Goal: Task Accomplishment & Management: Complete application form

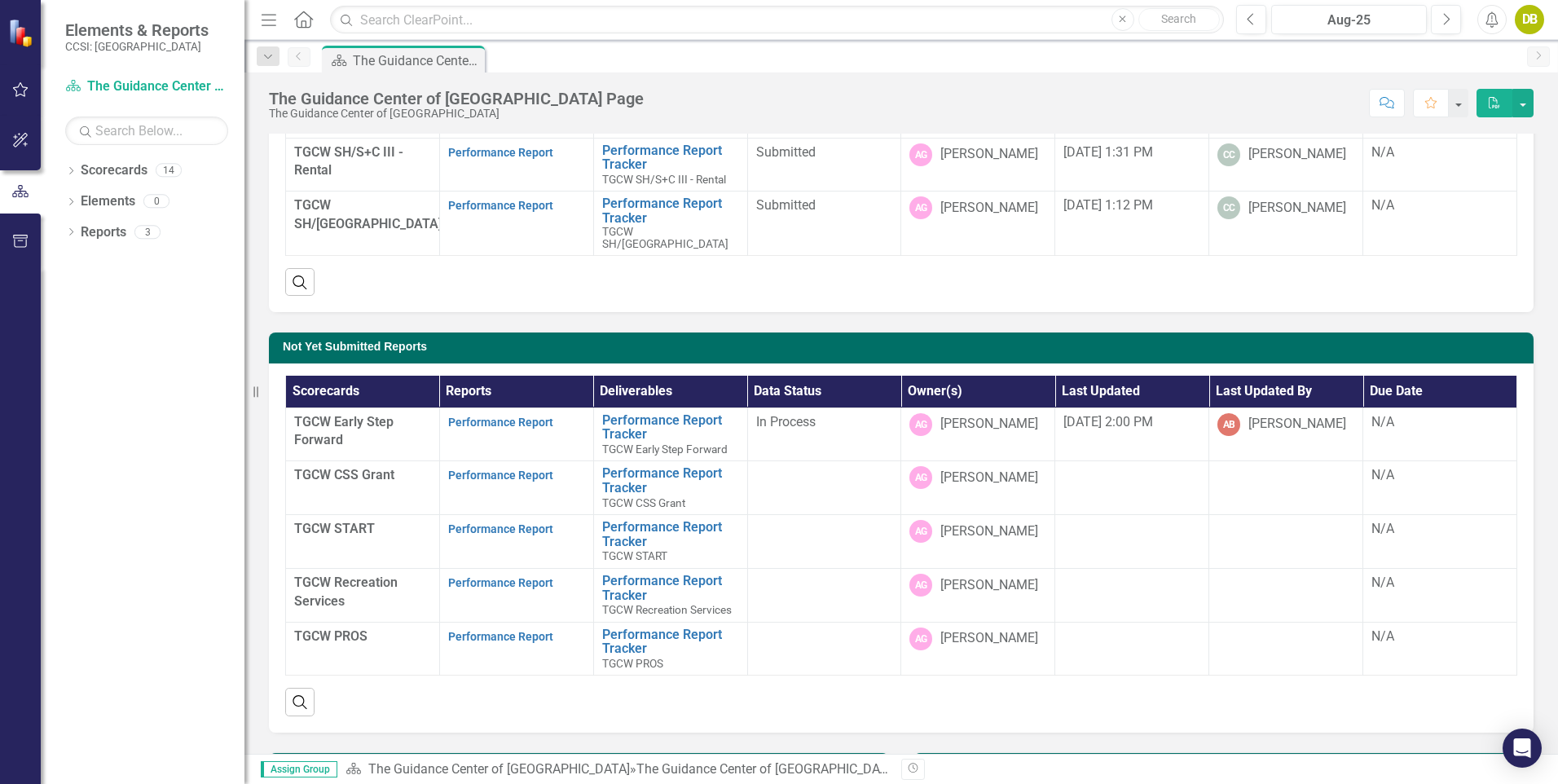
scroll to position [531, 0]
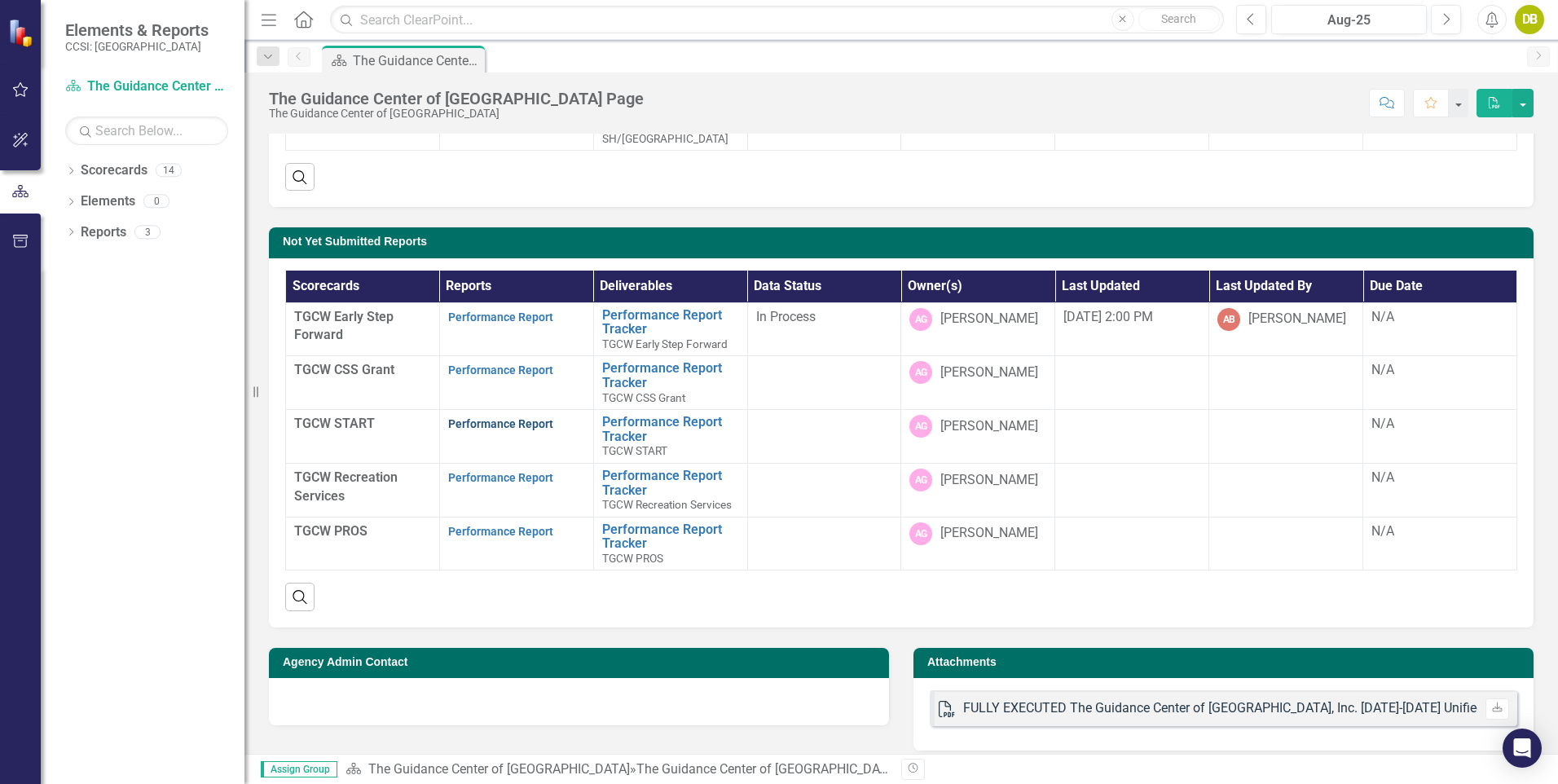
click at [475, 417] on link "Performance Report" at bounding box center [500, 424] width 105 height 13
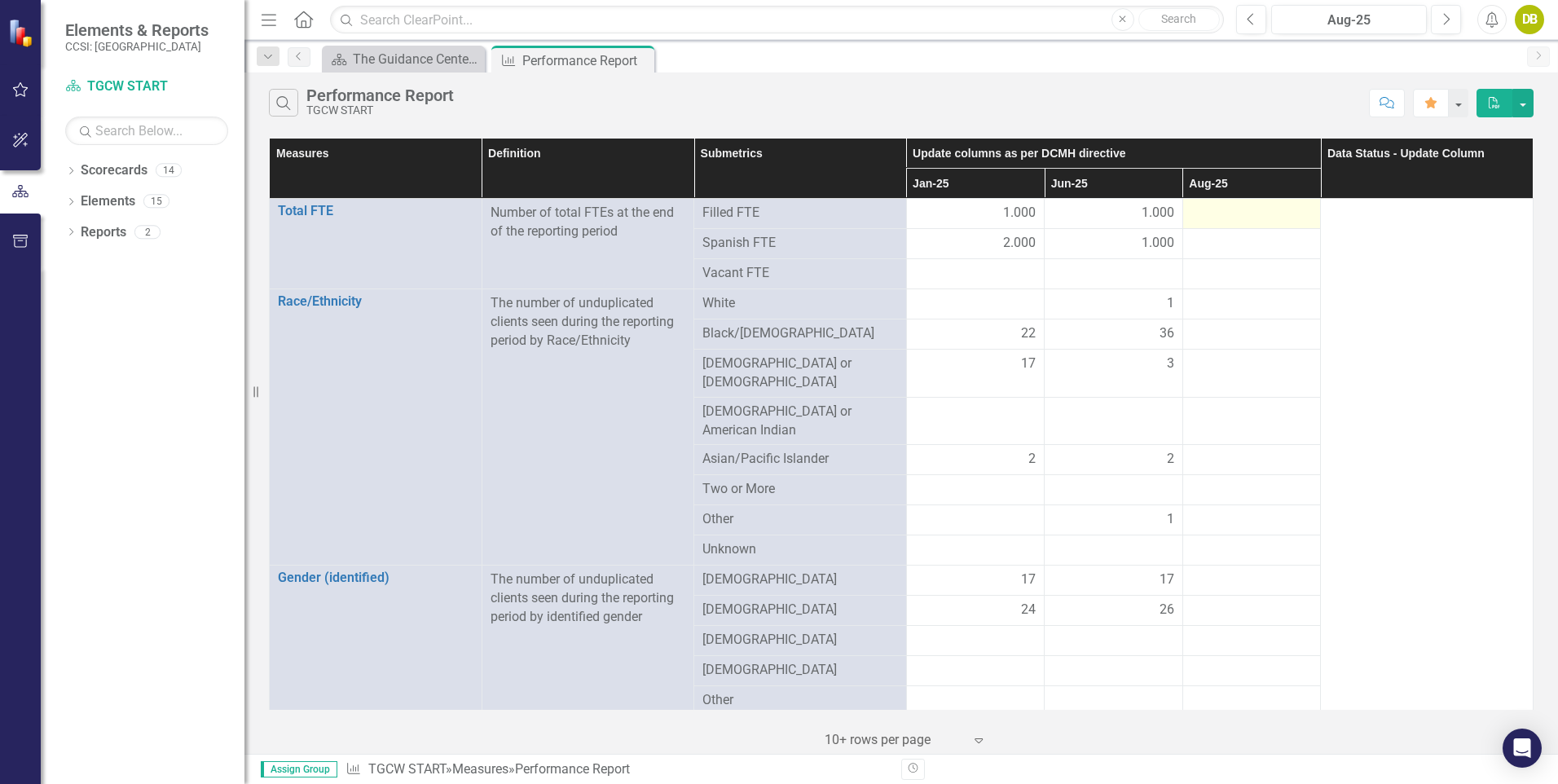
click at [1225, 214] on div at bounding box center [1252, 213] width 122 height 19
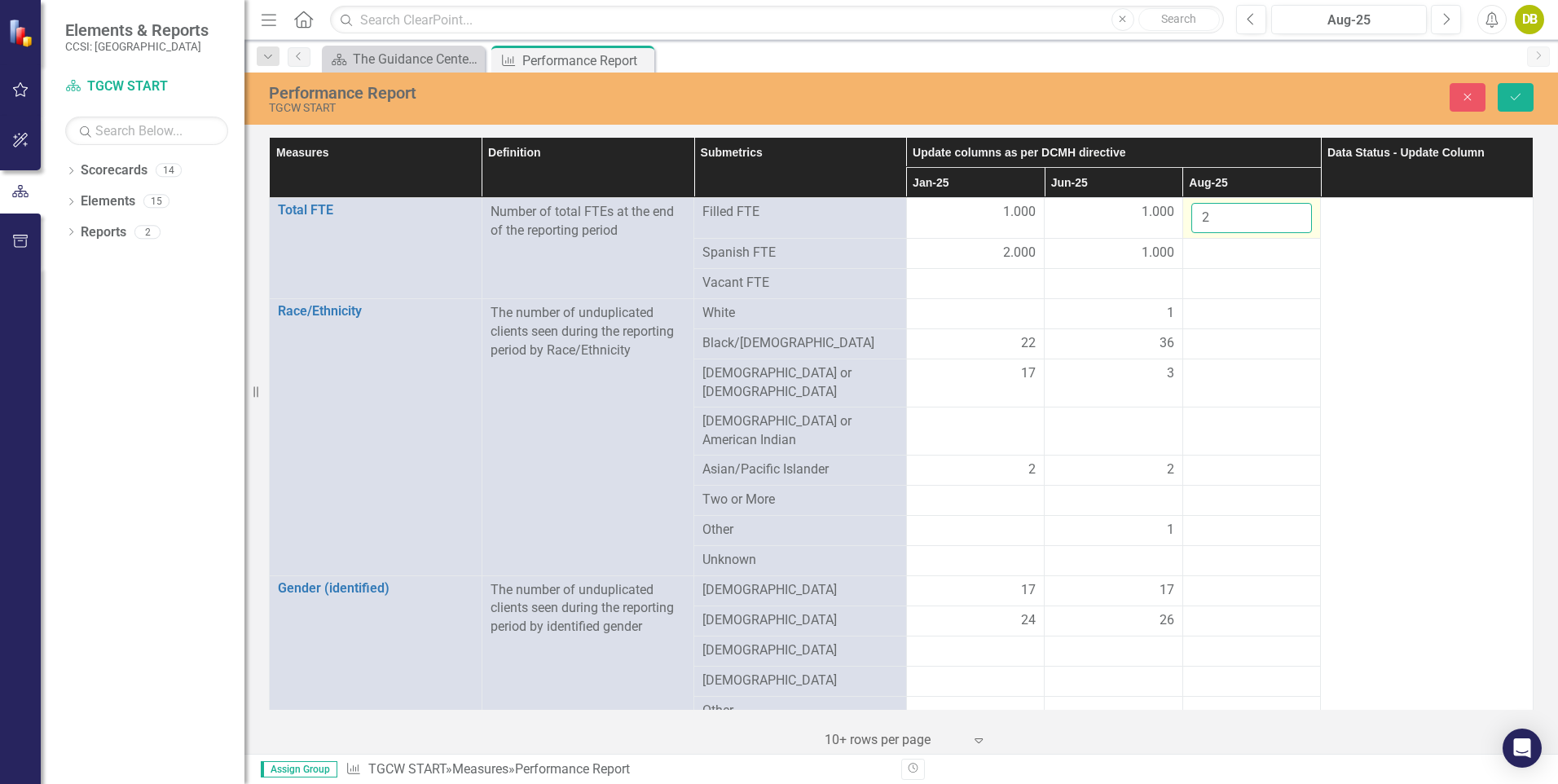
click at [1285, 213] on input "2" at bounding box center [1252, 218] width 122 height 30
type input "1"
click at [1285, 226] on input "1" at bounding box center [1252, 218] width 122 height 30
click at [1215, 253] on div at bounding box center [1252, 253] width 122 height 19
click at [1260, 249] on div at bounding box center [1252, 253] width 122 height 19
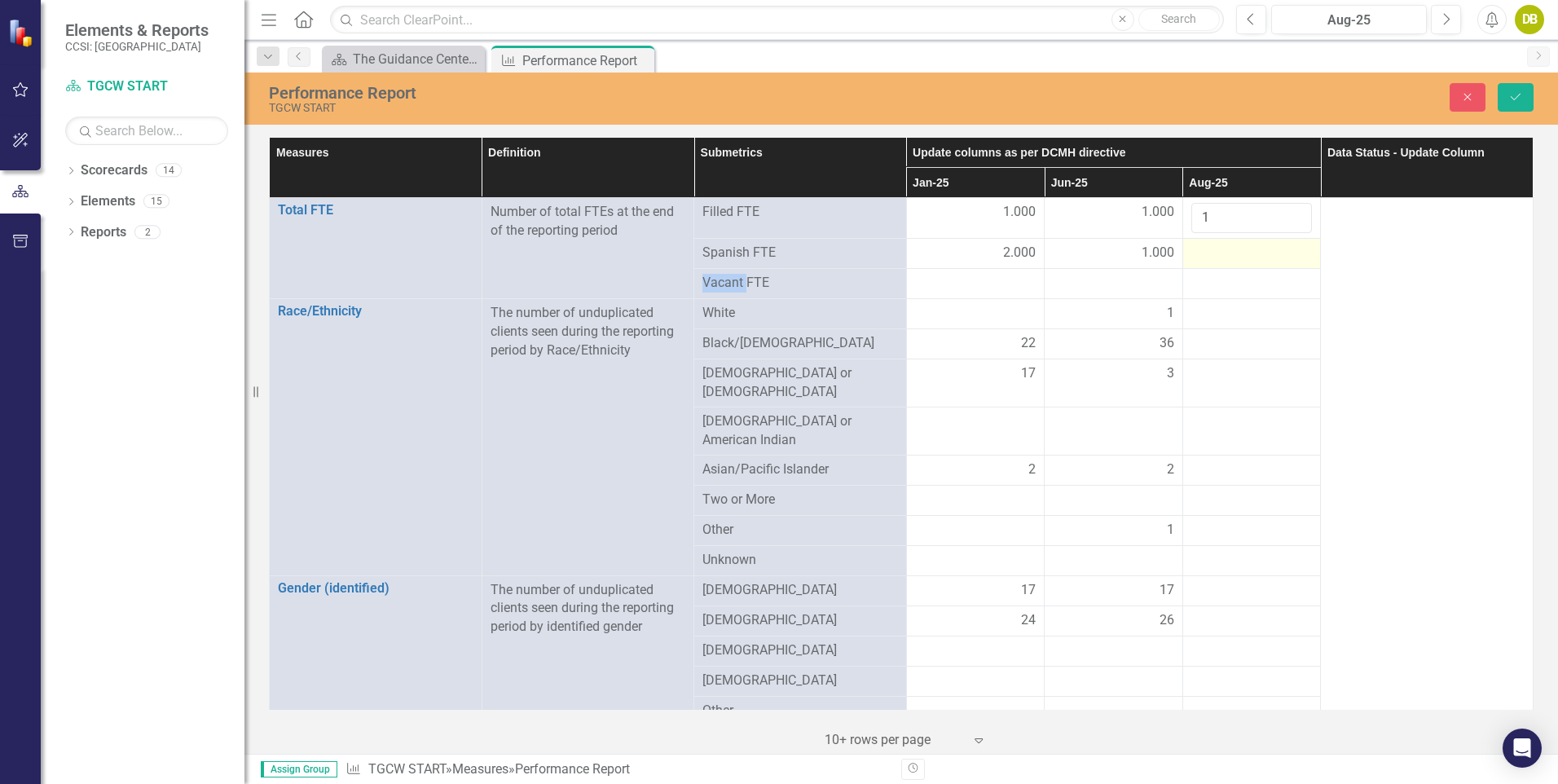
click at [1260, 249] on div at bounding box center [1252, 253] width 122 height 19
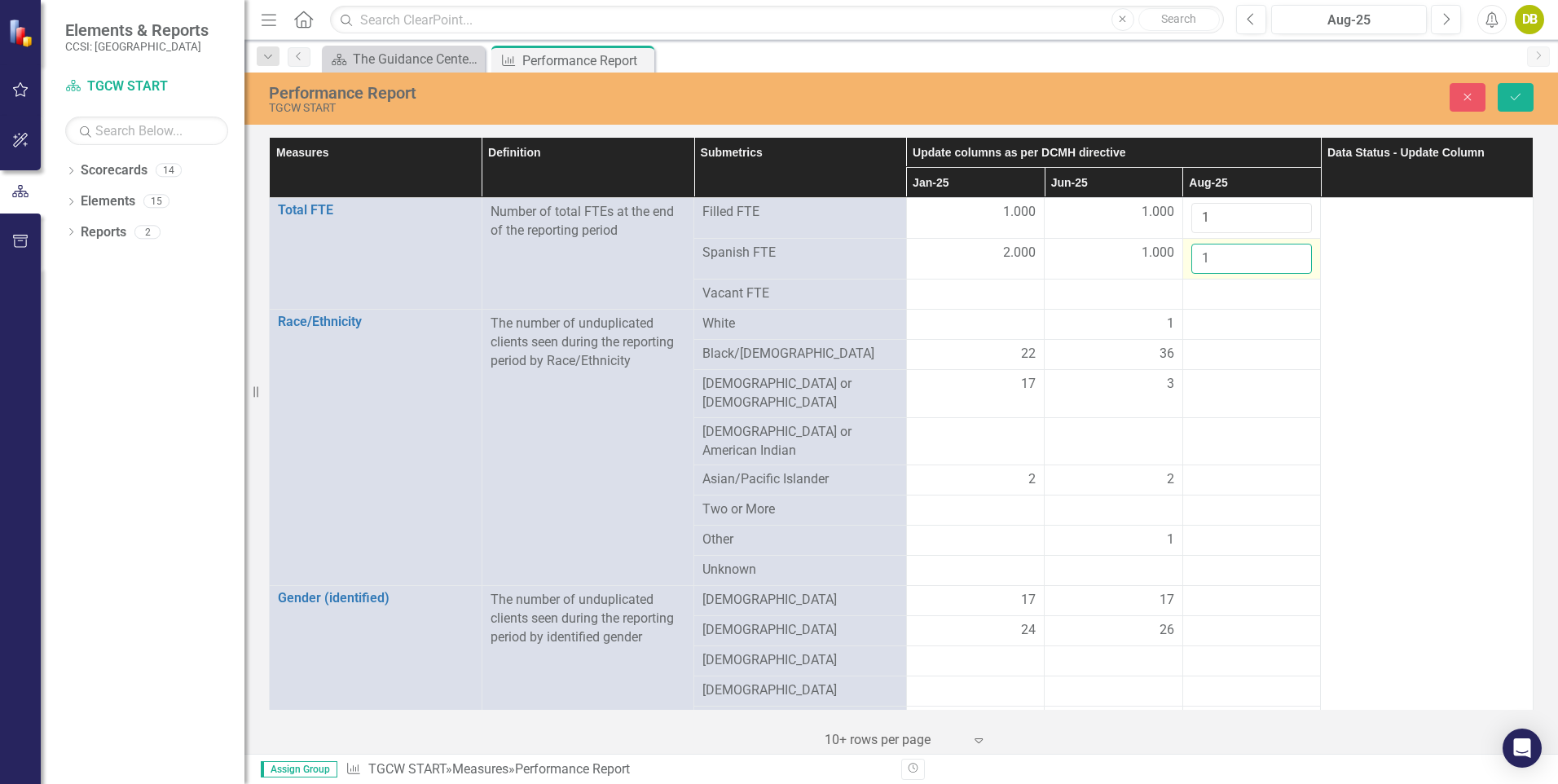
drag, startPoint x: 1260, startPoint y: 249, endPoint x: 1288, endPoint y: 255, distance: 28.6
type input "1"
click at [1288, 255] on input "1" at bounding box center [1252, 259] width 122 height 30
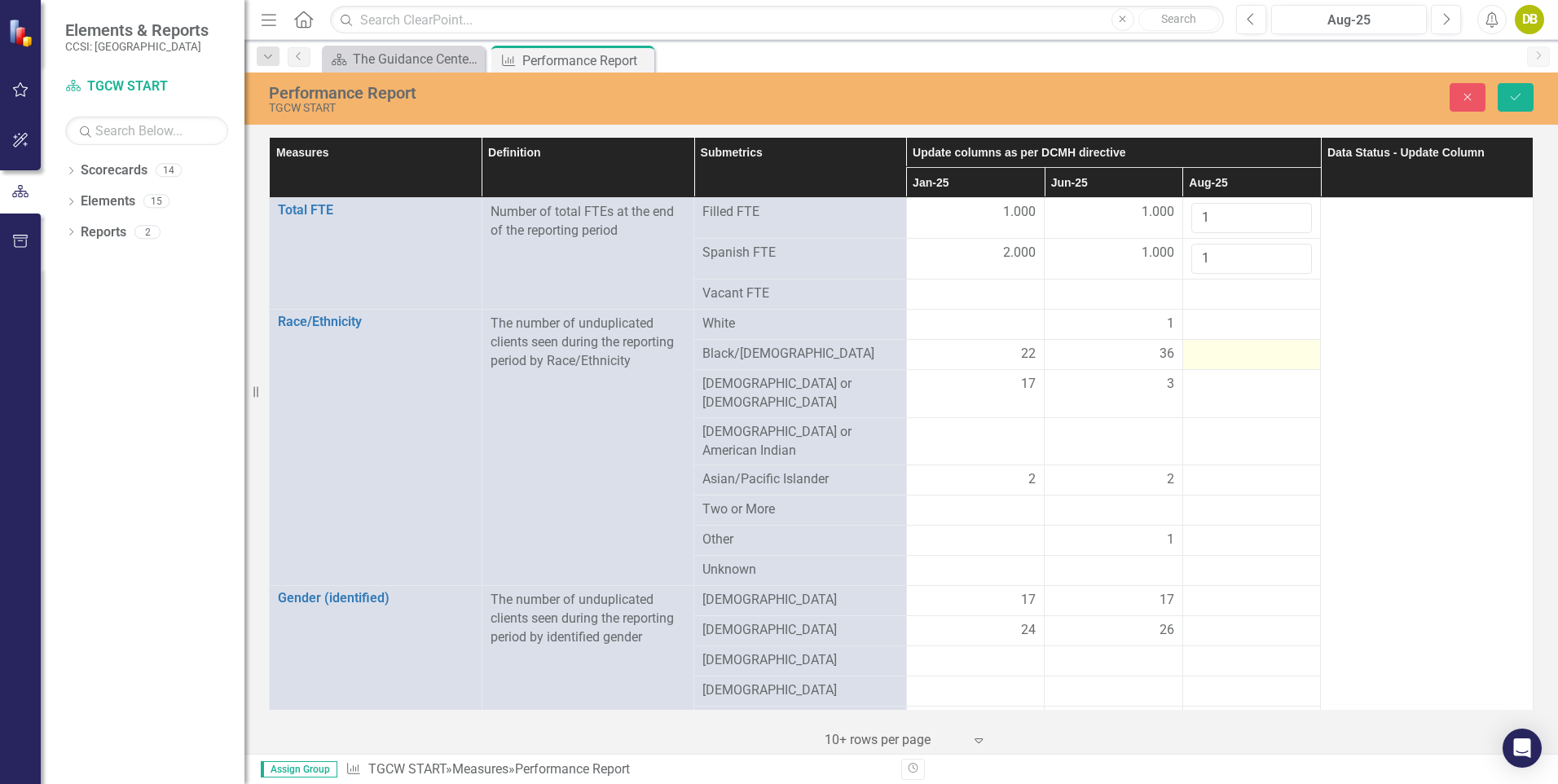
click at [1302, 350] on td at bounding box center [1251, 355] width 139 height 30
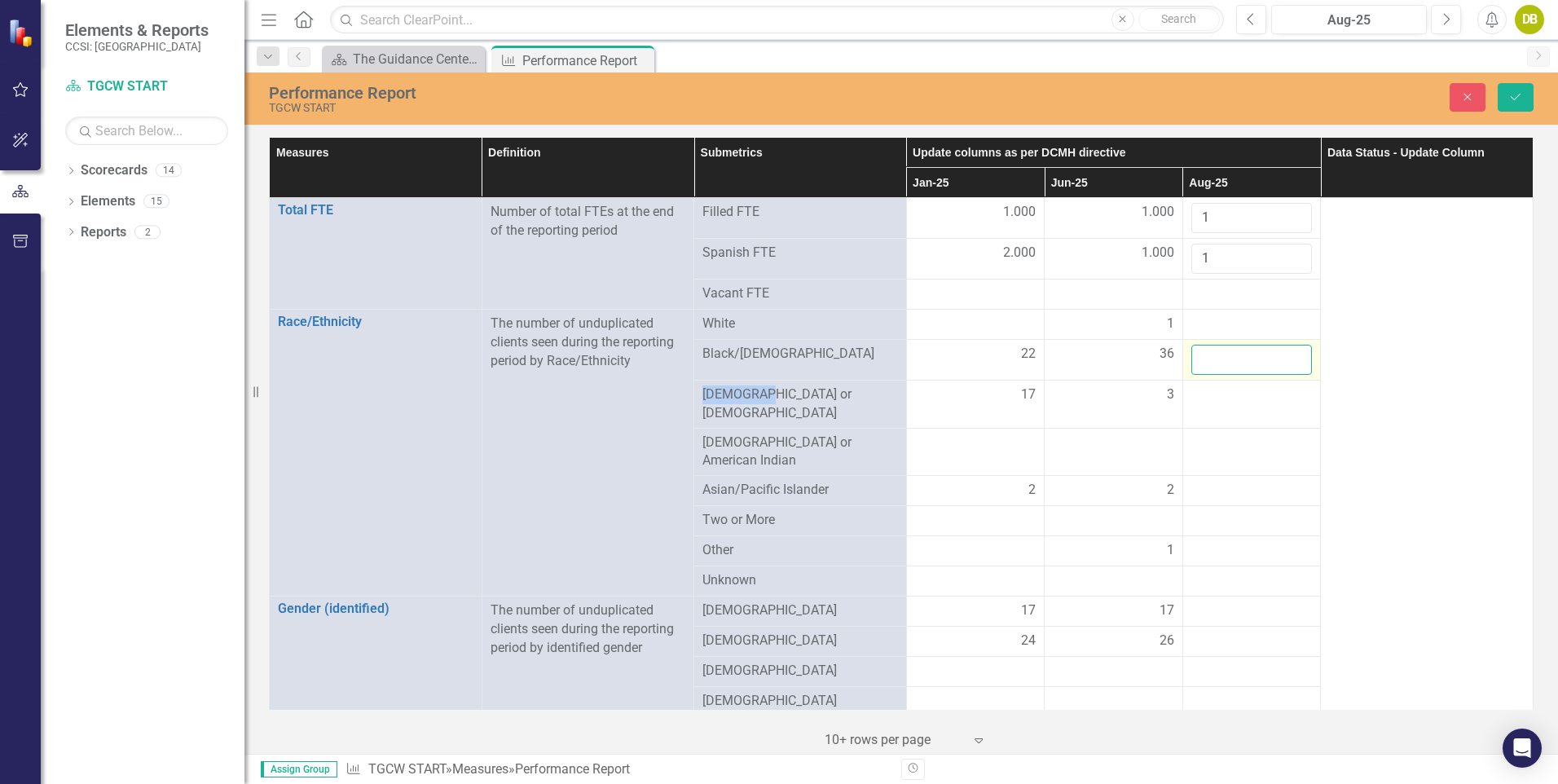
drag, startPoint x: 1302, startPoint y: 350, endPoint x: 1283, endPoint y: 360, distance: 21.5
click at [1283, 360] on input "number" at bounding box center [1252, 360] width 122 height 30
click at [1283, 360] on input "-1" at bounding box center [1252, 360] width 122 height 30
click at [1283, 360] on input "-2" at bounding box center [1252, 360] width 122 height 30
click at [1284, 350] on input "-1" at bounding box center [1252, 360] width 122 height 30
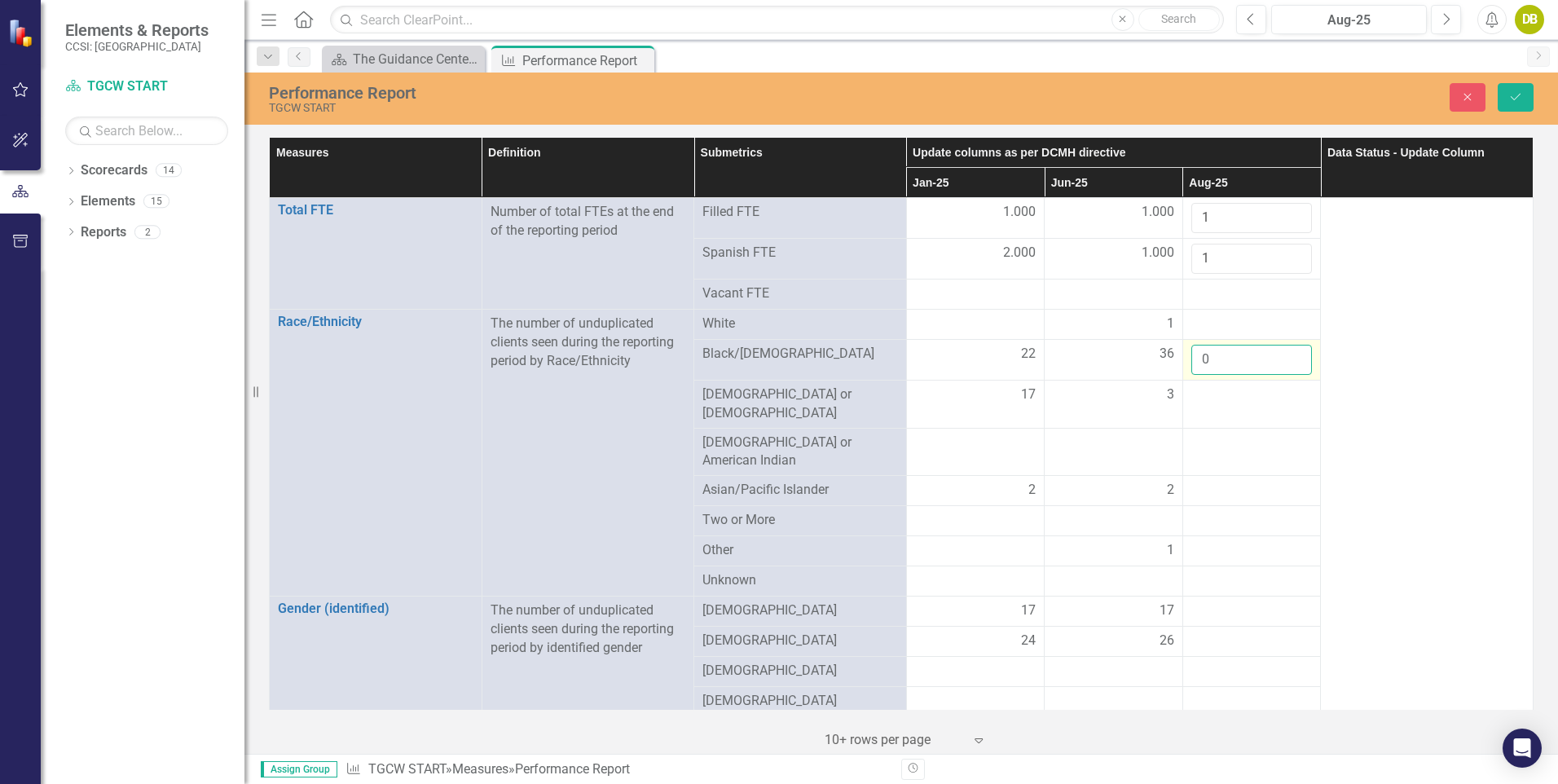
click at [1284, 350] on input "0" at bounding box center [1252, 360] width 122 height 30
click at [1284, 350] on input "1" at bounding box center [1252, 360] width 122 height 30
click at [1284, 350] on input "2" at bounding box center [1252, 360] width 122 height 30
type input "3"
click at [1284, 350] on input "3" at bounding box center [1252, 360] width 122 height 30
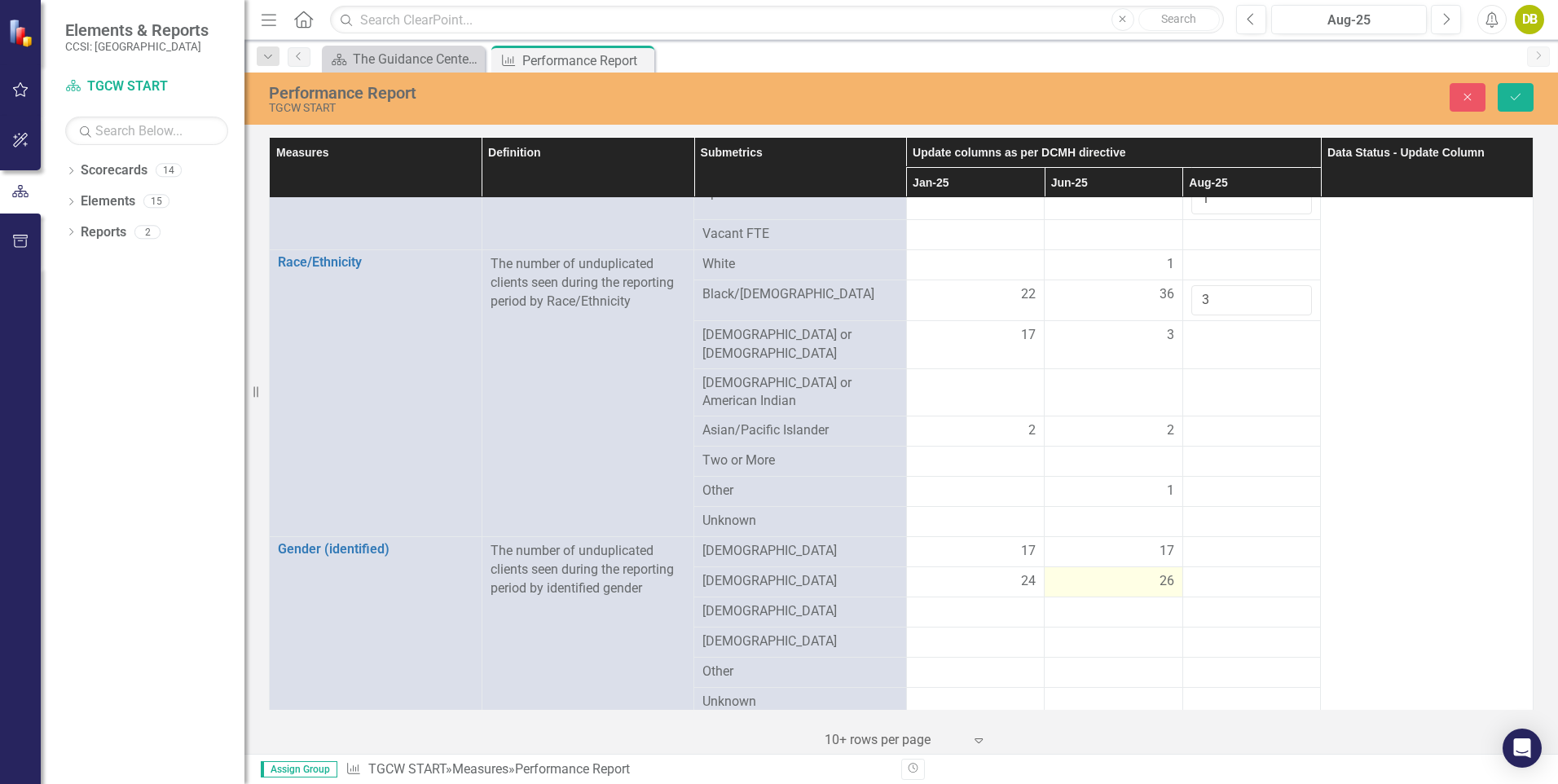
scroll to position [67, 0]
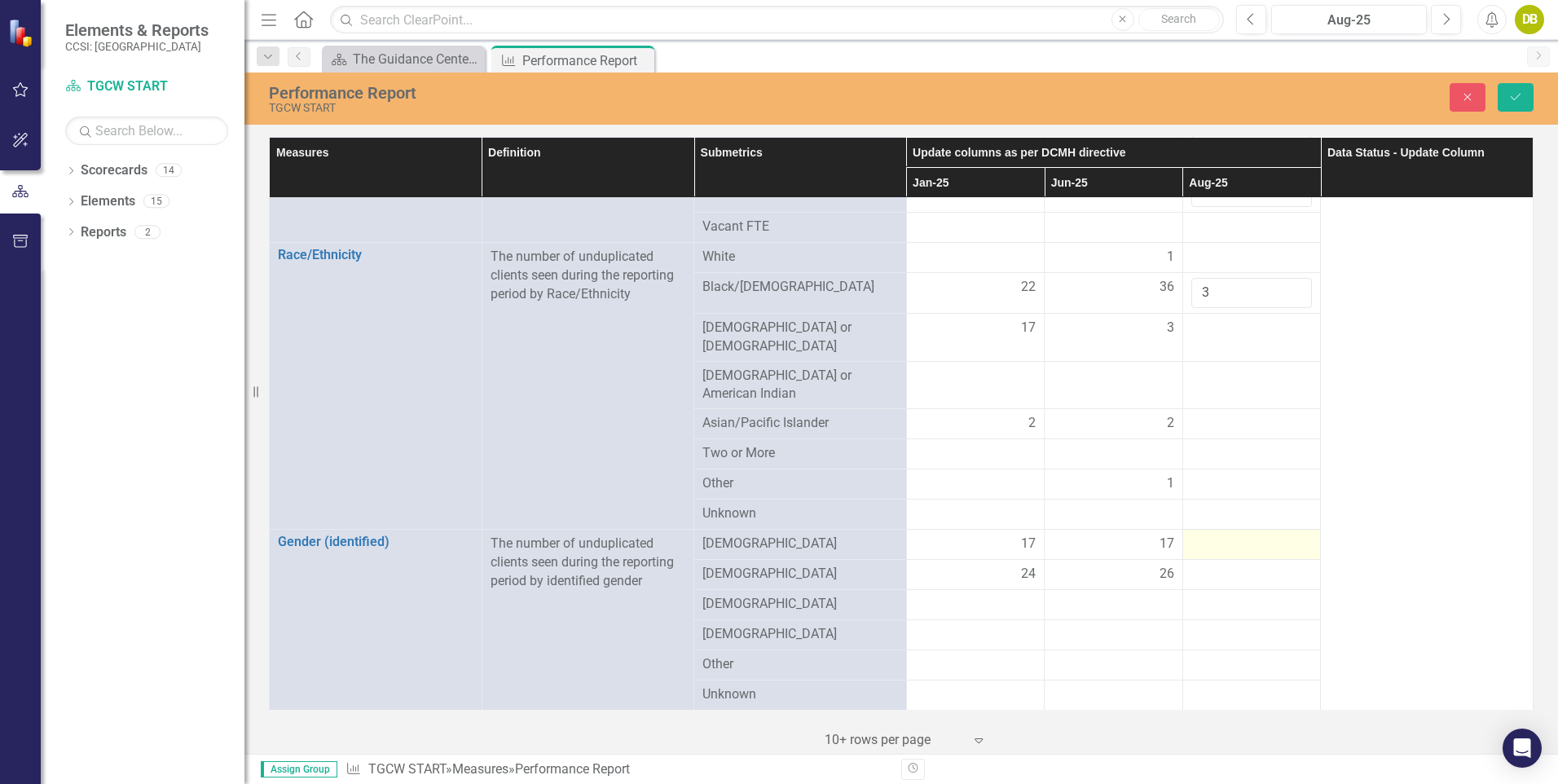
drag, startPoint x: 1268, startPoint y: 531, endPoint x: 1252, endPoint y: 536, distance: 16.8
click at [1252, 536] on div at bounding box center [1252, 544] width 122 height 19
click at [1257, 535] on div at bounding box center [1252, 544] width 122 height 19
click at [1259, 535] on div at bounding box center [1252, 544] width 122 height 19
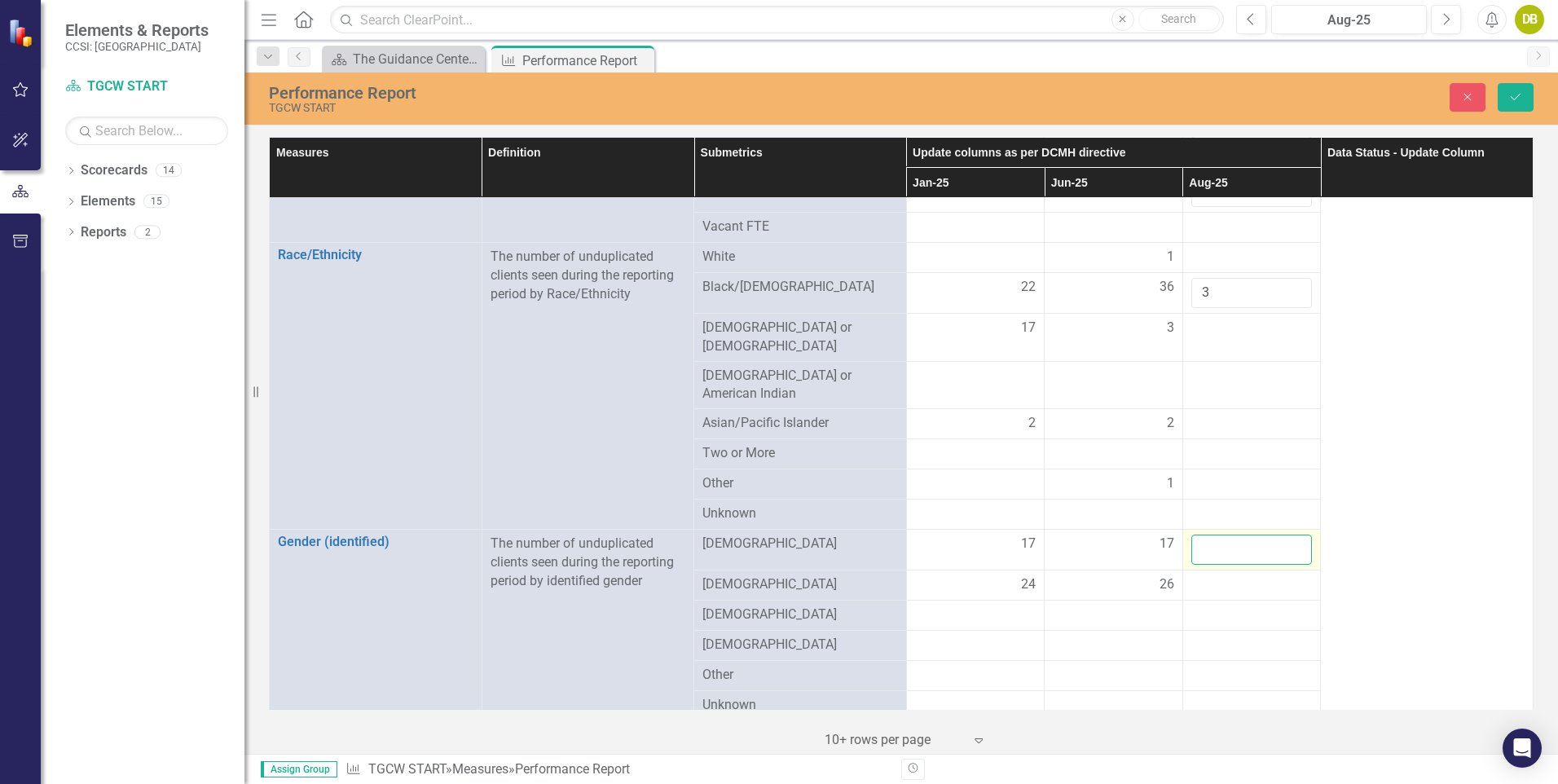
drag, startPoint x: 1259, startPoint y: 531, endPoint x: 1281, endPoint y: 533, distance: 22.1
click at [1281, 535] on input "number" at bounding box center [1252, 550] width 122 height 30
type input "1"
click at [1285, 535] on input "1" at bounding box center [1252, 550] width 122 height 30
click button "Save" at bounding box center [1515, 97] width 36 height 29
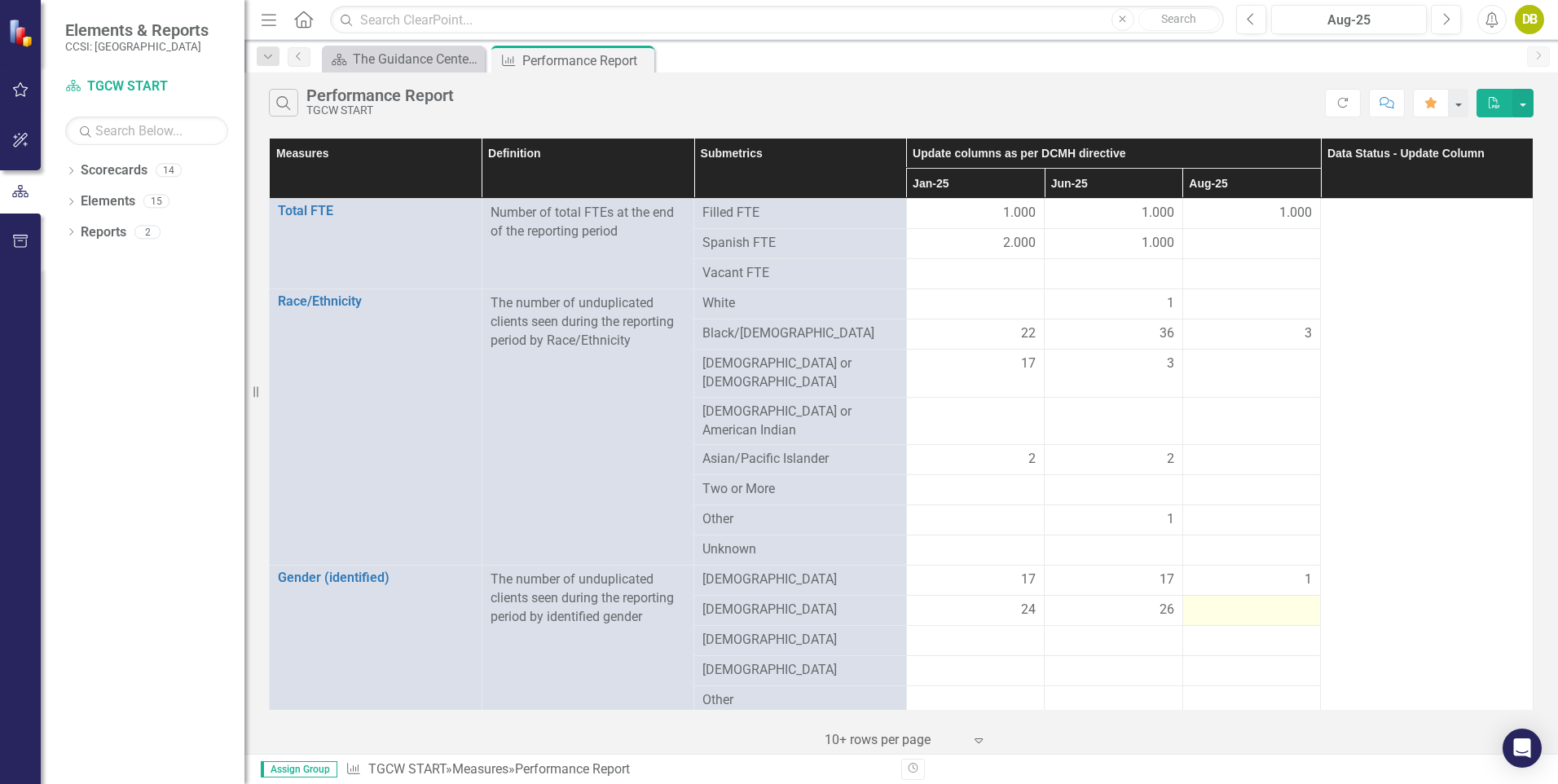
drag, startPoint x: 1227, startPoint y: 598, endPoint x: 1205, endPoint y: 593, distance: 22.6
click at [1205, 600] on div at bounding box center [1252, 609] width 122 height 19
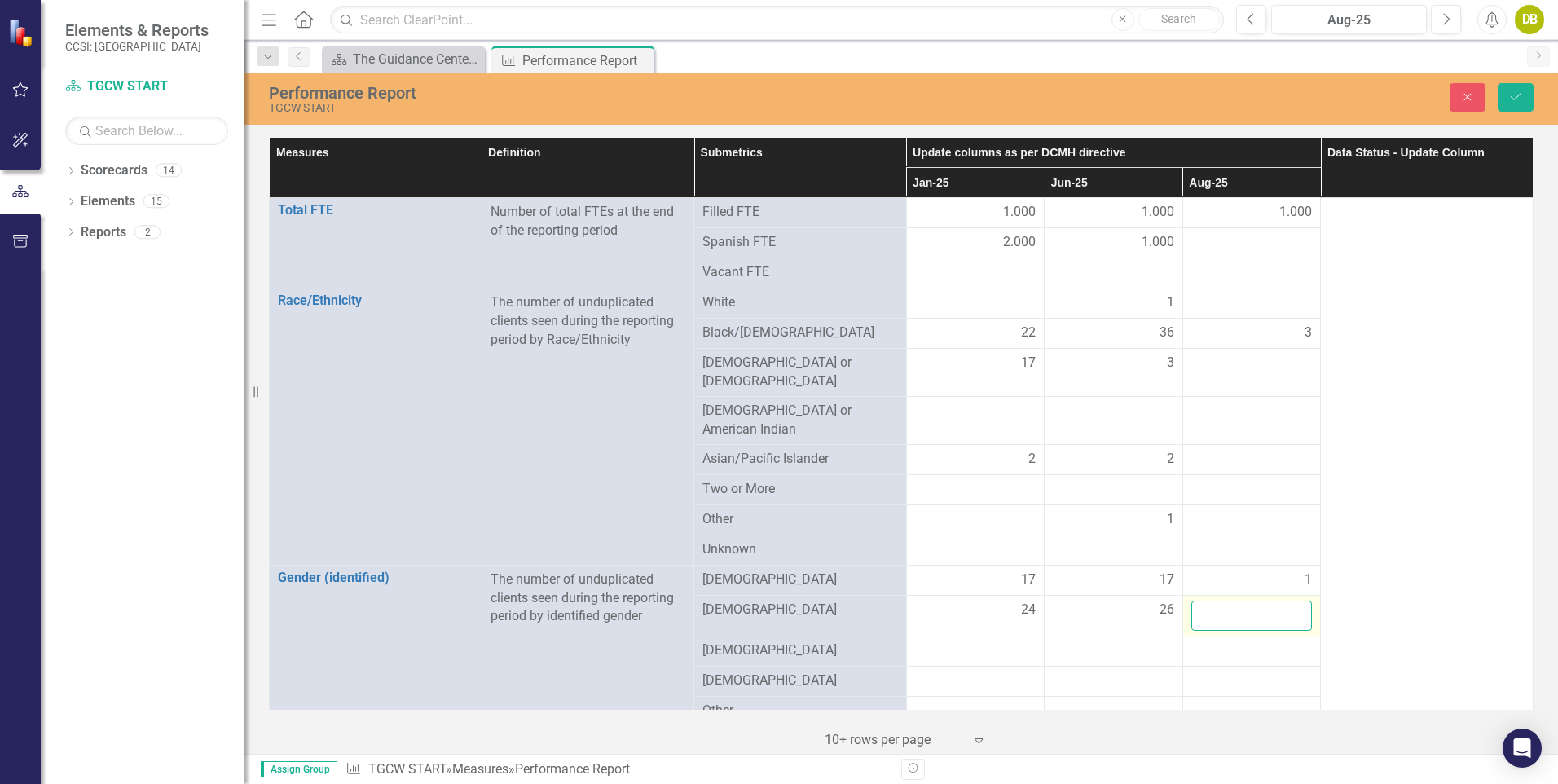
drag, startPoint x: 1205, startPoint y: 593, endPoint x: 1278, endPoint y: 593, distance: 73.0
click at [1278, 600] on input "number" at bounding box center [1252, 615] width 122 height 30
click at [1285, 600] on input "1" at bounding box center [1252, 615] width 122 height 30
type input "2"
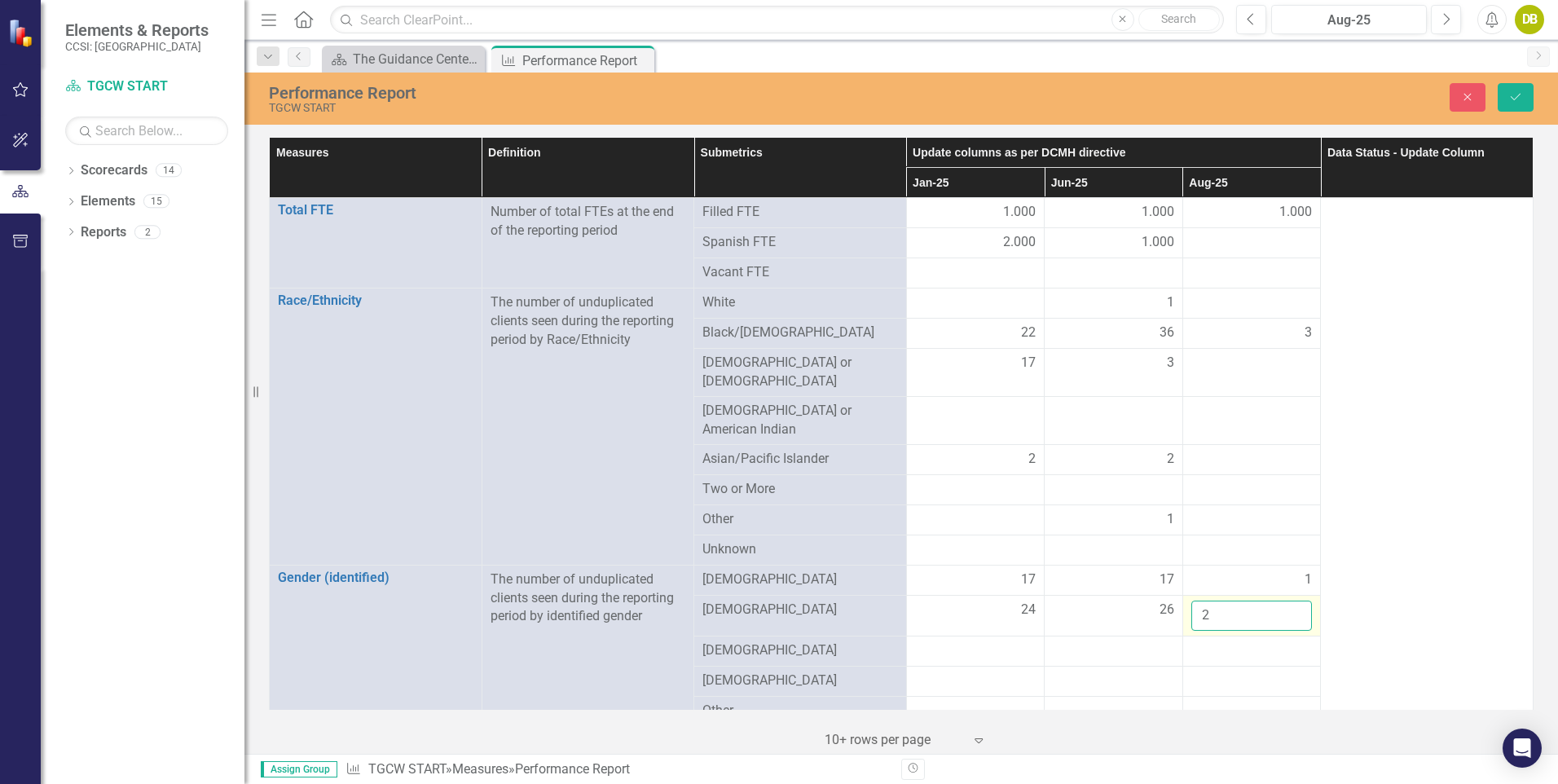
click at [1285, 600] on input "2" at bounding box center [1252, 615] width 122 height 30
click button "Save" at bounding box center [1515, 97] width 36 height 29
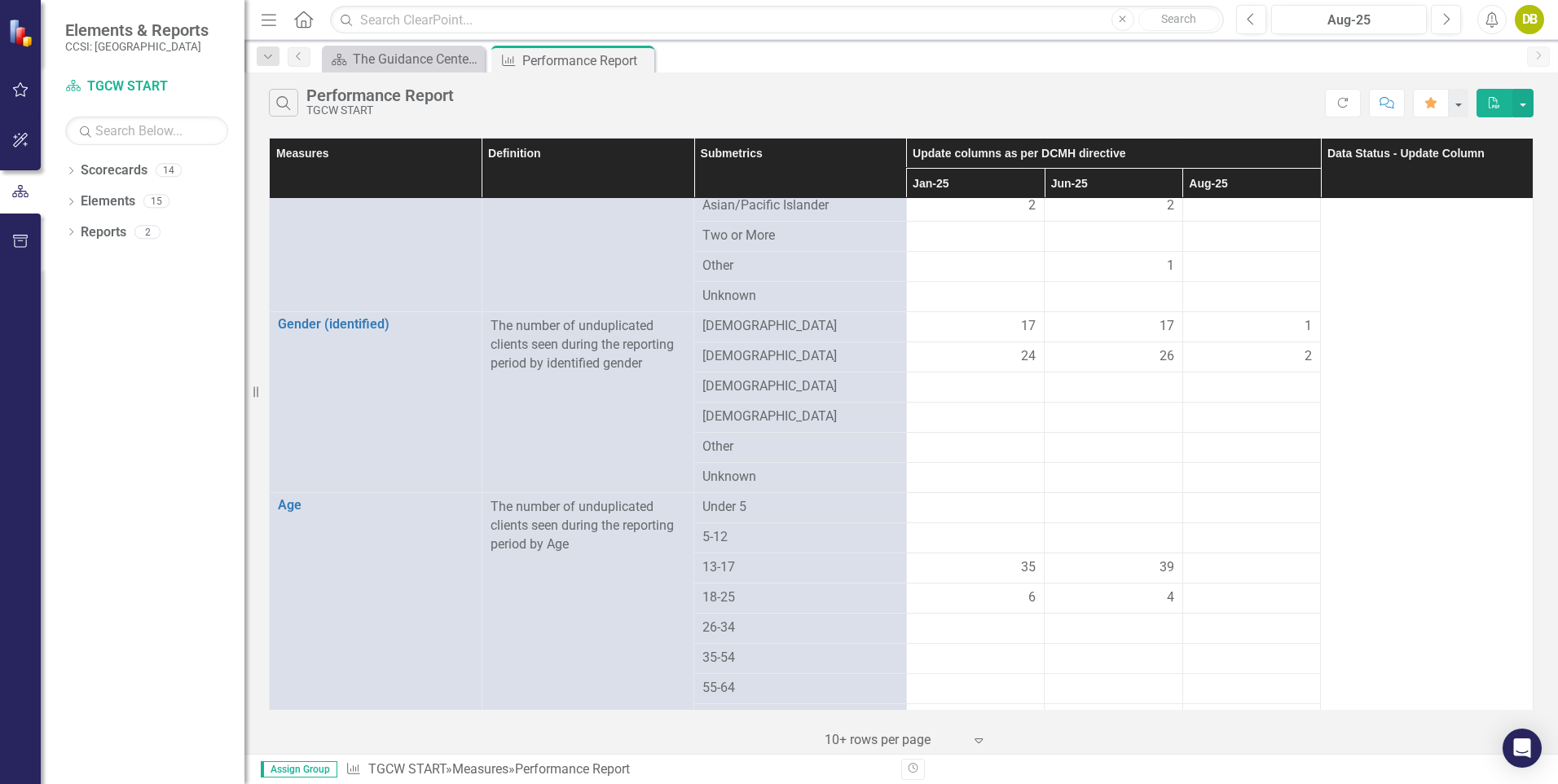
scroll to position [254, 0]
click at [1299, 557] on div at bounding box center [1252, 567] width 122 height 19
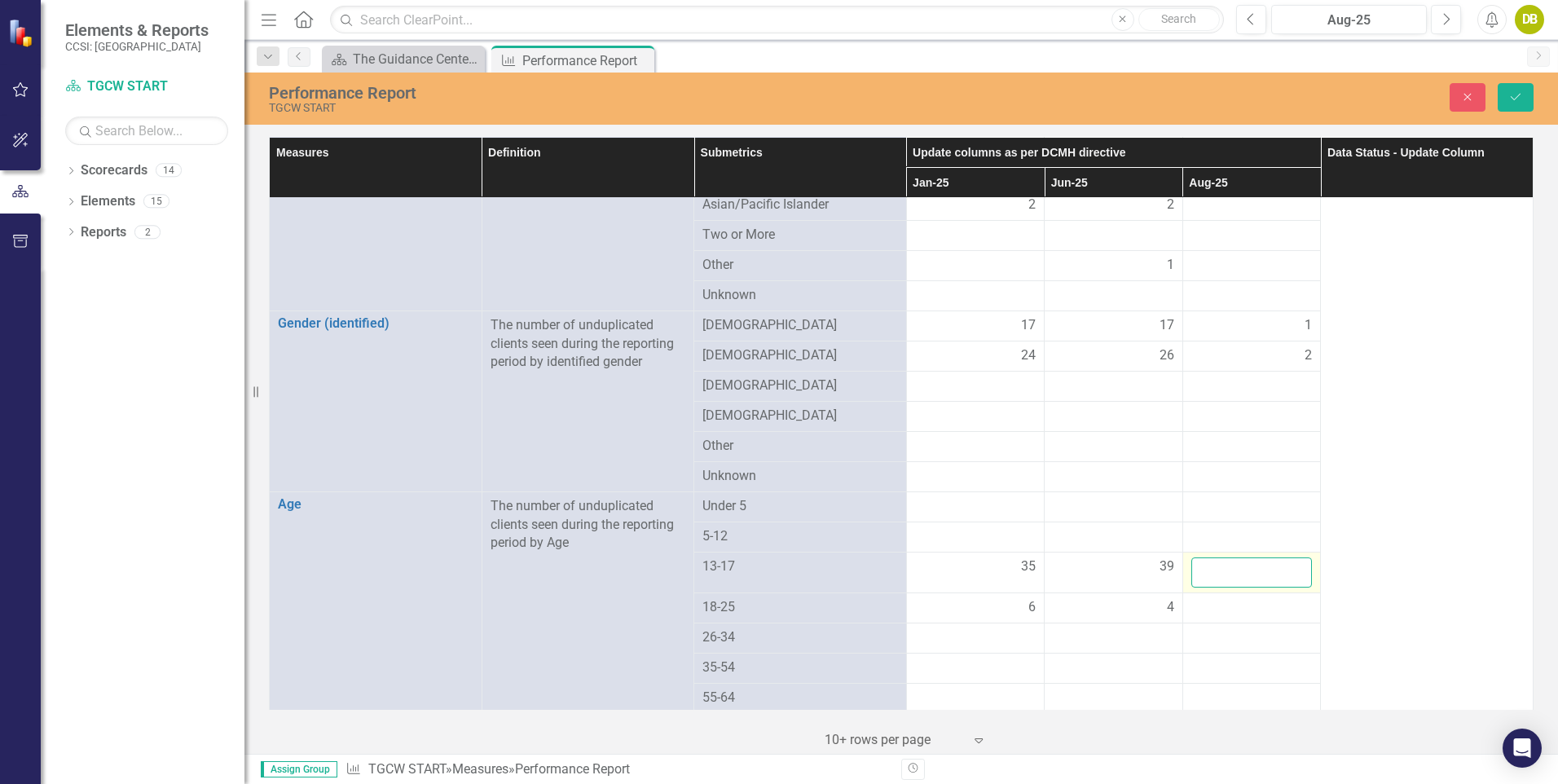
click at [1299, 557] on input "number" at bounding box center [1252, 572] width 122 height 30
click at [1288, 557] on input "1" at bounding box center [1252, 572] width 122 height 30
click at [1288, 557] on input "2" at bounding box center [1252, 572] width 122 height 30
type input "3"
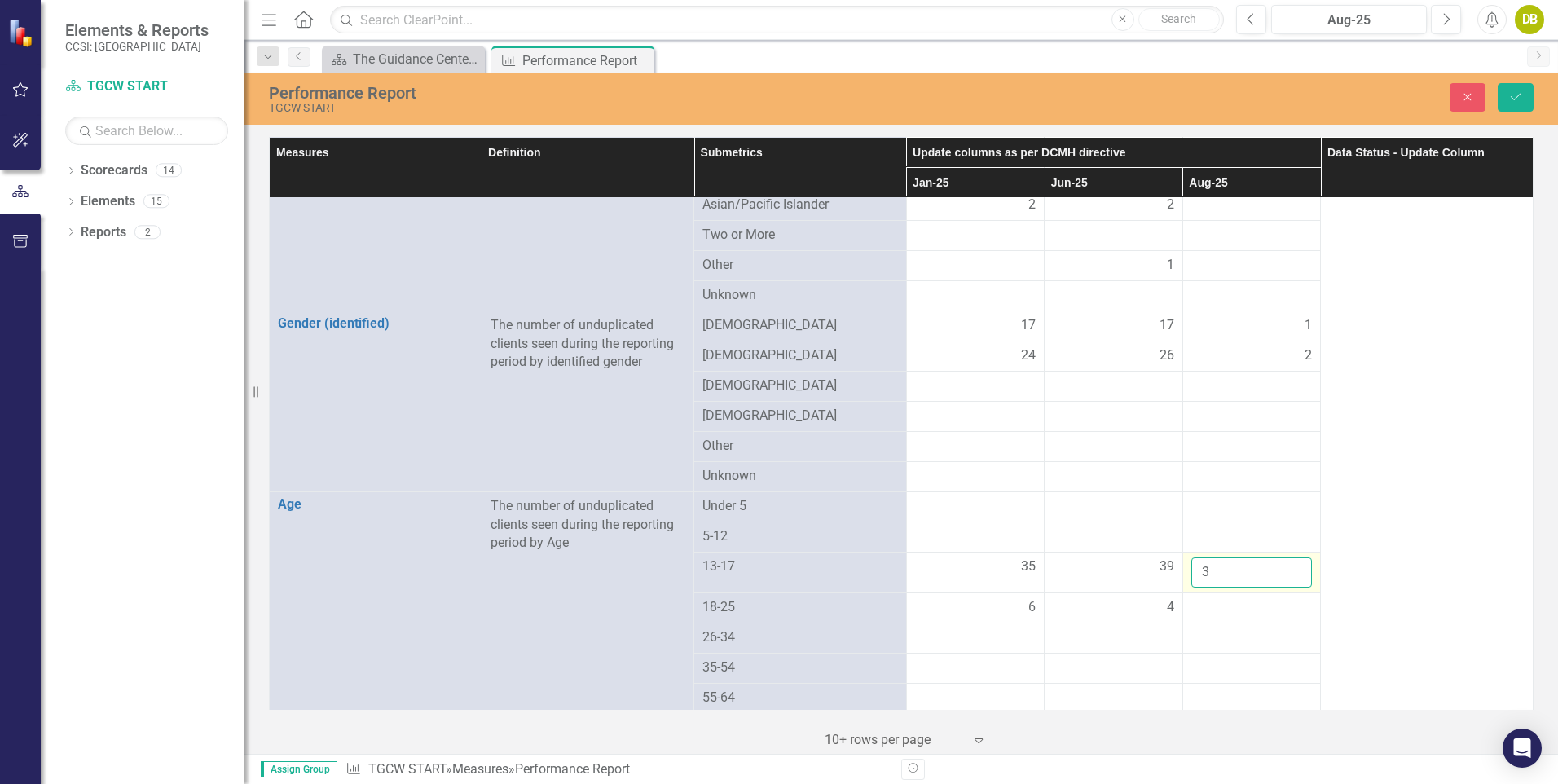
click at [1288, 557] on input "3" at bounding box center [1252, 572] width 122 height 30
click at [982, 557] on div "35" at bounding box center [975, 567] width 122 height 18
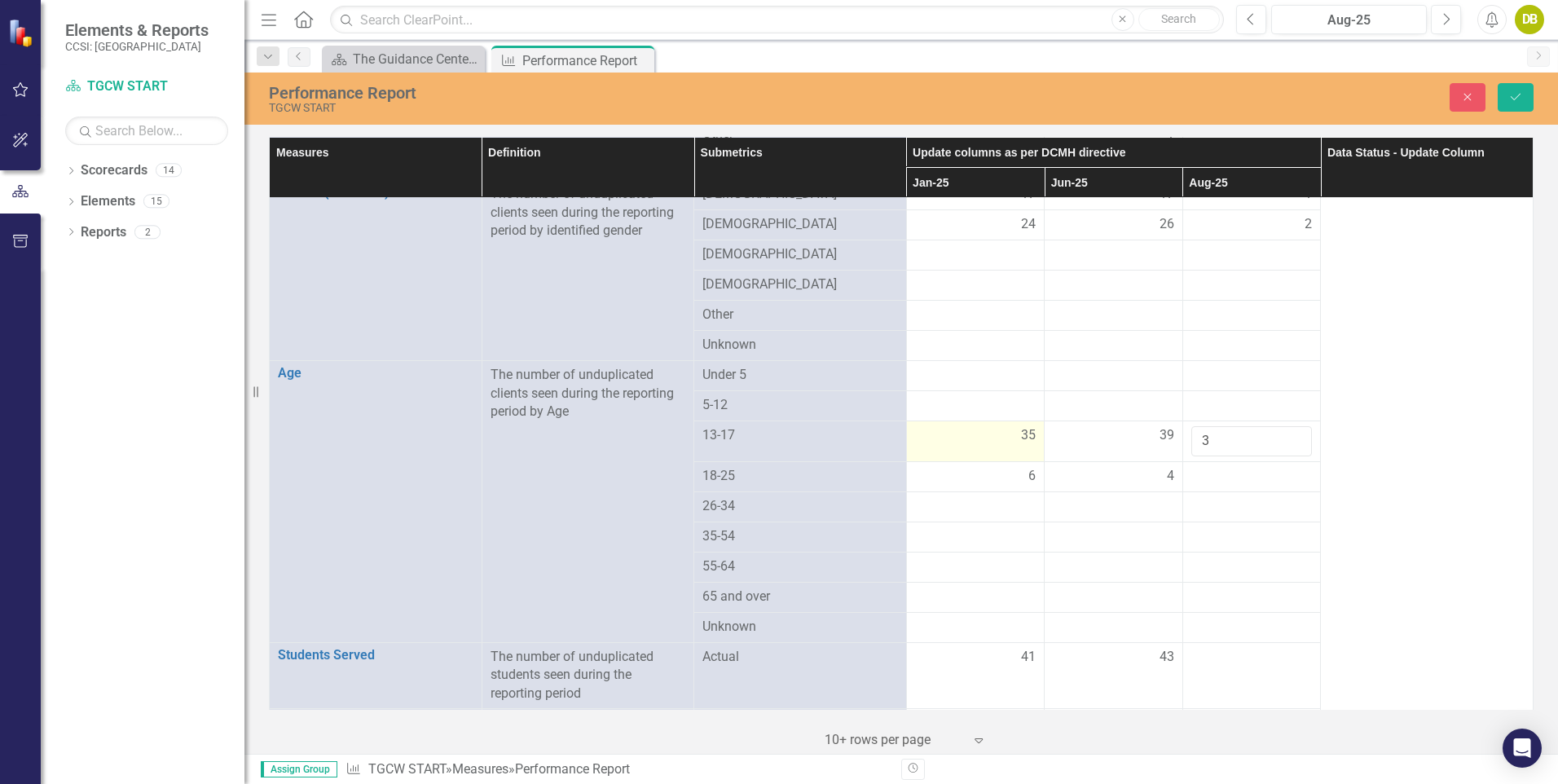
scroll to position [413, 0]
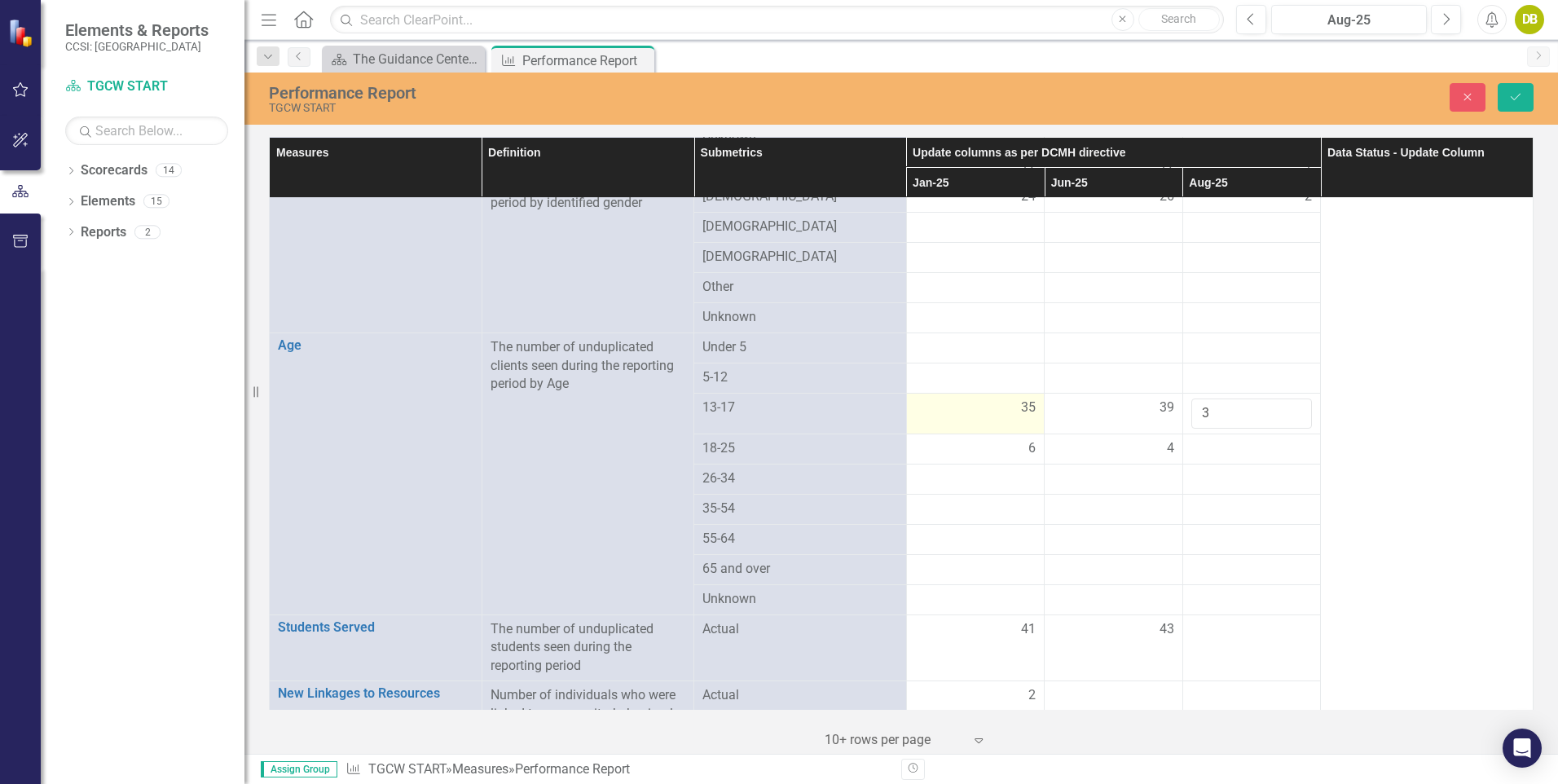
click at [982, 560] on div at bounding box center [975, 569] width 122 height 19
drag, startPoint x: 1290, startPoint y: 616, endPoint x: 1258, endPoint y: 622, distance: 32.6
click at [1258, 622] on td at bounding box center [1251, 648] width 139 height 67
drag, startPoint x: 1296, startPoint y: 635, endPoint x: 1271, endPoint y: 640, distance: 25.5
click at [1271, 640] on td at bounding box center [1251, 648] width 139 height 67
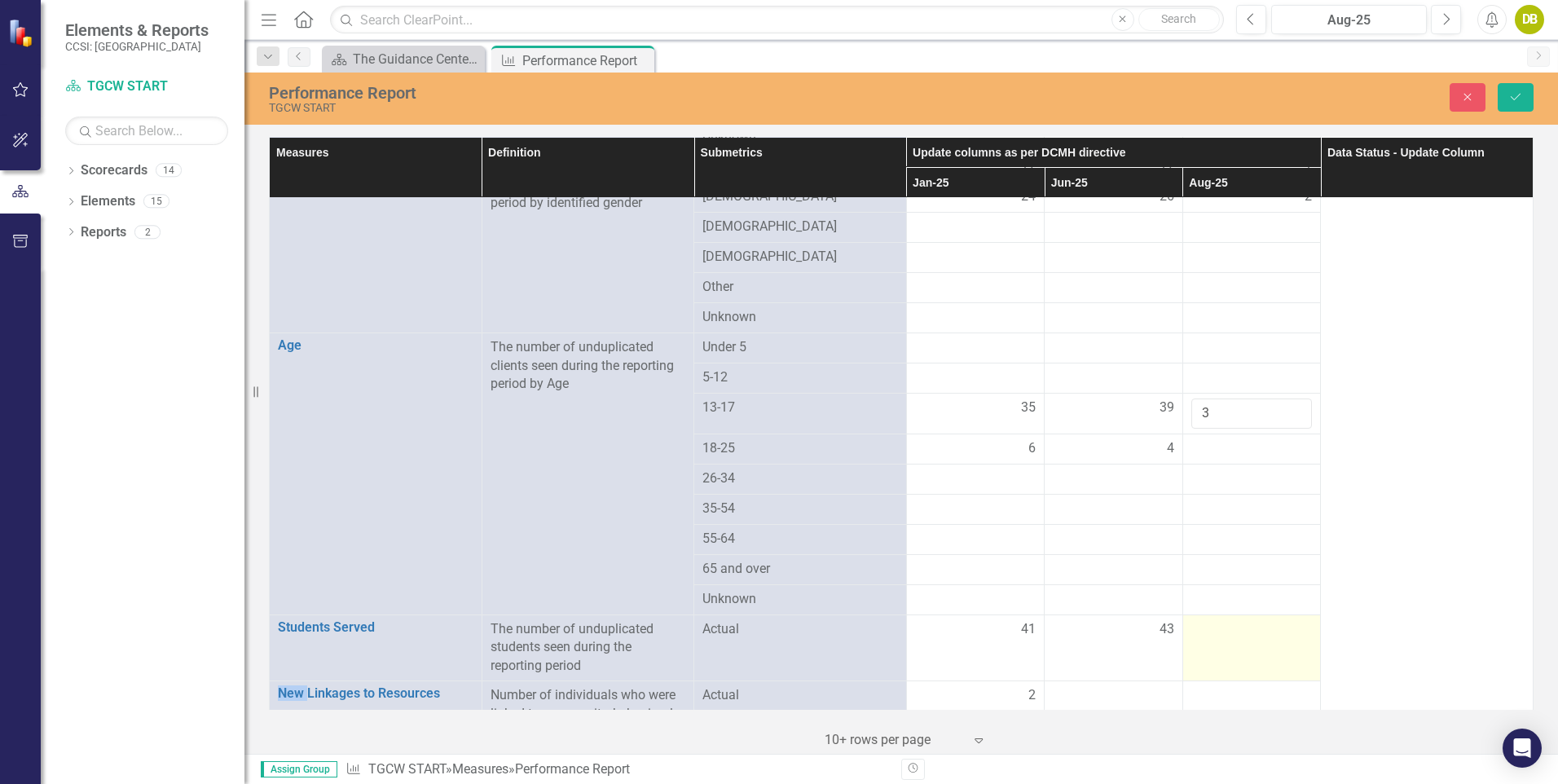
click at [1271, 640] on td at bounding box center [1251, 648] width 139 height 67
drag, startPoint x: 1271, startPoint y: 640, endPoint x: 1286, endPoint y: 611, distance: 32.6
click at [1286, 614] on td at bounding box center [1251, 648] width 139 height 67
click at [1286, 620] on input "1" at bounding box center [1252, 635] width 122 height 30
click at [1286, 620] on input "2" at bounding box center [1252, 635] width 122 height 30
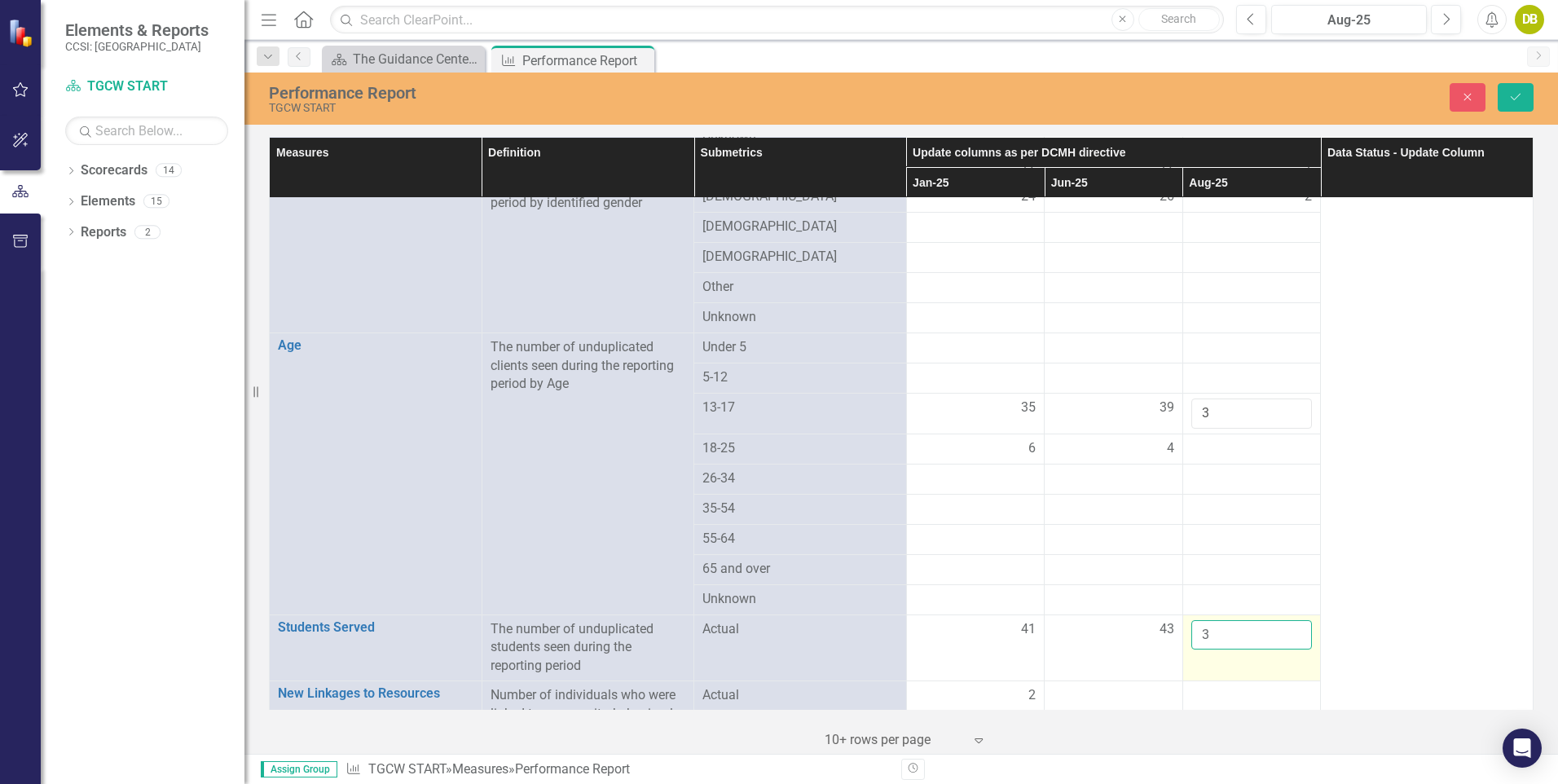
click at [1286, 620] on input "3" at bounding box center [1252, 635] width 122 height 30
click at [1286, 620] on input "4" at bounding box center [1252, 635] width 122 height 30
click at [1286, 620] on input "5" at bounding box center [1252, 635] width 122 height 30
click at [1286, 620] on input "6" at bounding box center [1252, 635] width 122 height 30
click at [1286, 620] on input "7" at bounding box center [1252, 635] width 122 height 30
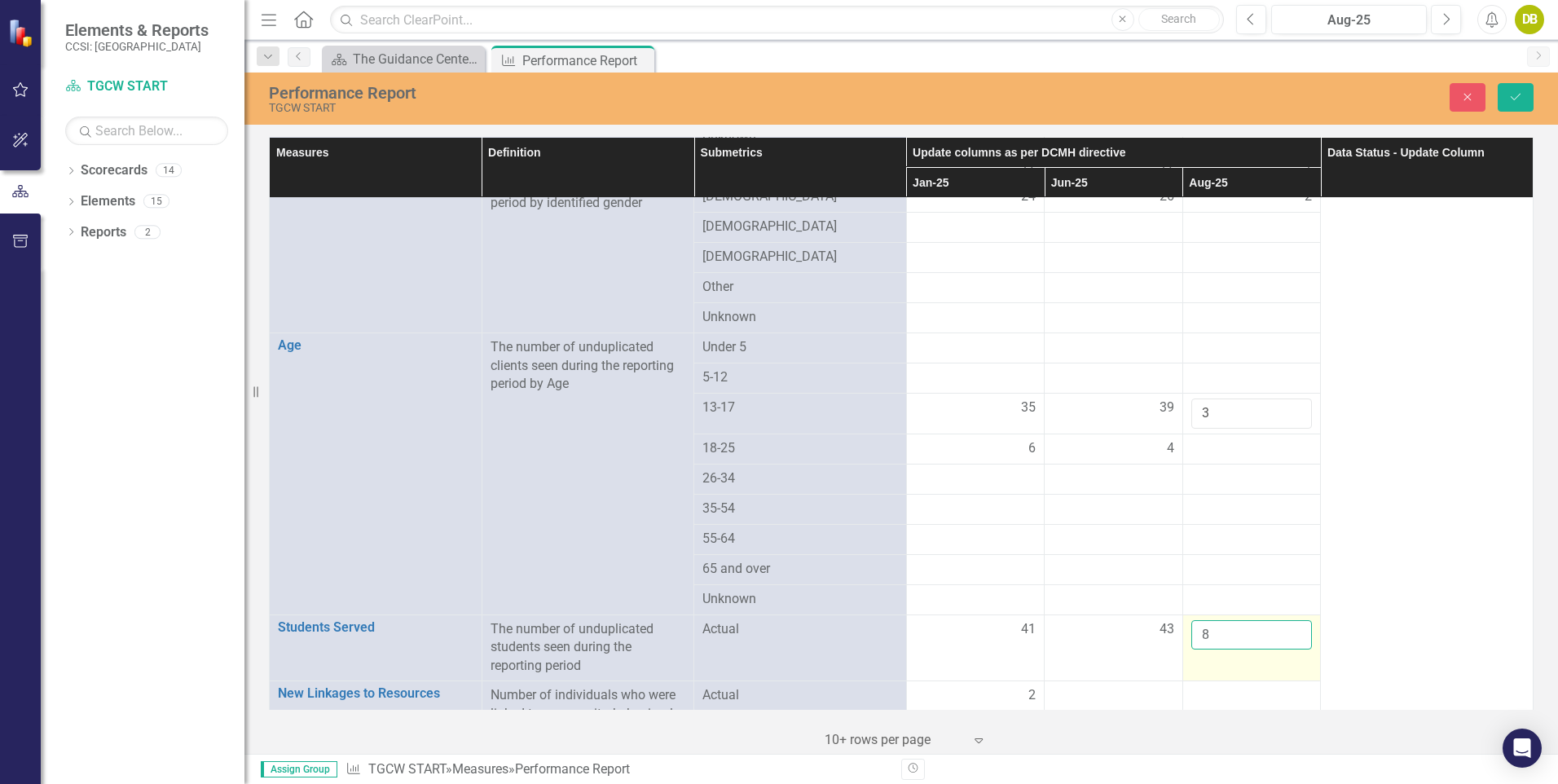
click at [1286, 620] on input "8" at bounding box center [1252, 635] width 122 height 30
click at [1286, 620] on input "9" at bounding box center [1252, 635] width 122 height 30
click at [1286, 620] on input "10" at bounding box center [1252, 635] width 122 height 30
click at [1286, 620] on input "11" at bounding box center [1252, 635] width 122 height 30
click at [1286, 620] on input "12" at bounding box center [1252, 635] width 122 height 30
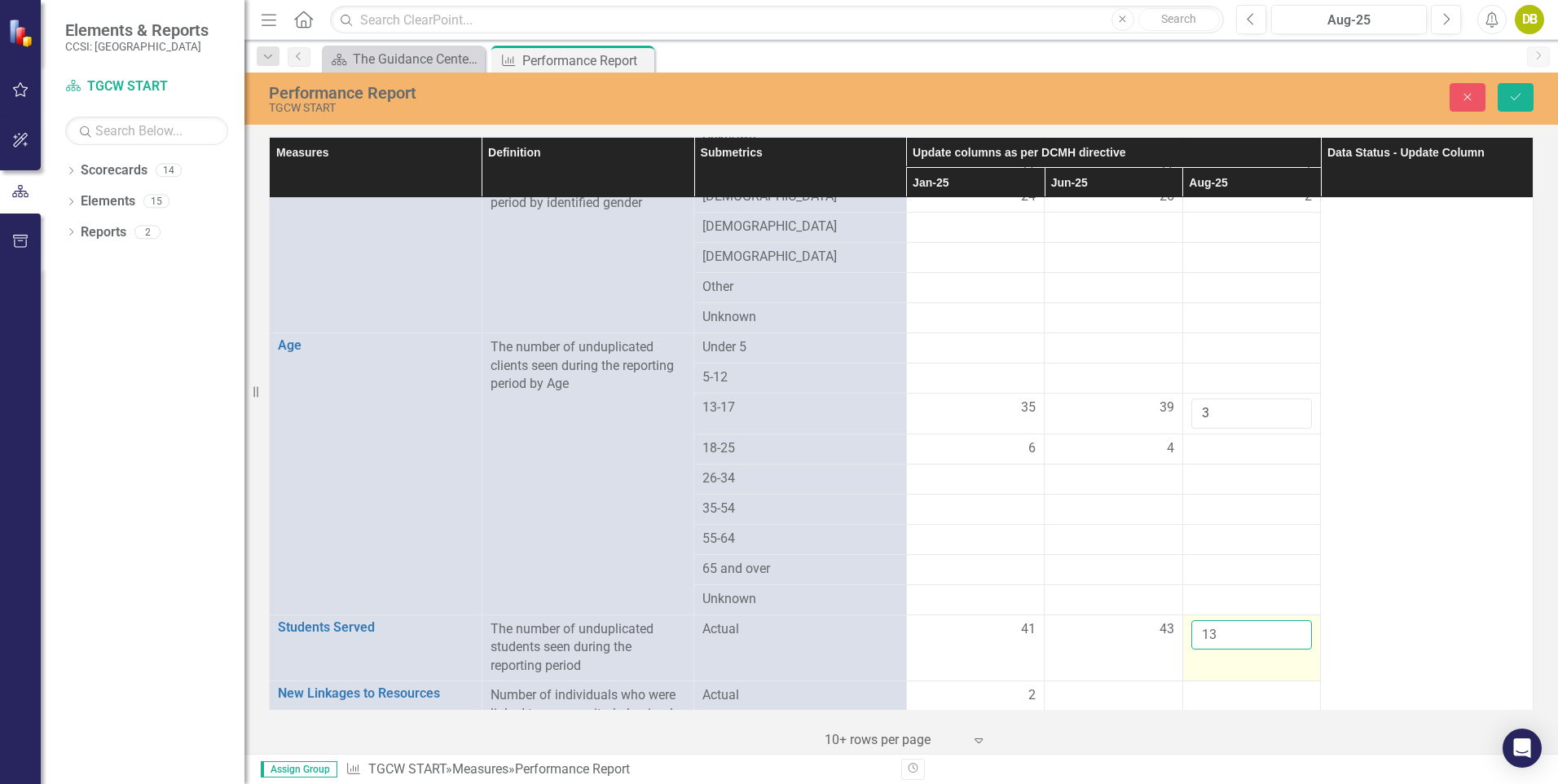
click at [1286, 620] on input "13" at bounding box center [1252, 635] width 122 height 30
click at [1286, 620] on input "14" at bounding box center [1252, 635] width 122 height 30
click at [1286, 620] on input "15" at bounding box center [1252, 635] width 122 height 30
click at [1286, 620] on input "16" at bounding box center [1252, 635] width 122 height 30
click at [1286, 620] on input "17" at bounding box center [1252, 635] width 122 height 30
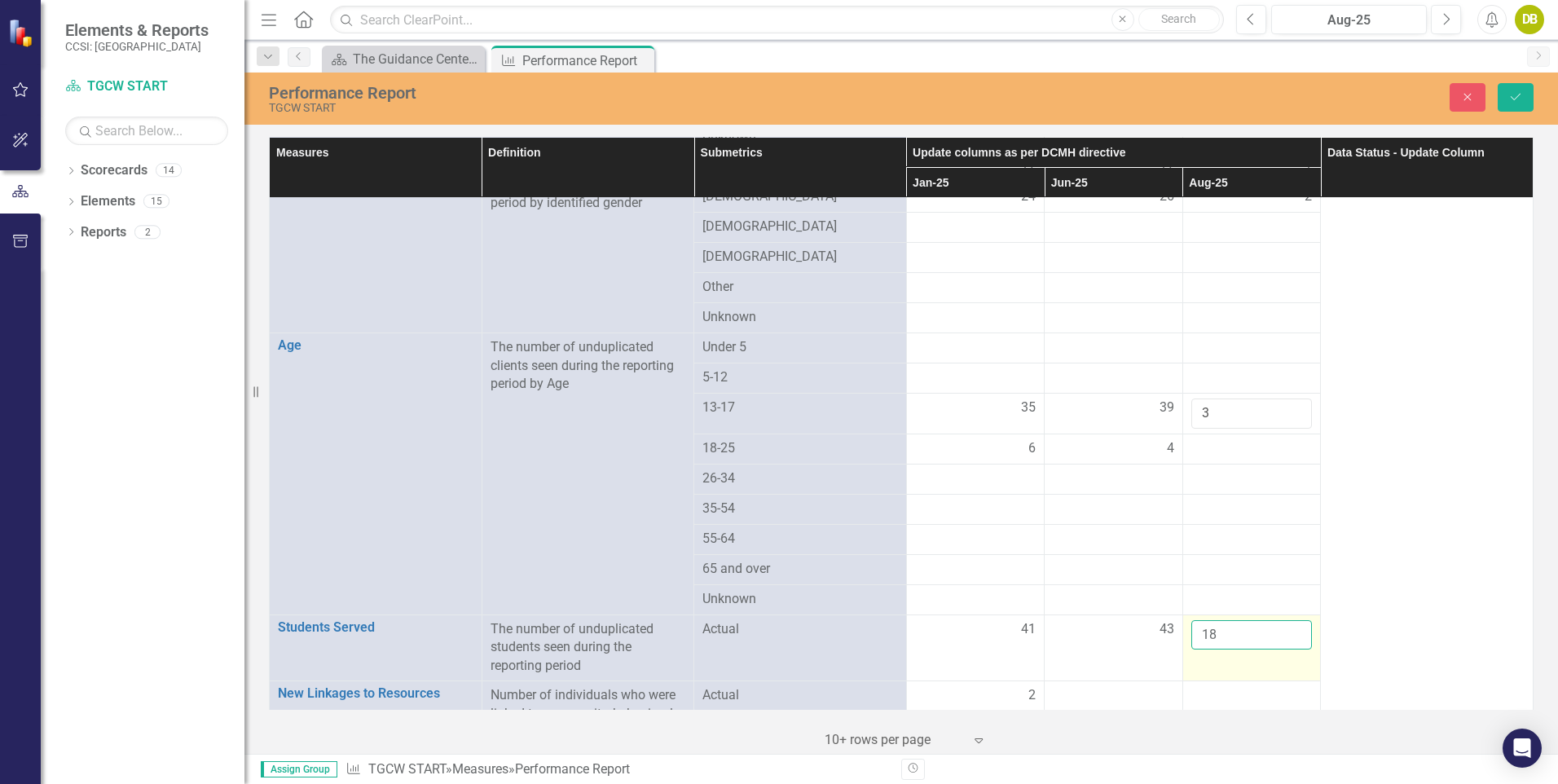
click at [1286, 620] on input "18" at bounding box center [1252, 635] width 122 height 30
click at [1286, 620] on input "19" at bounding box center [1252, 635] width 122 height 30
click at [1286, 620] on input "20" at bounding box center [1252, 635] width 122 height 30
click at [1286, 620] on input "21" at bounding box center [1252, 635] width 122 height 30
click at [1286, 620] on input "22" at bounding box center [1252, 635] width 122 height 30
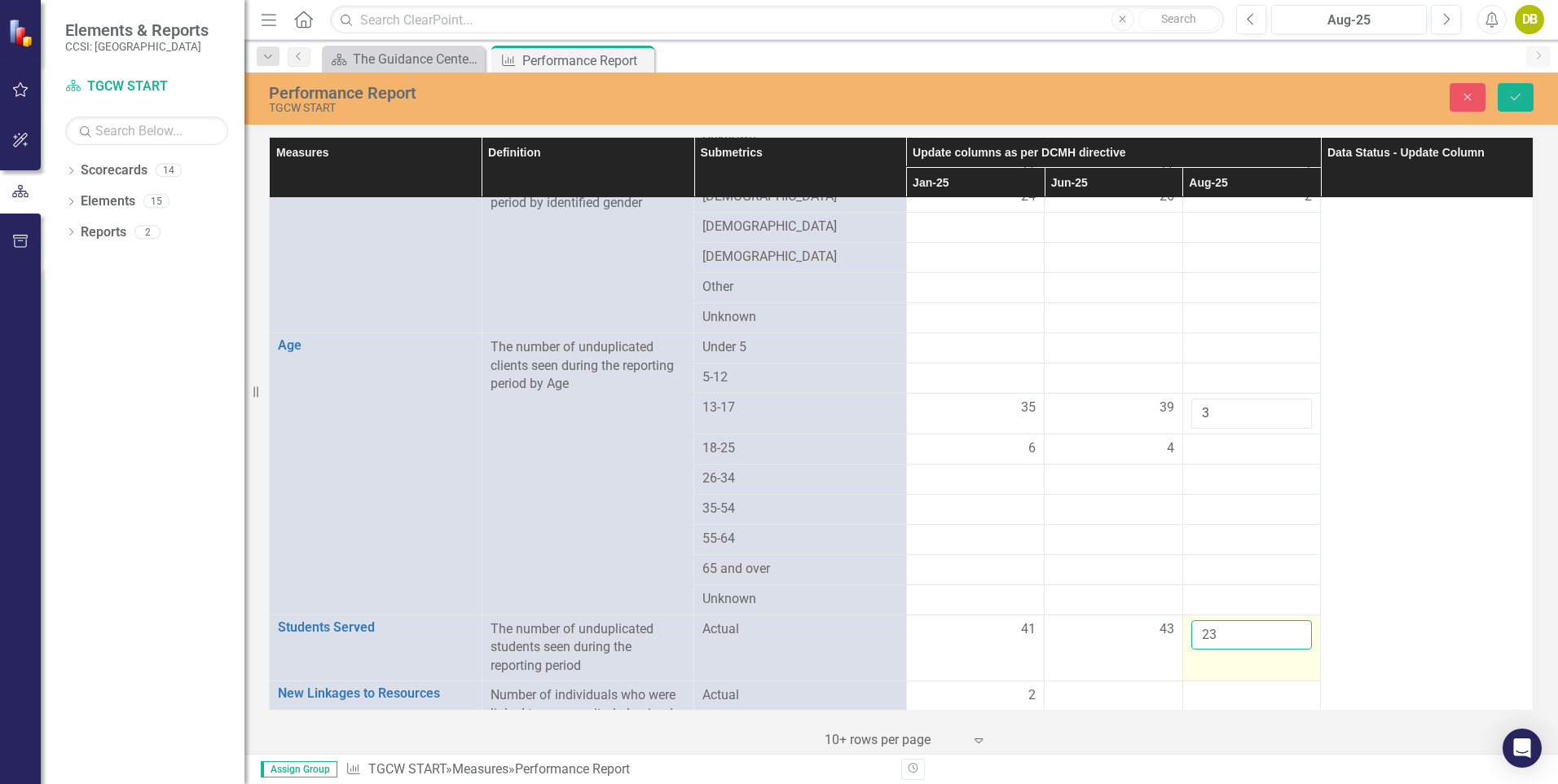
click at [1286, 620] on input "23" at bounding box center [1252, 635] width 122 height 30
click at [1286, 620] on input "24" at bounding box center [1252, 635] width 122 height 30
type input "25"
click at [1286, 620] on input "25" at bounding box center [1252, 635] width 122 height 30
drag, startPoint x: 733, startPoint y: 567, endPoint x: 873, endPoint y: 677, distance: 178.0
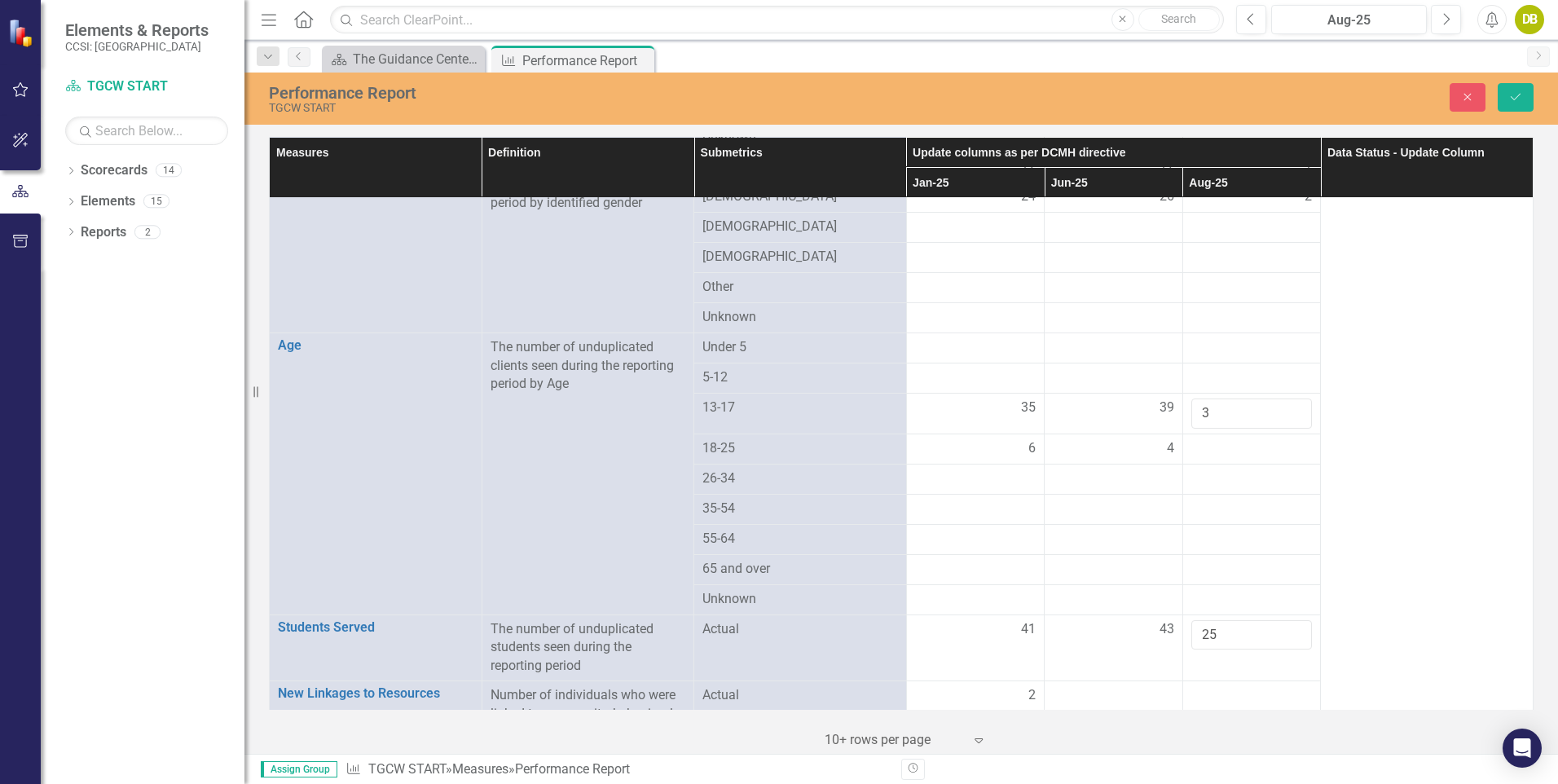
click at [873, 686] on span "Actual" at bounding box center [800, 695] width 196 height 18
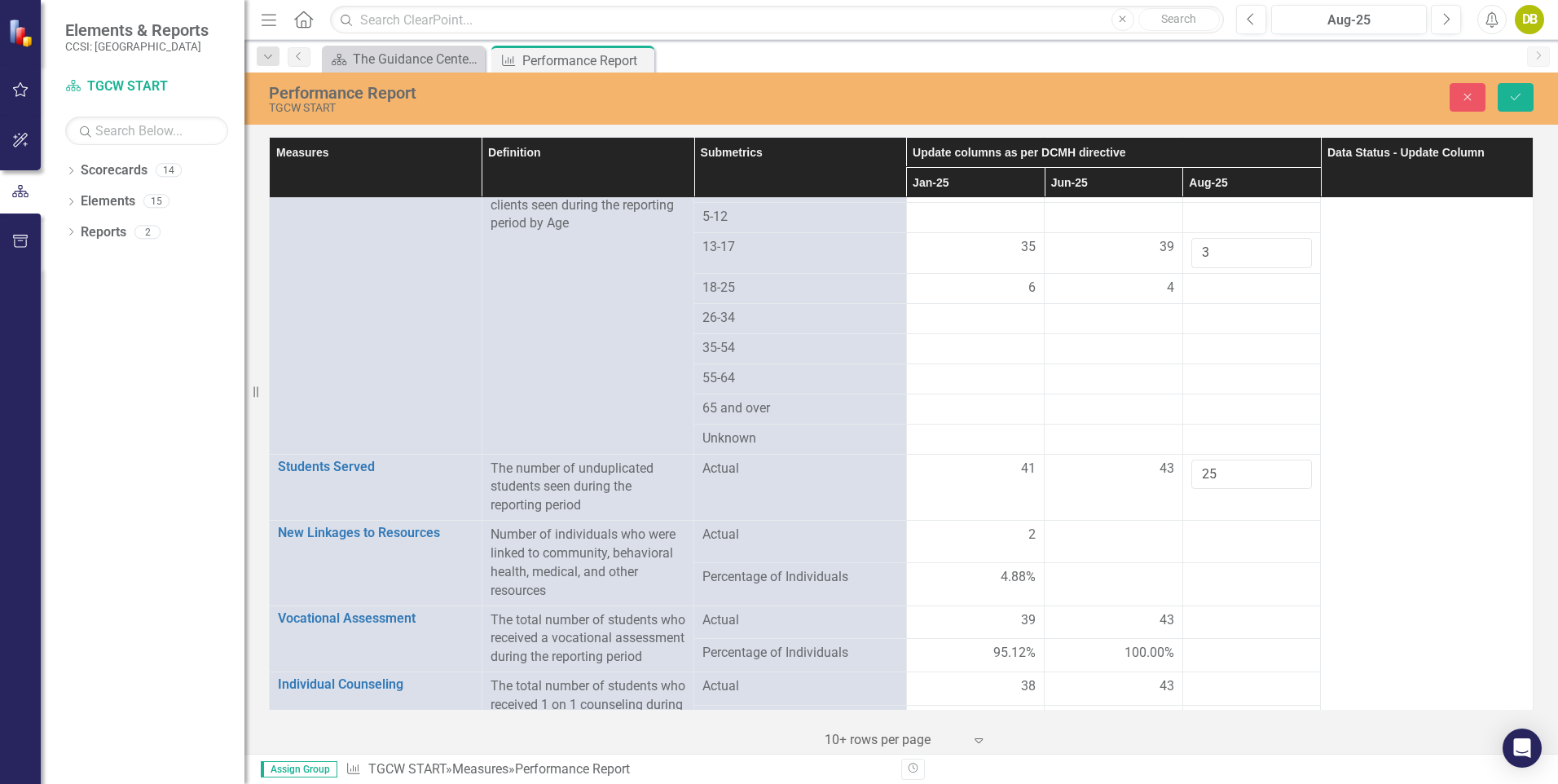
scroll to position [578, 0]
click at [1271, 565] on div at bounding box center [1252, 572] width 122 height 19
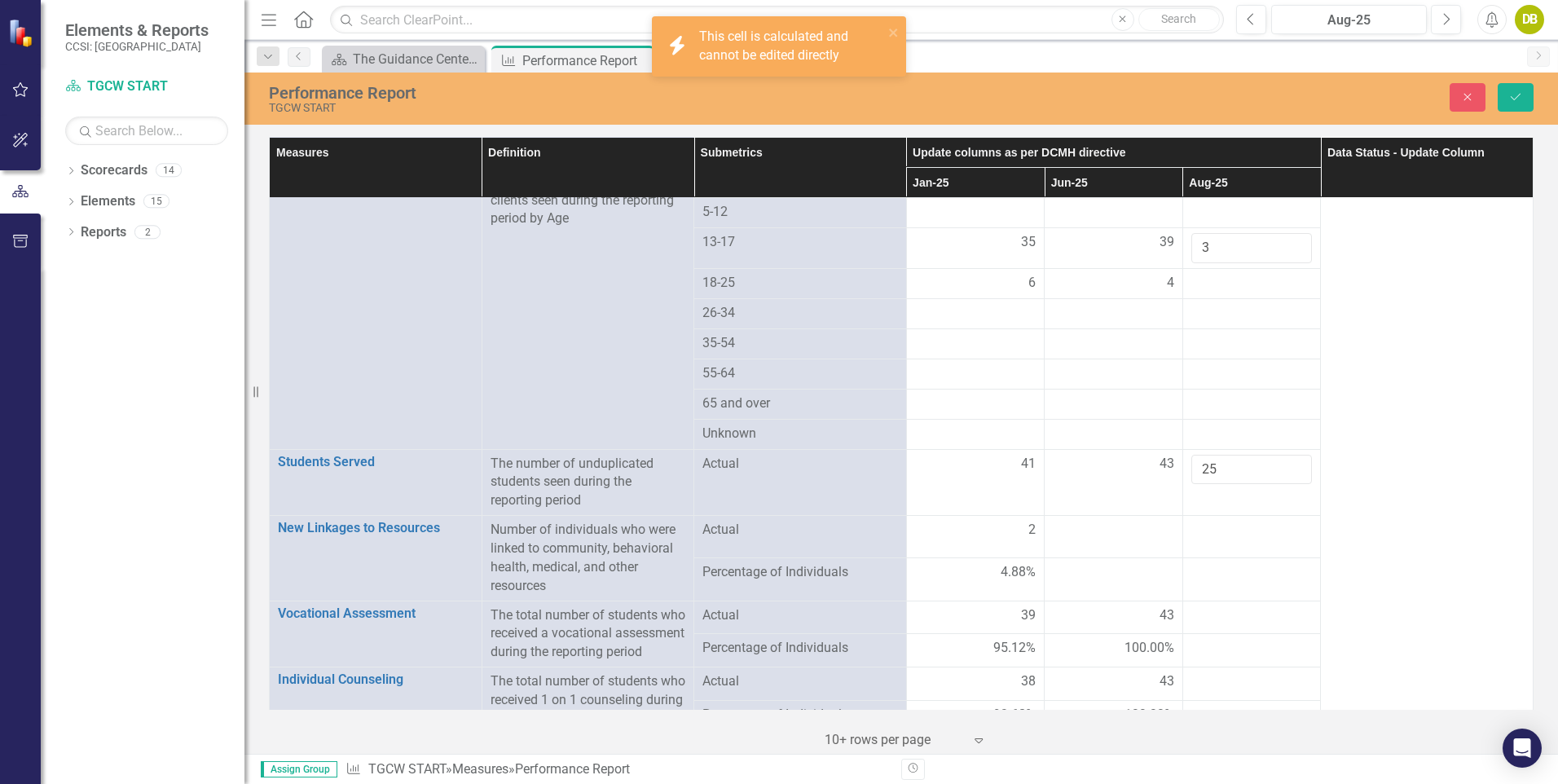
drag, startPoint x: 1271, startPoint y: 565, endPoint x: 1293, endPoint y: 567, distance: 22.1
click at [1293, 567] on td at bounding box center [1251, 579] width 139 height 42
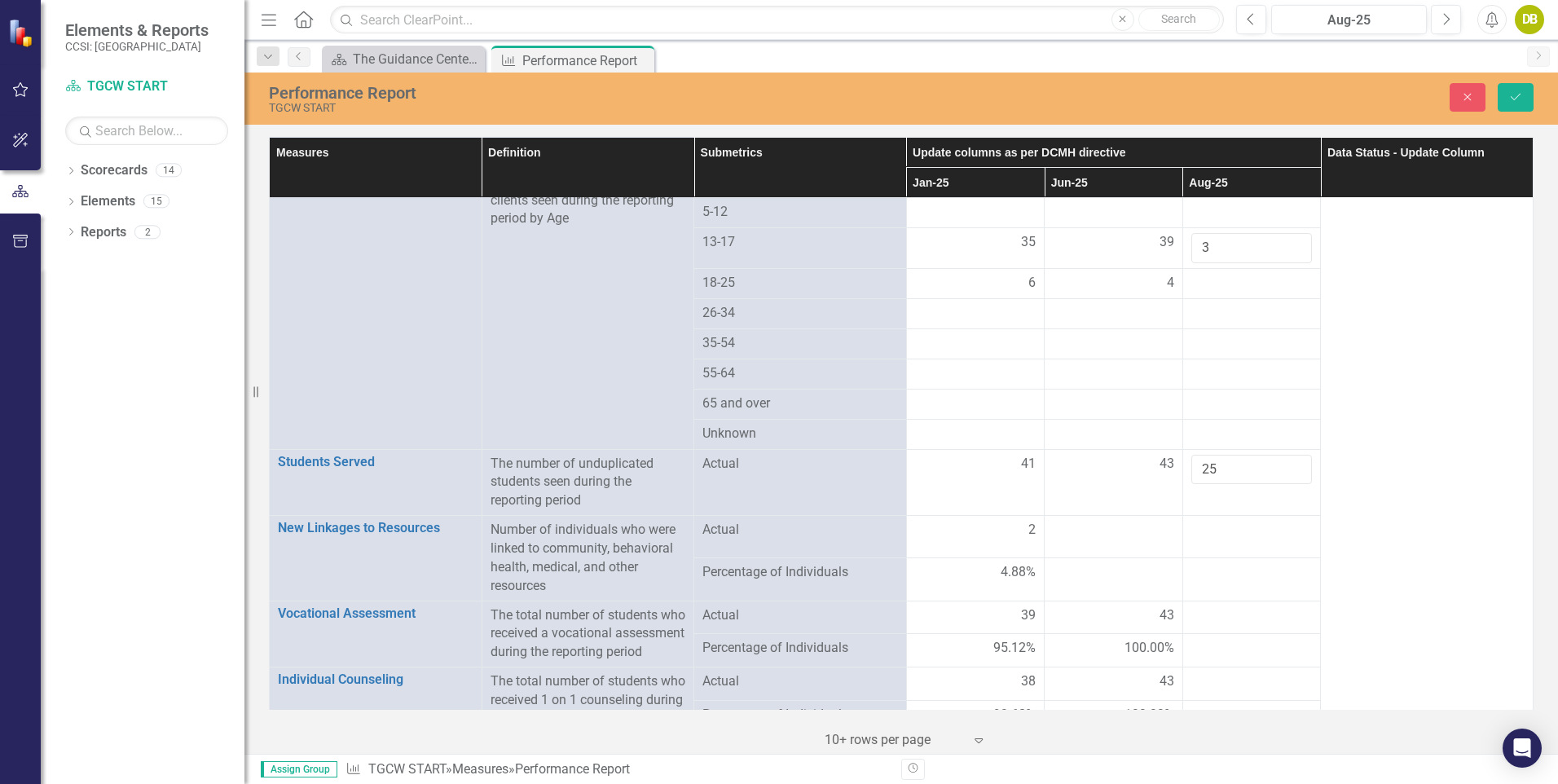
click at [1293, 567] on td at bounding box center [1251, 579] width 139 height 42
click at [1299, 563] on div at bounding box center [1252, 572] width 122 height 19
click at [1231, 563] on div at bounding box center [1252, 572] width 122 height 19
drag, startPoint x: 1231, startPoint y: 557, endPoint x: 1213, endPoint y: 552, distance: 18.7
click at [1213, 563] on div at bounding box center [1252, 572] width 122 height 19
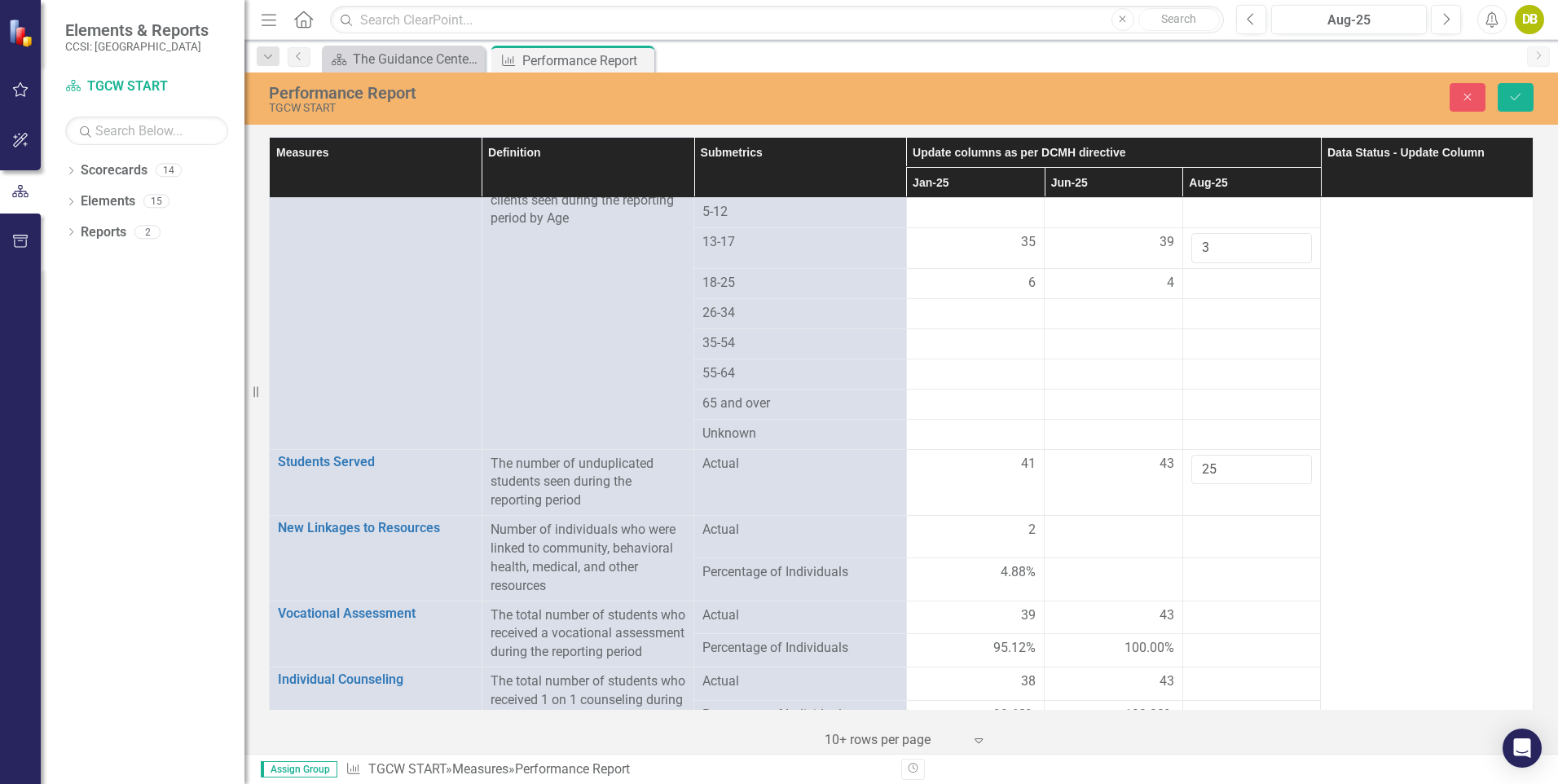
click at [1284, 567] on td at bounding box center [1251, 579] width 139 height 42
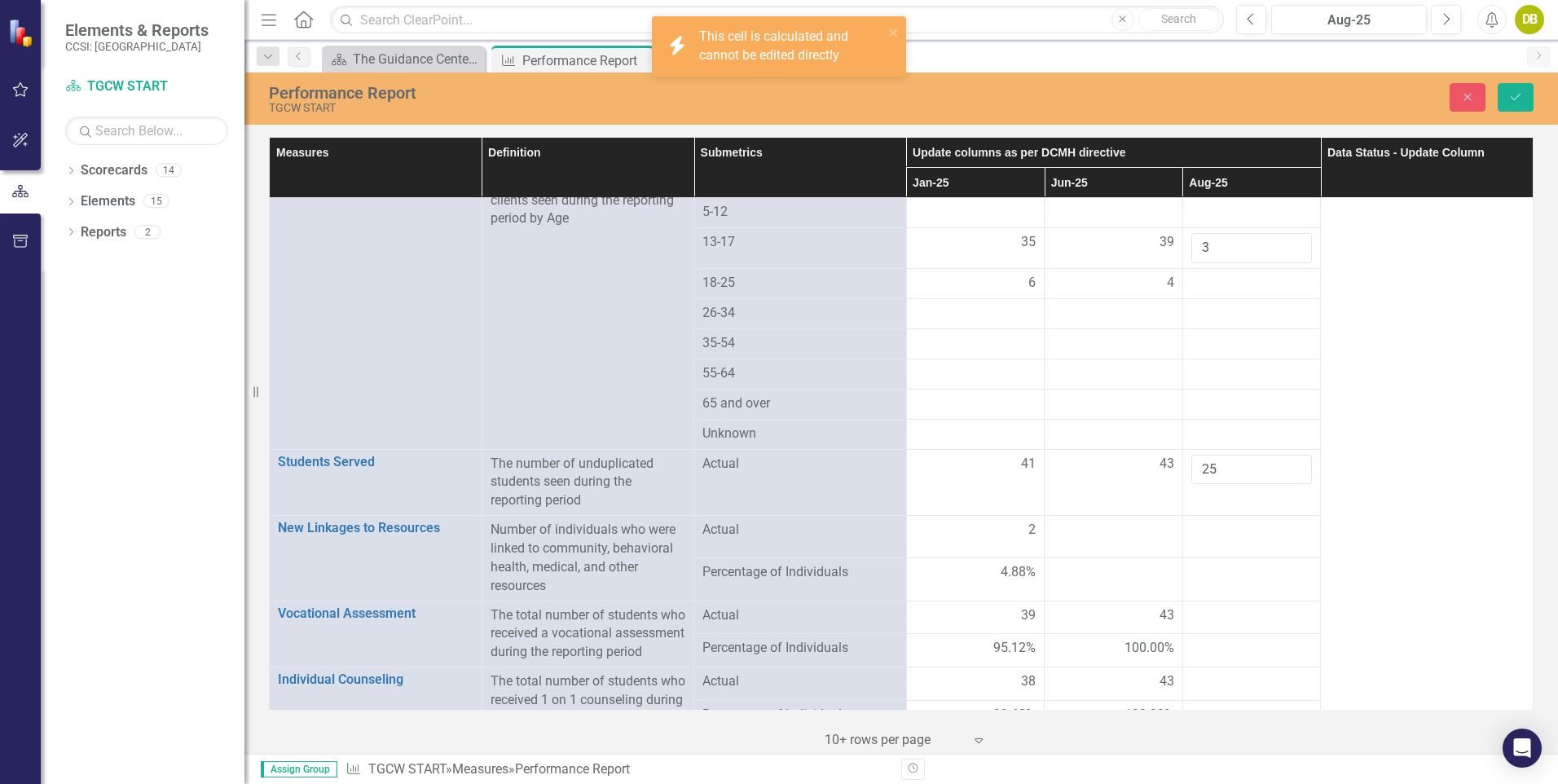
drag, startPoint x: 1284, startPoint y: 567, endPoint x: 1266, endPoint y: 567, distance: 18.0
click at [1266, 567] on td at bounding box center [1251, 579] width 139 height 42
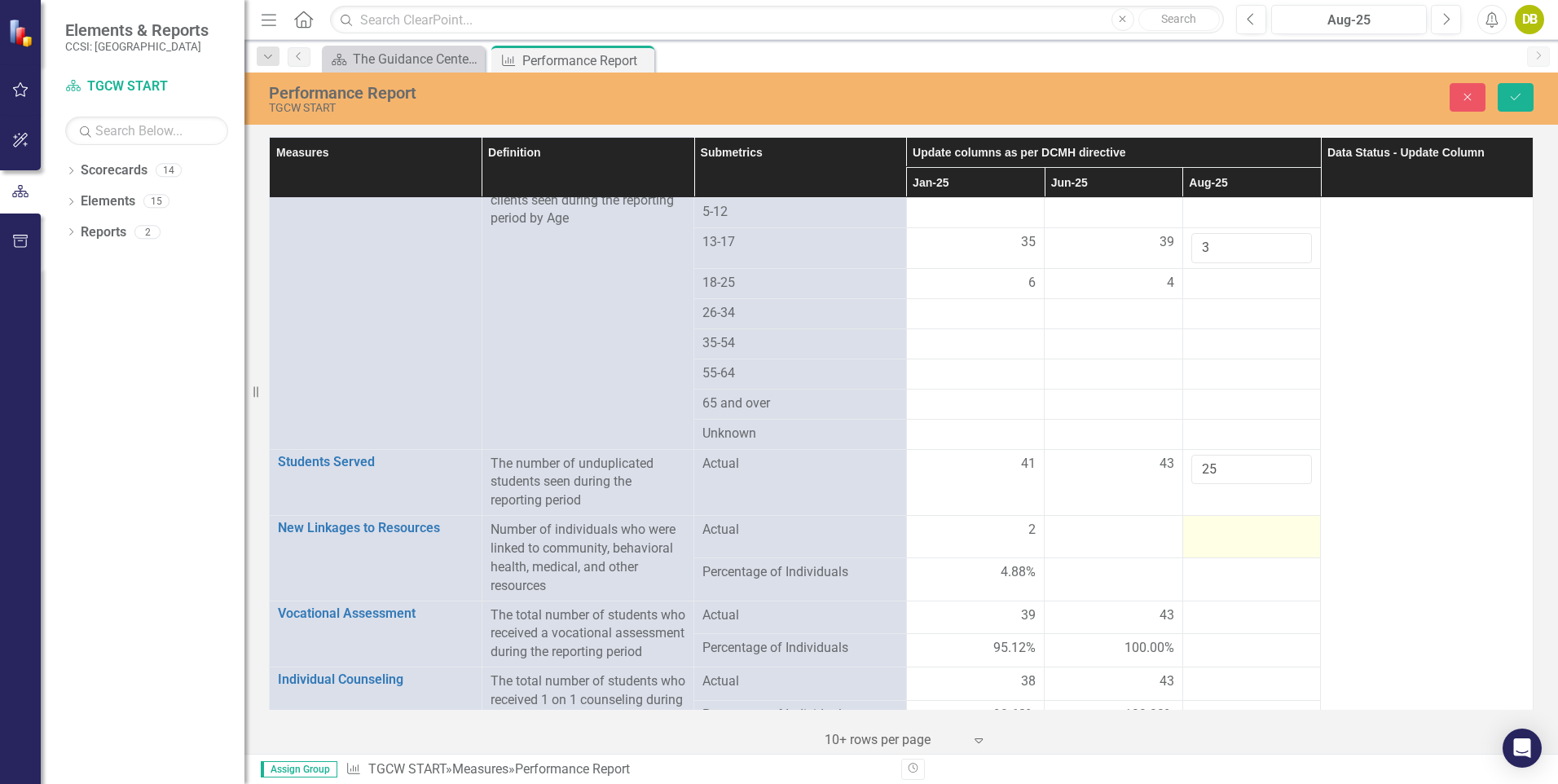
click at [1270, 520] on div at bounding box center [1252, 530] width 122 height 19
drag, startPoint x: 1270, startPoint y: 519, endPoint x: 1286, endPoint y: 525, distance: 17.1
click at [1286, 525] on input "number" at bounding box center [1252, 536] width 122 height 30
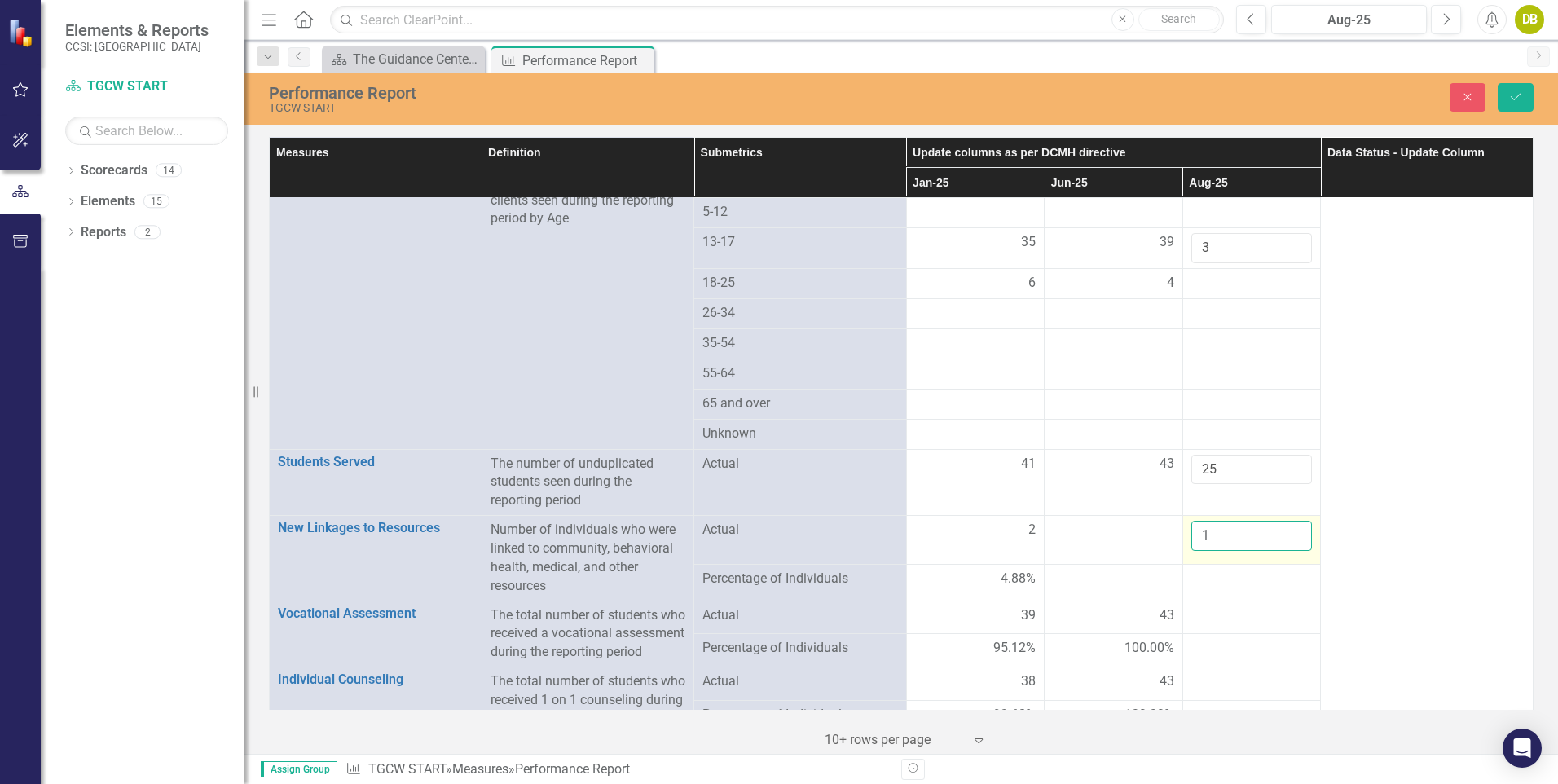
type input "1"
click at [1284, 520] on input "1" at bounding box center [1252, 536] width 122 height 30
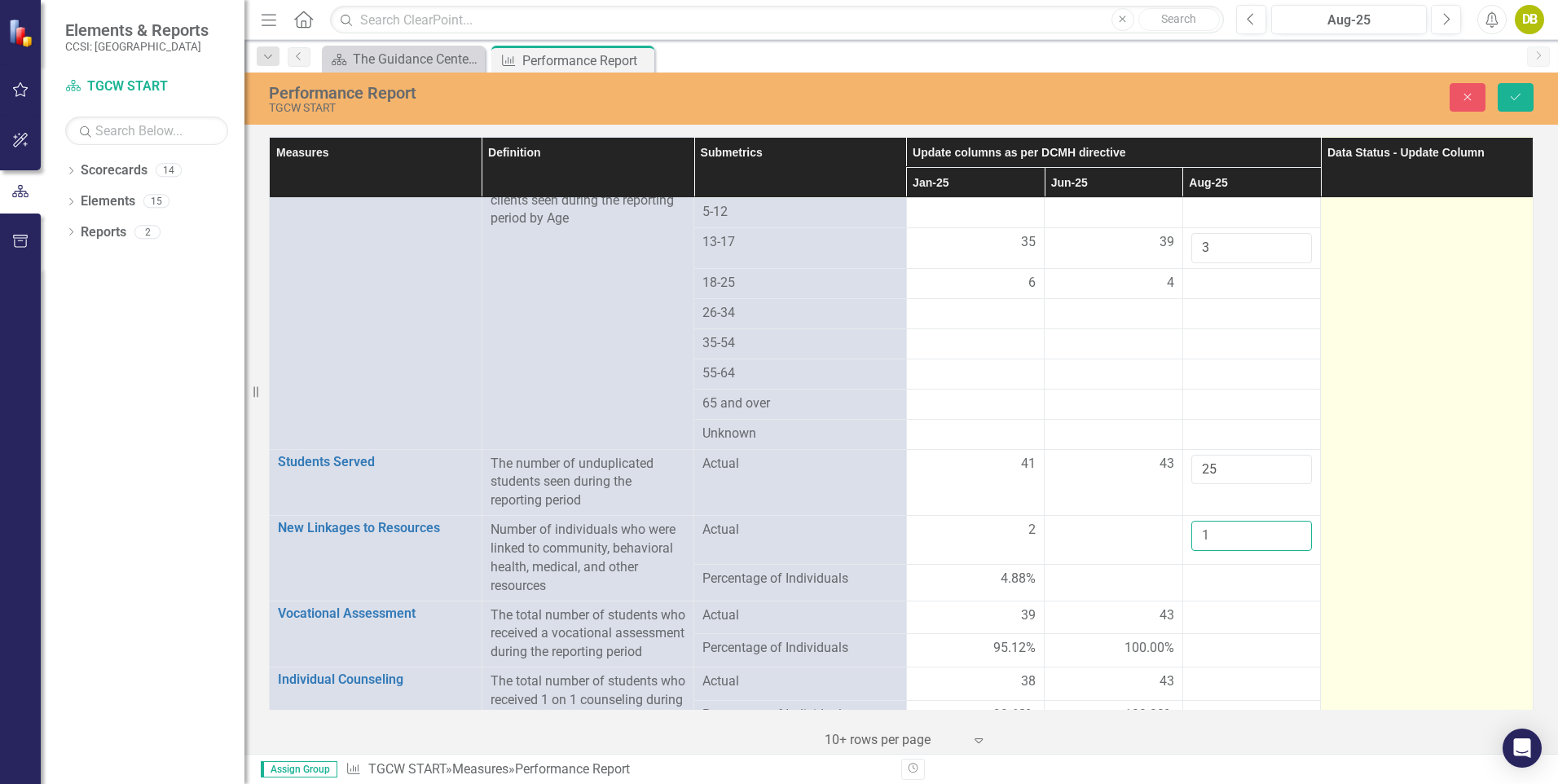
click button "Save" at bounding box center [1515, 97] width 36 height 29
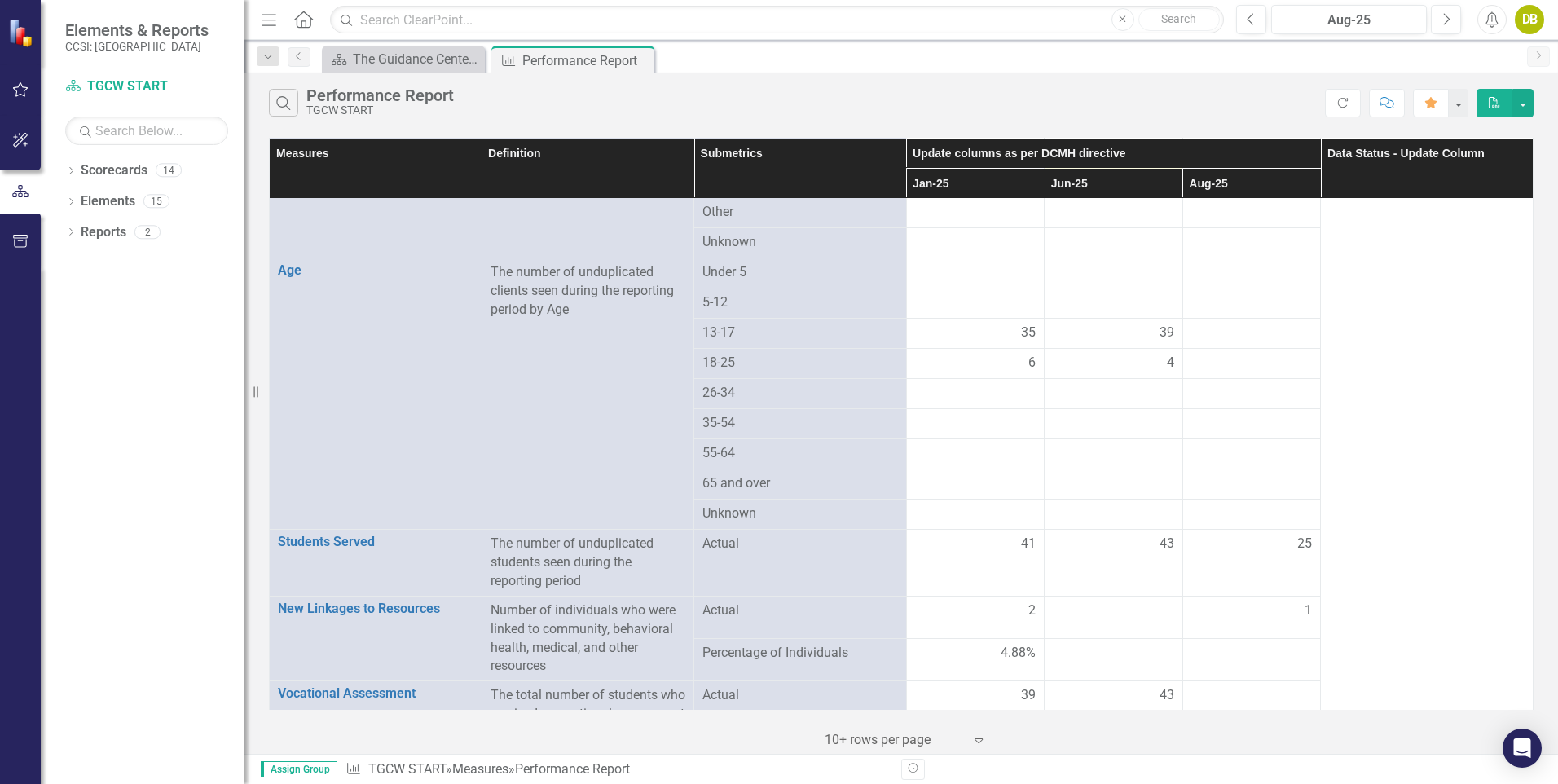
scroll to position [488, 0]
click at [1217, 323] on div at bounding box center [1252, 332] width 122 height 19
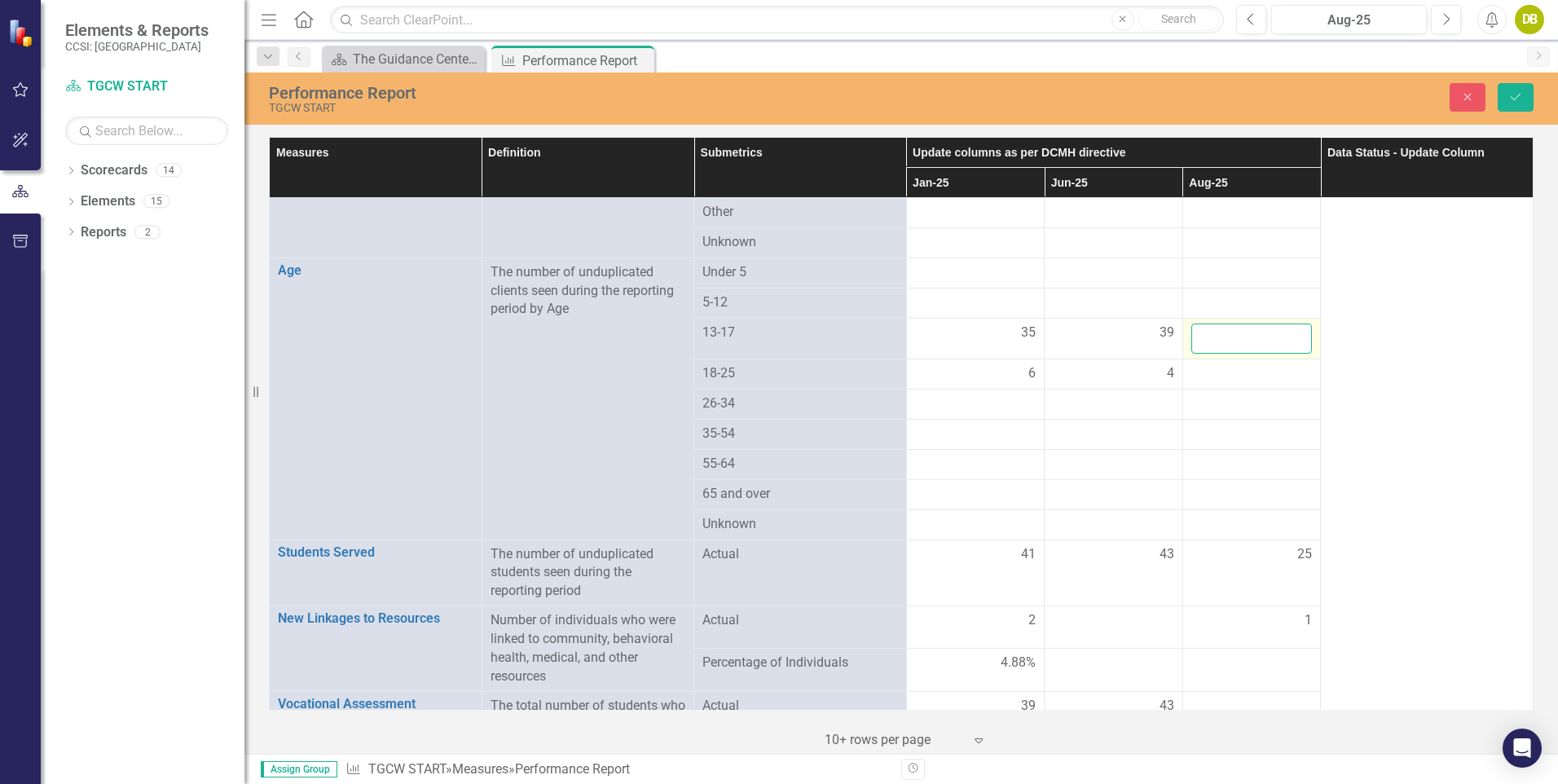
click at [1225, 323] on input "number" at bounding box center [1252, 338] width 122 height 30
click at [1286, 323] on input "1" at bounding box center [1252, 338] width 122 height 30
click at [1286, 323] on input "2" at bounding box center [1252, 338] width 122 height 30
type input "3"
click at [1286, 323] on input "3" at bounding box center [1252, 338] width 122 height 30
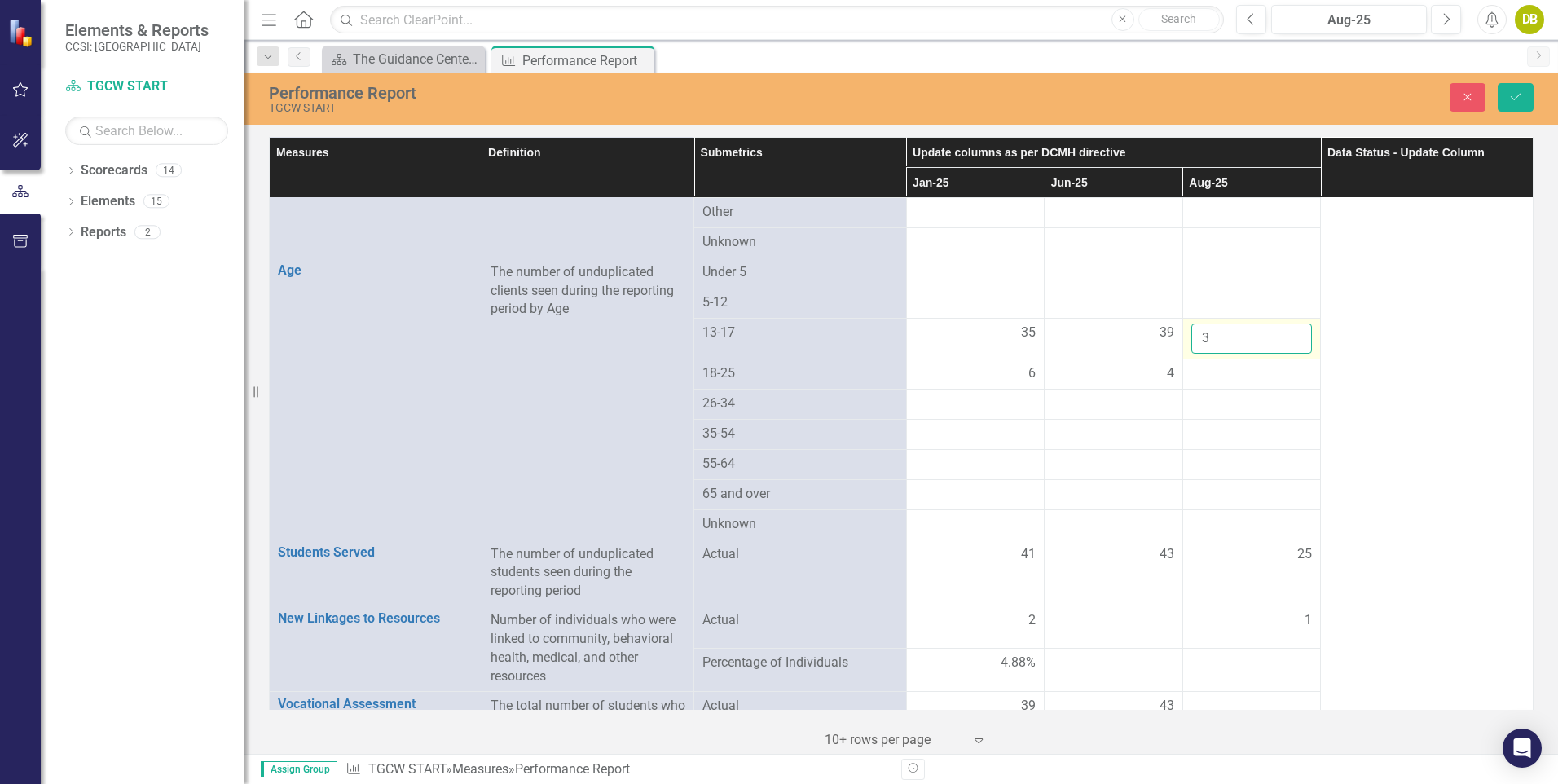
click button "Save" at bounding box center [1515, 97] width 36 height 29
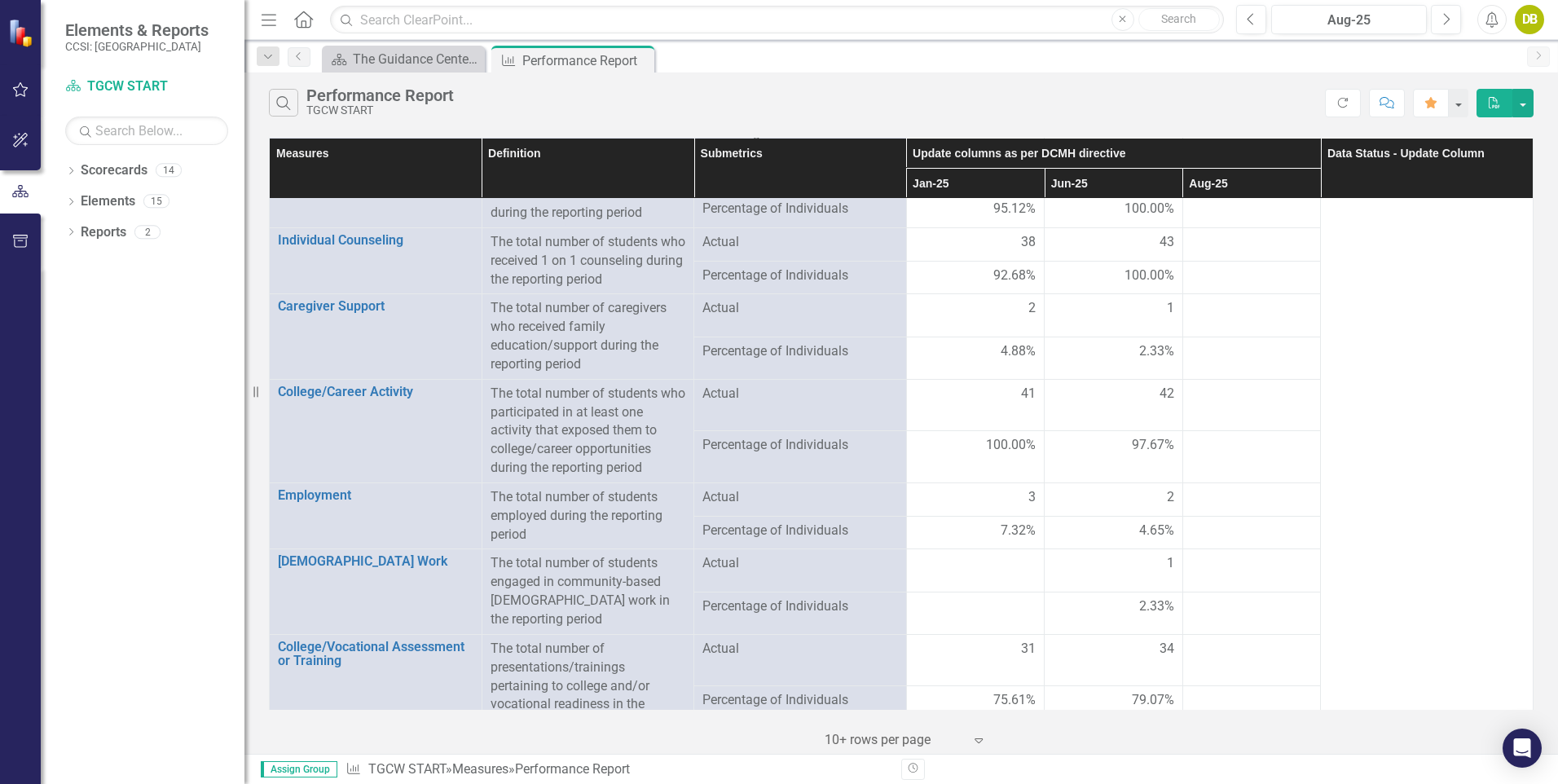
scroll to position [1159, 0]
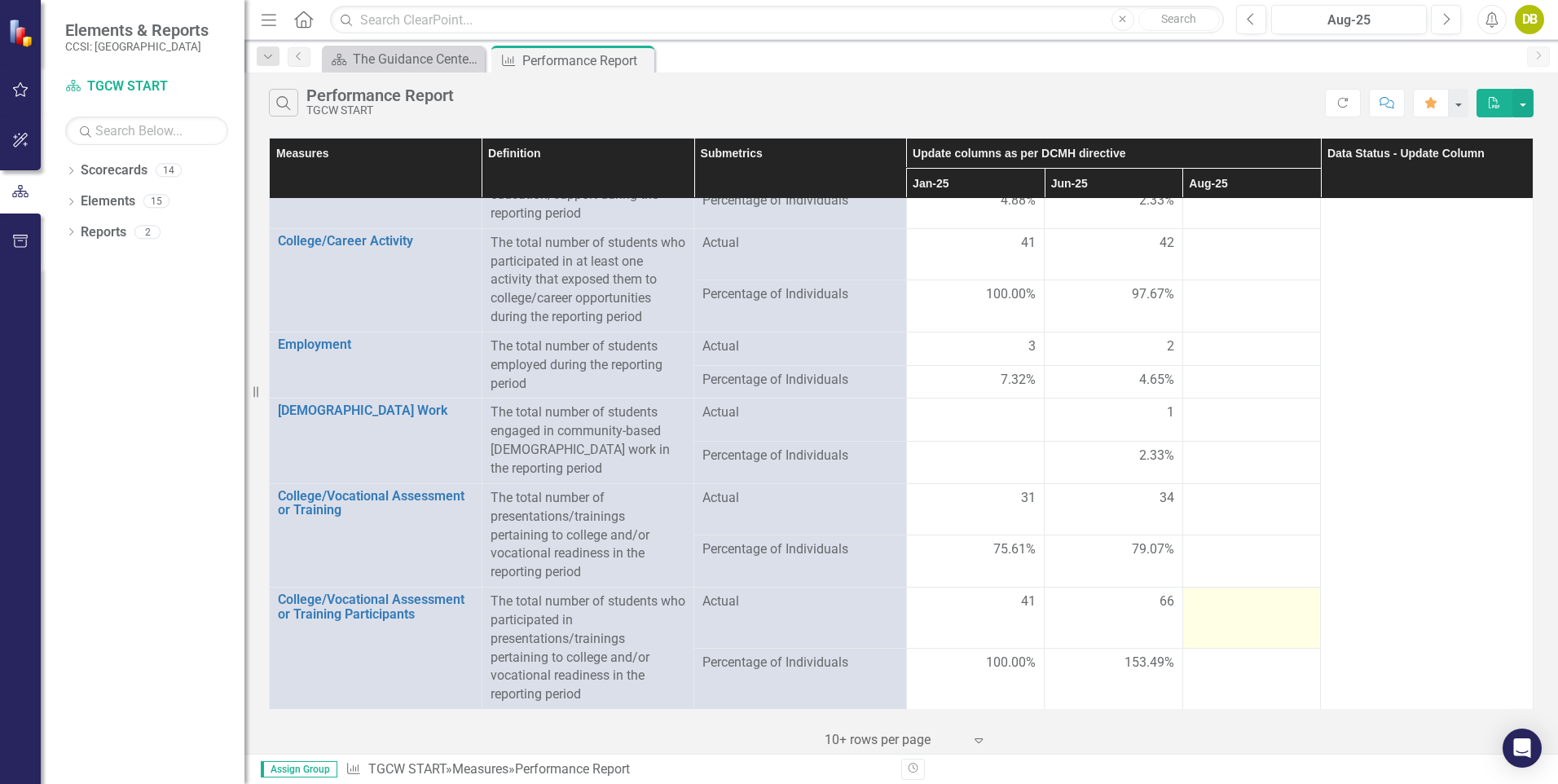
click at [1293, 600] on div at bounding box center [1252, 602] width 122 height 19
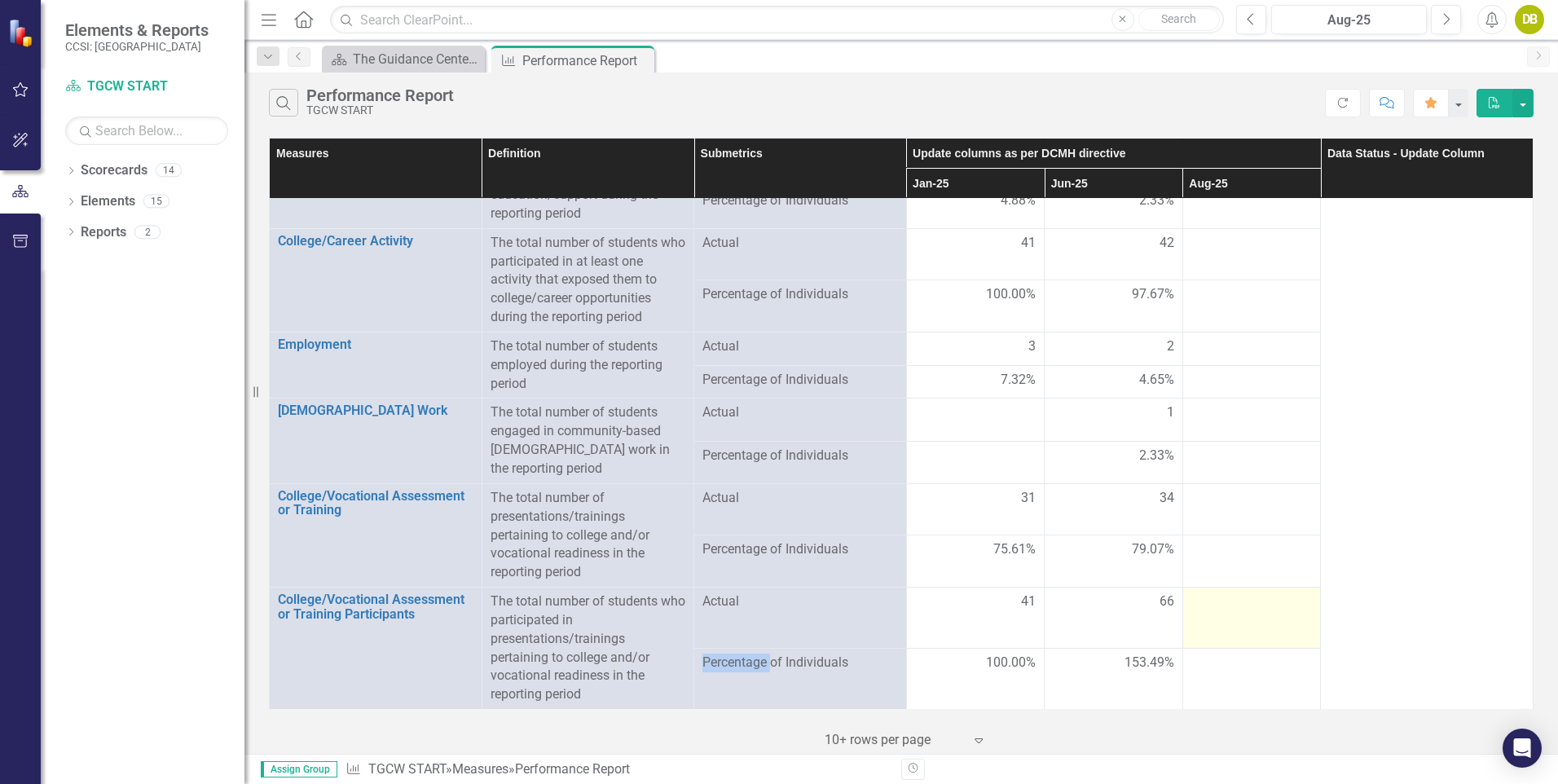
scroll to position [1158, 0]
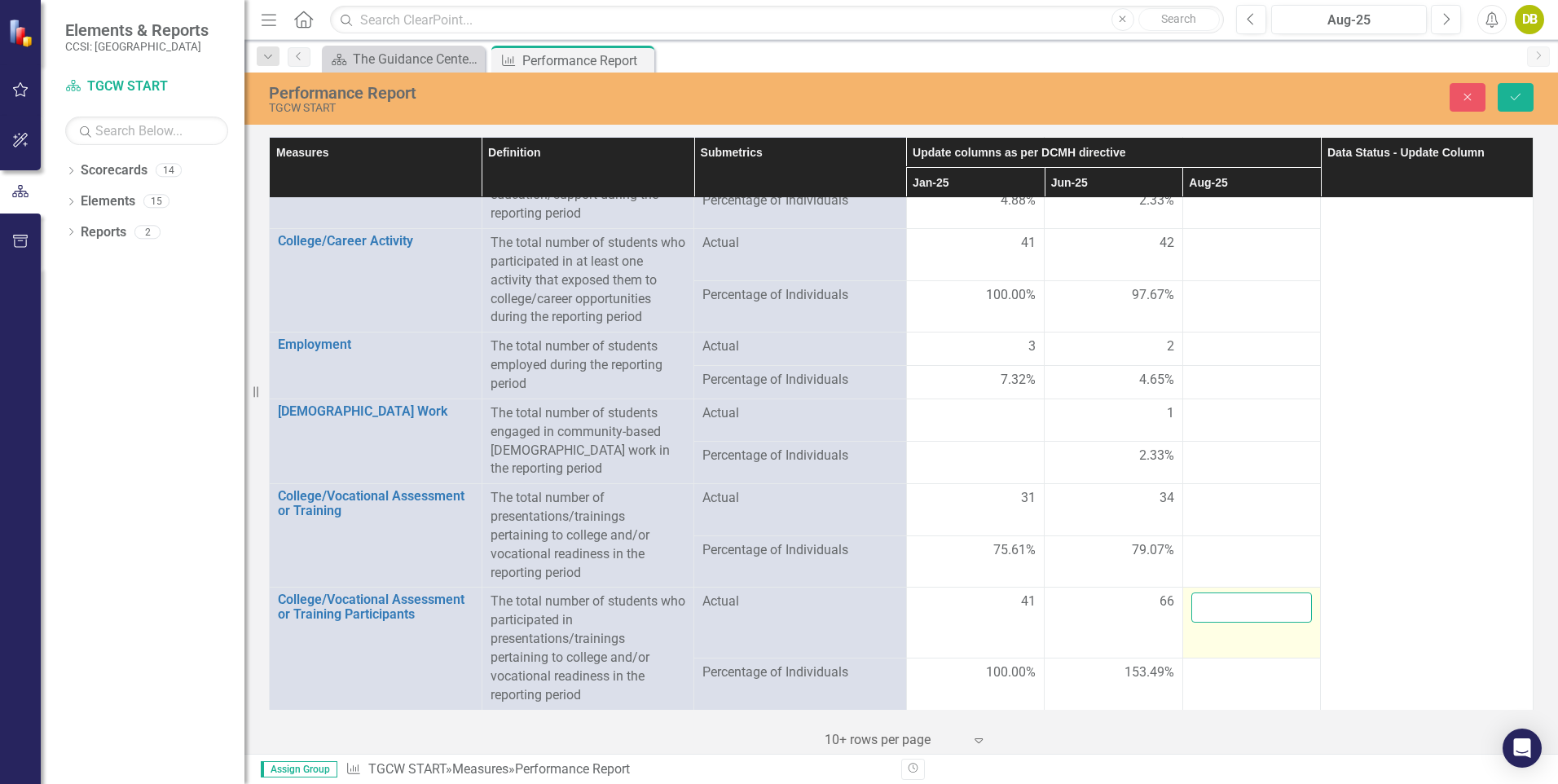
click at [1297, 605] on input "number" at bounding box center [1252, 608] width 122 height 30
click at [1285, 604] on input "1" at bounding box center [1252, 608] width 122 height 30
click at [1285, 604] on input "2" at bounding box center [1252, 608] width 122 height 30
click at [1285, 604] on input "3" at bounding box center [1252, 608] width 122 height 30
click at [1285, 604] on input "12" at bounding box center [1252, 608] width 122 height 30
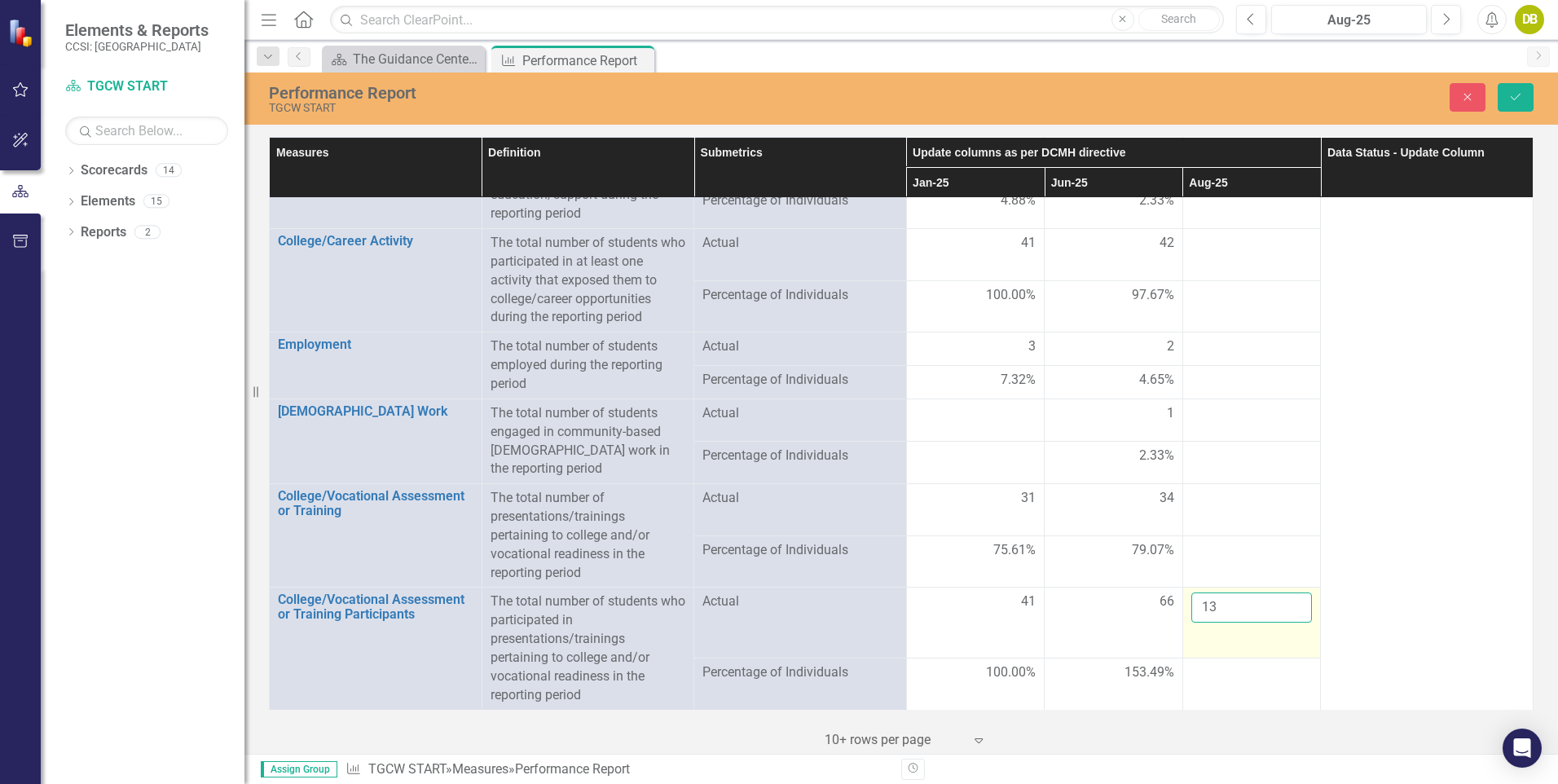
click at [1285, 604] on input "13" at bounding box center [1252, 608] width 122 height 30
click at [1285, 604] on input "14" at bounding box center [1252, 608] width 122 height 30
type input "15"
click at [1285, 604] on input "15" at bounding box center [1252, 608] width 122 height 30
click button "Save" at bounding box center [1515, 97] width 36 height 29
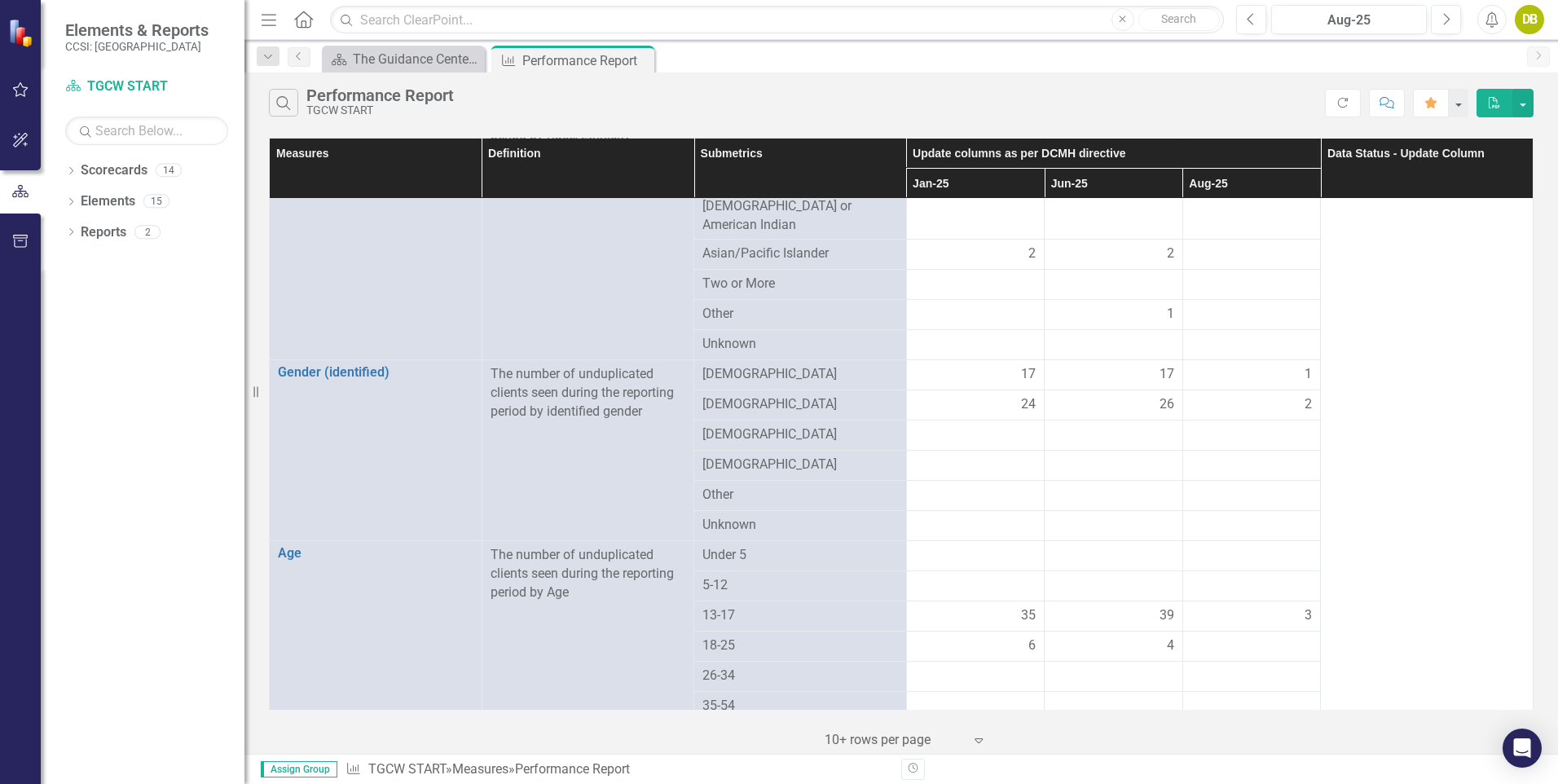
scroll to position [206, 0]
click at [1285, 605] on div "3" at bounding box center [1252, 614] width 122 height 18
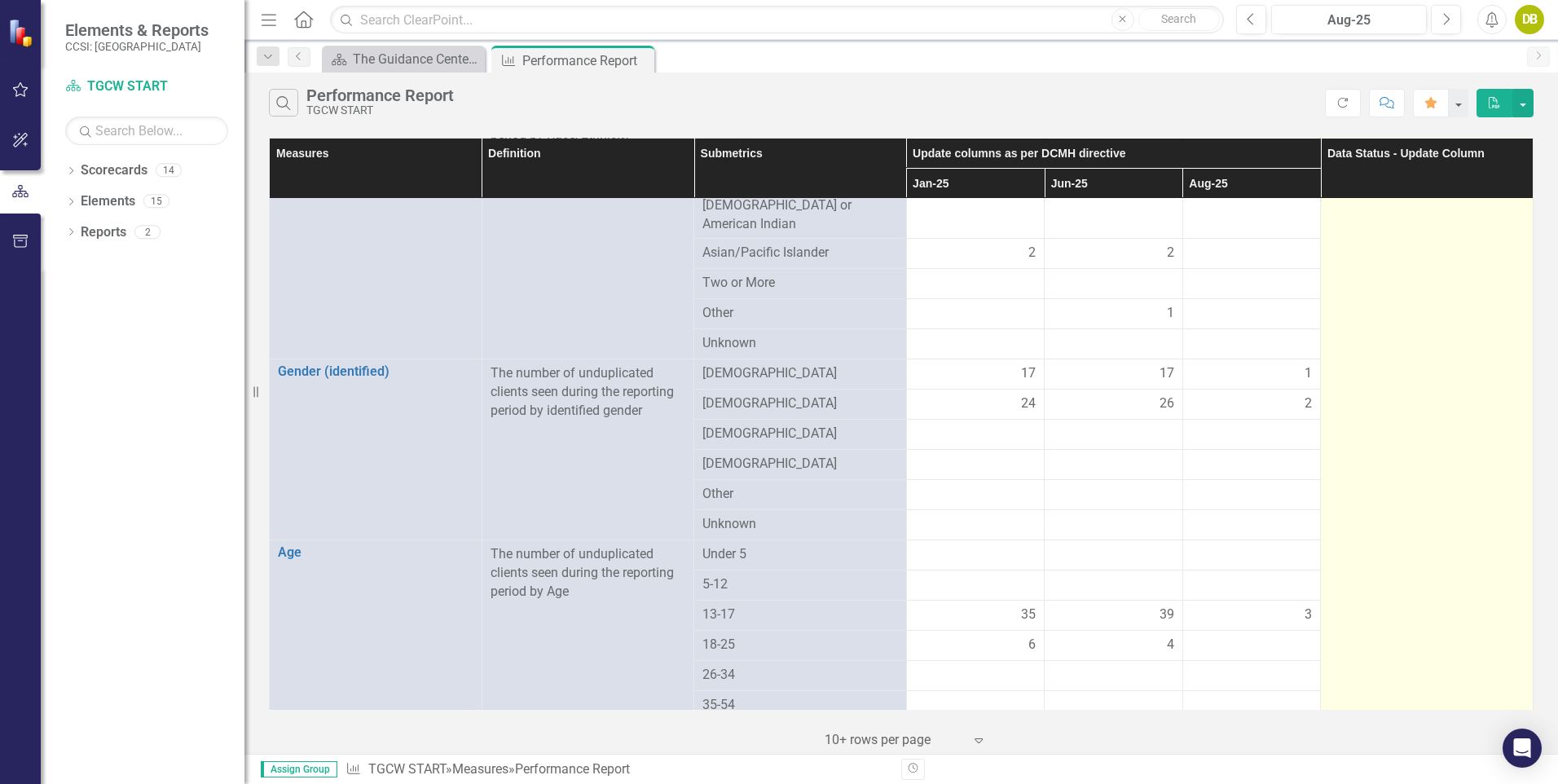
drag, startPoint x: 1409, startPoint y: 577, endPoint x: 1419, endPoint y: 669, distance: 92.5
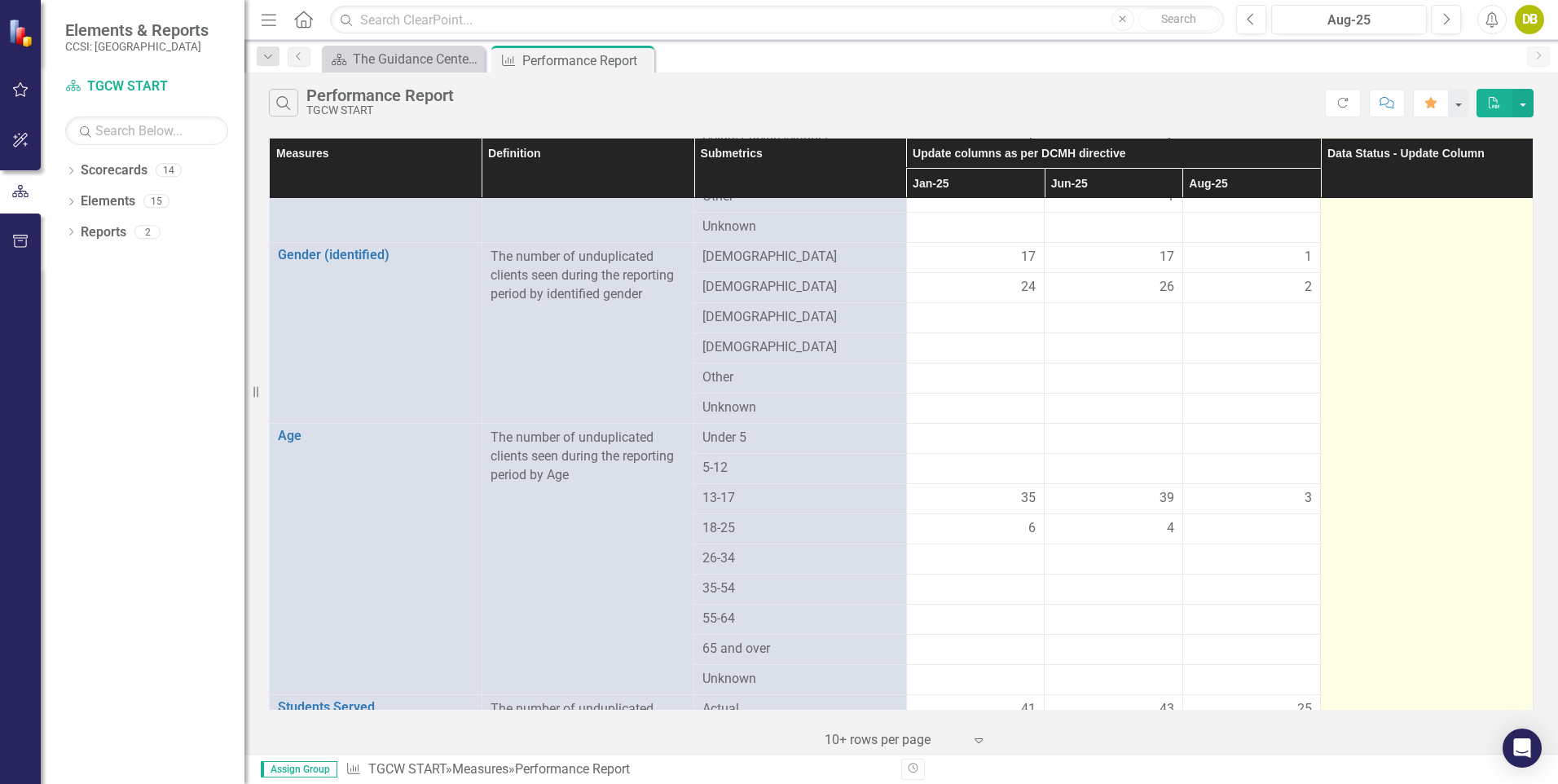
scroll to position [323, 0]
drag, startPoint x: 1445, startPoint y: 541, endPoint x: 1367, endPoint y: 366, distance: 191.6
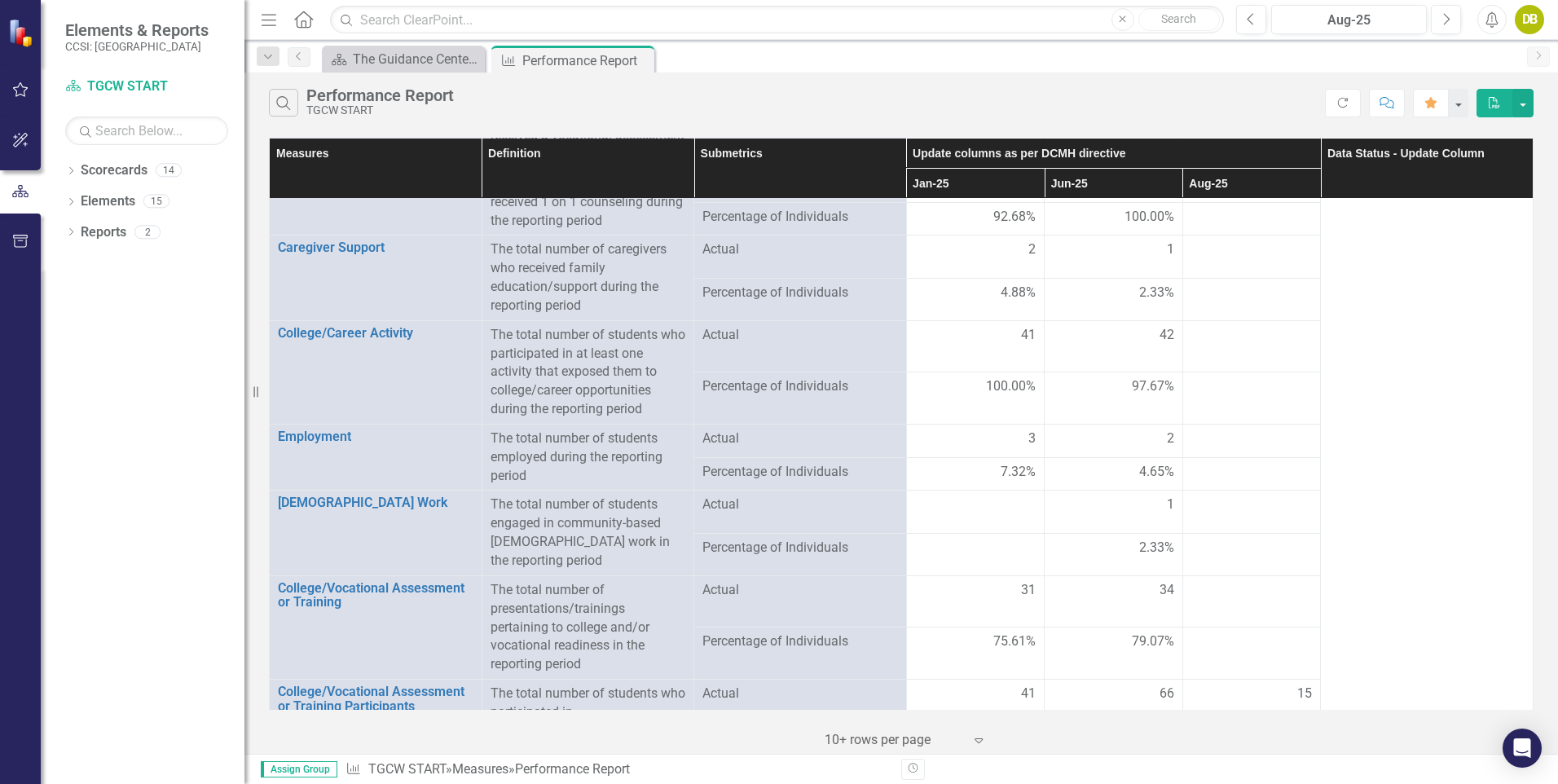
scroll to position [1159, 0]
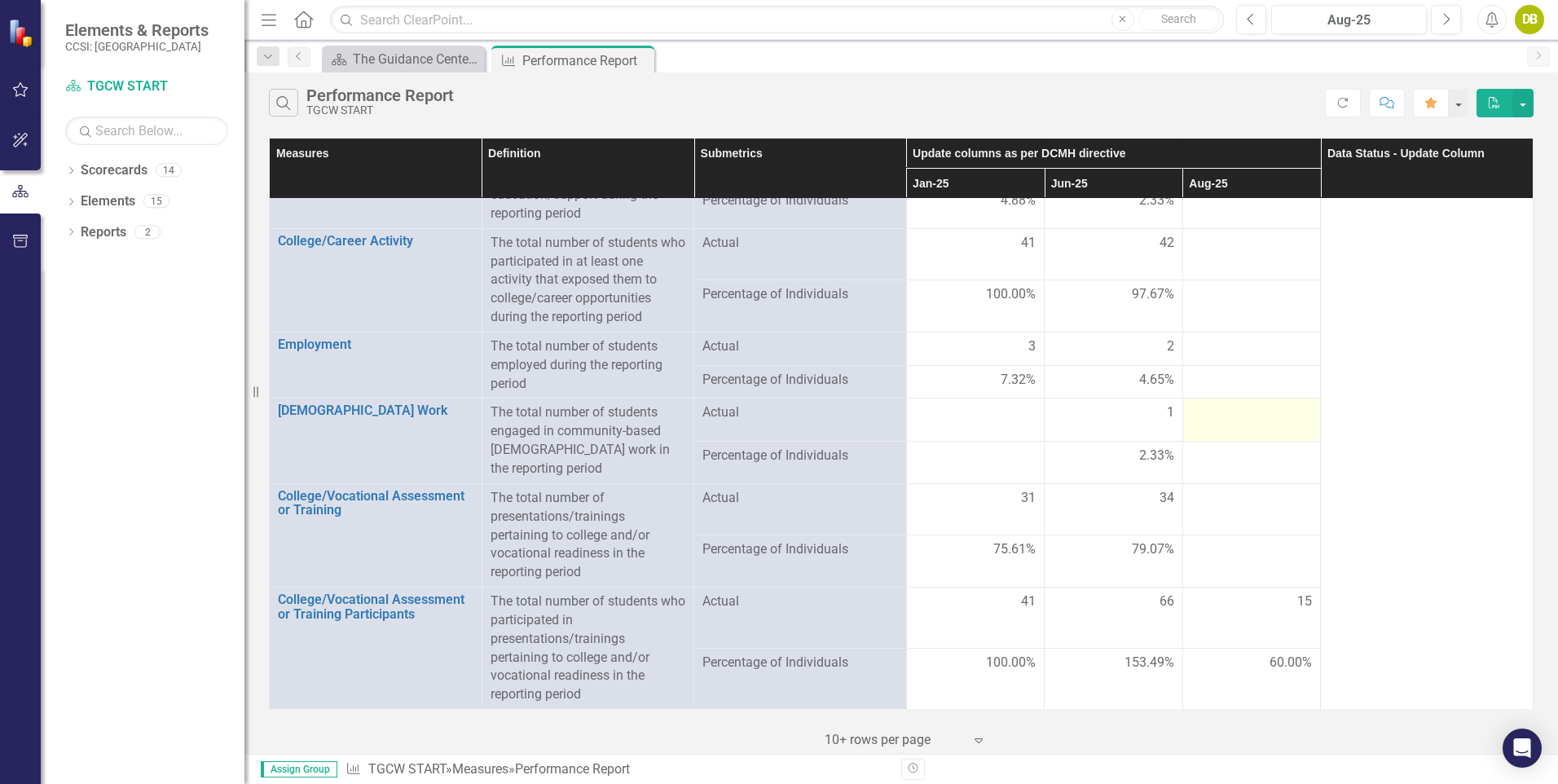
click at [1280, 413] on div at bounding box center [1252, 412] width 122 height 19
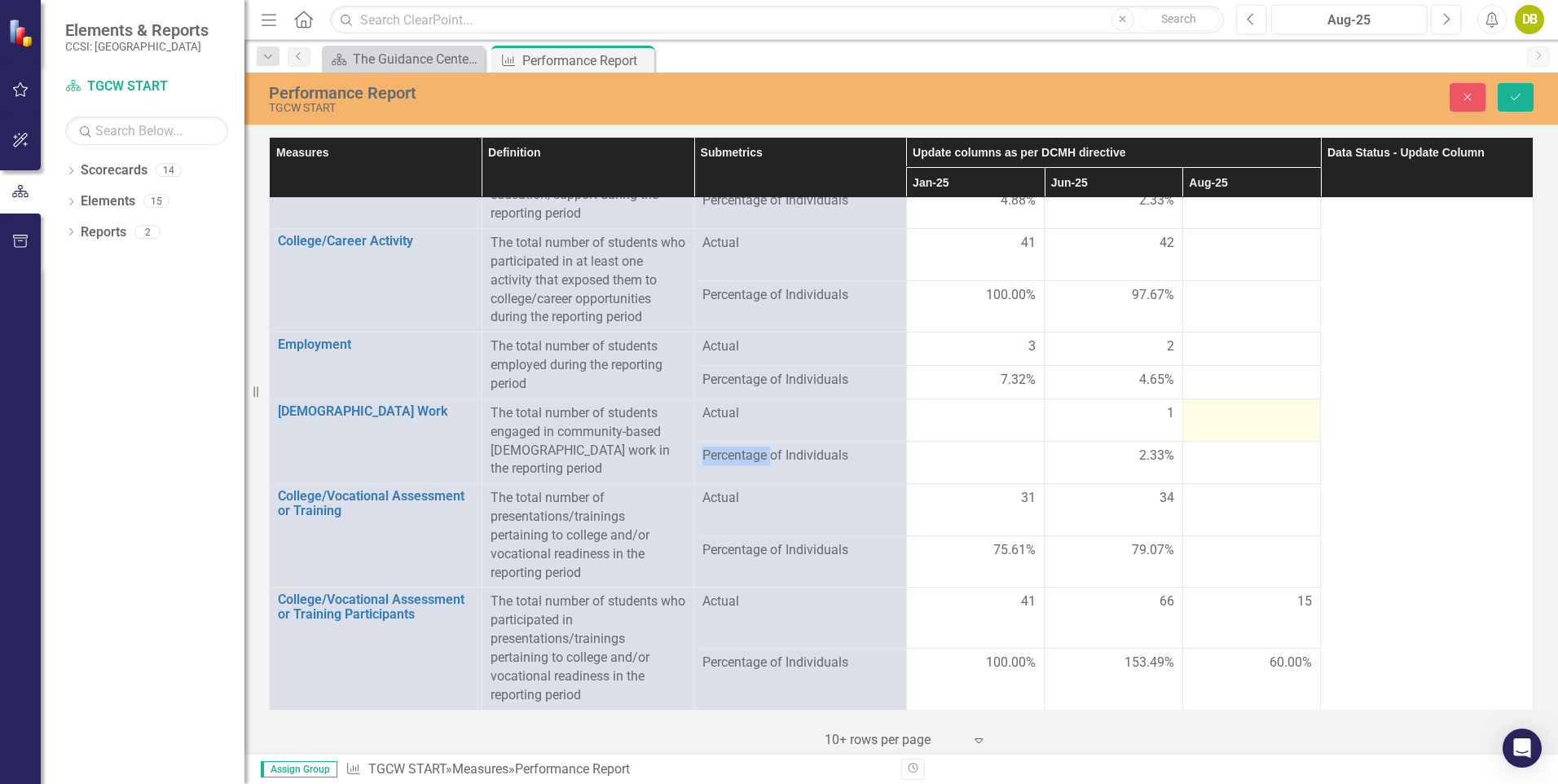
scroll to position [1158, 0]
click at [1279, 416] on input "number" at bounding box center [1252, 419] width 122 height 30
type input "1"
click at [1285, 411] on input "1" at bounding box center [1252, 419] width 122 height 30
click button "Save" at bounding box center [1515, 97] width 36 height 29
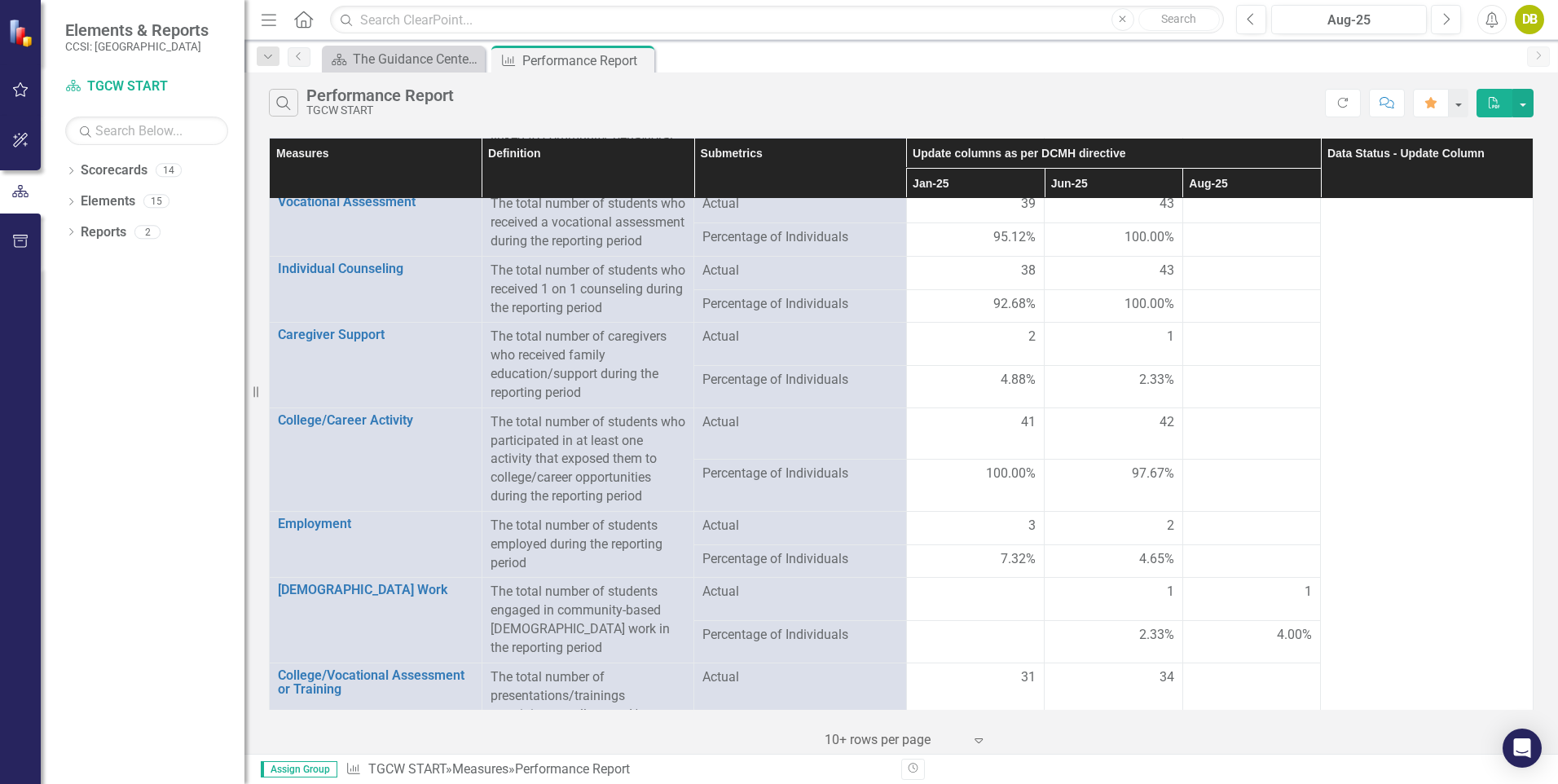
scroll to position [1159, 0]
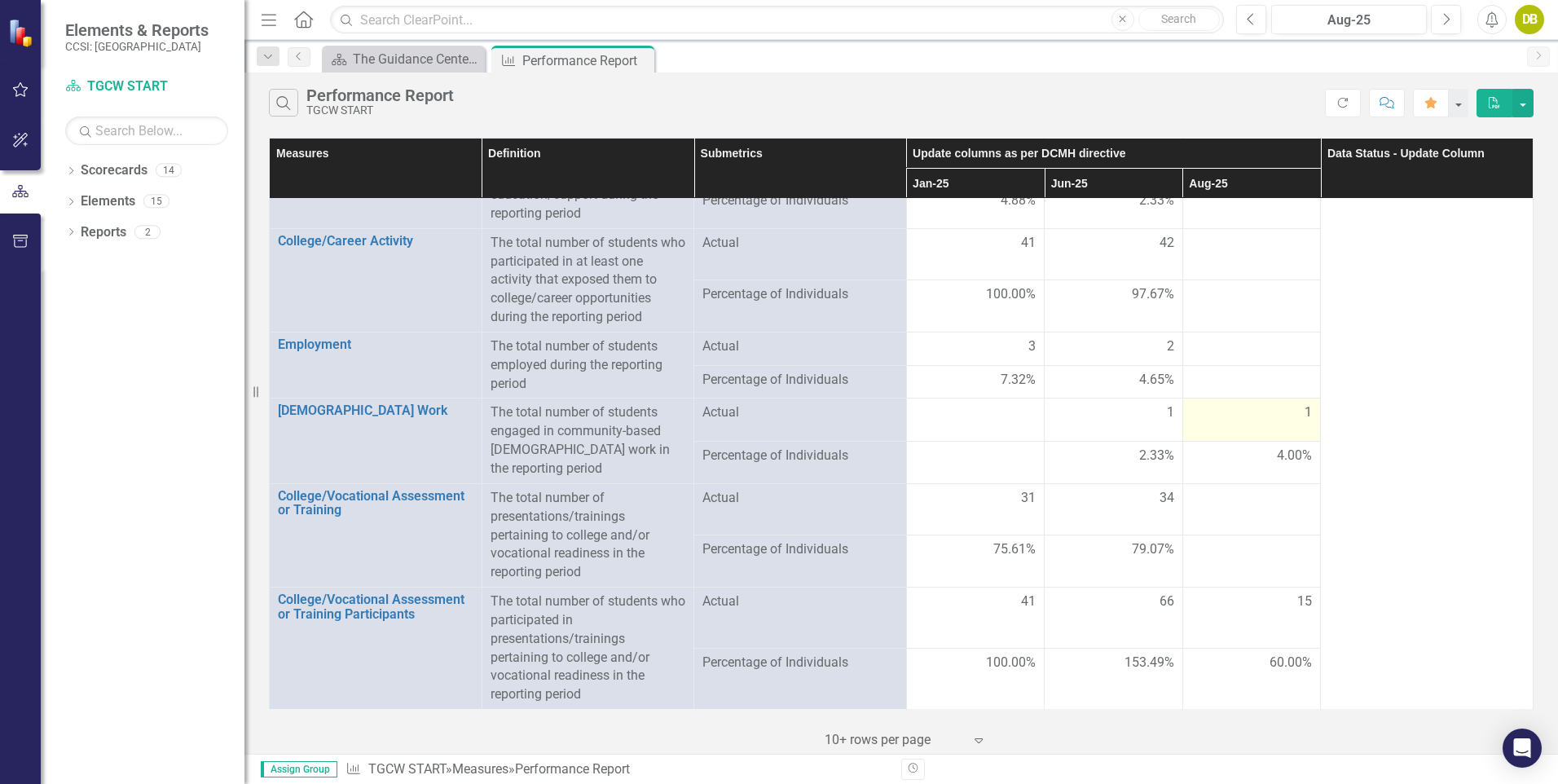
click at [1304, 410] on span "1" at bounding box center [1308, 412] width 8 height 18
click at [1304, 413] on span "1" at bounding box center [1308, 412] width 8 height 18
click at [1281, 416] on div "1" at bounding box center [1252, 412] width 122 height 18
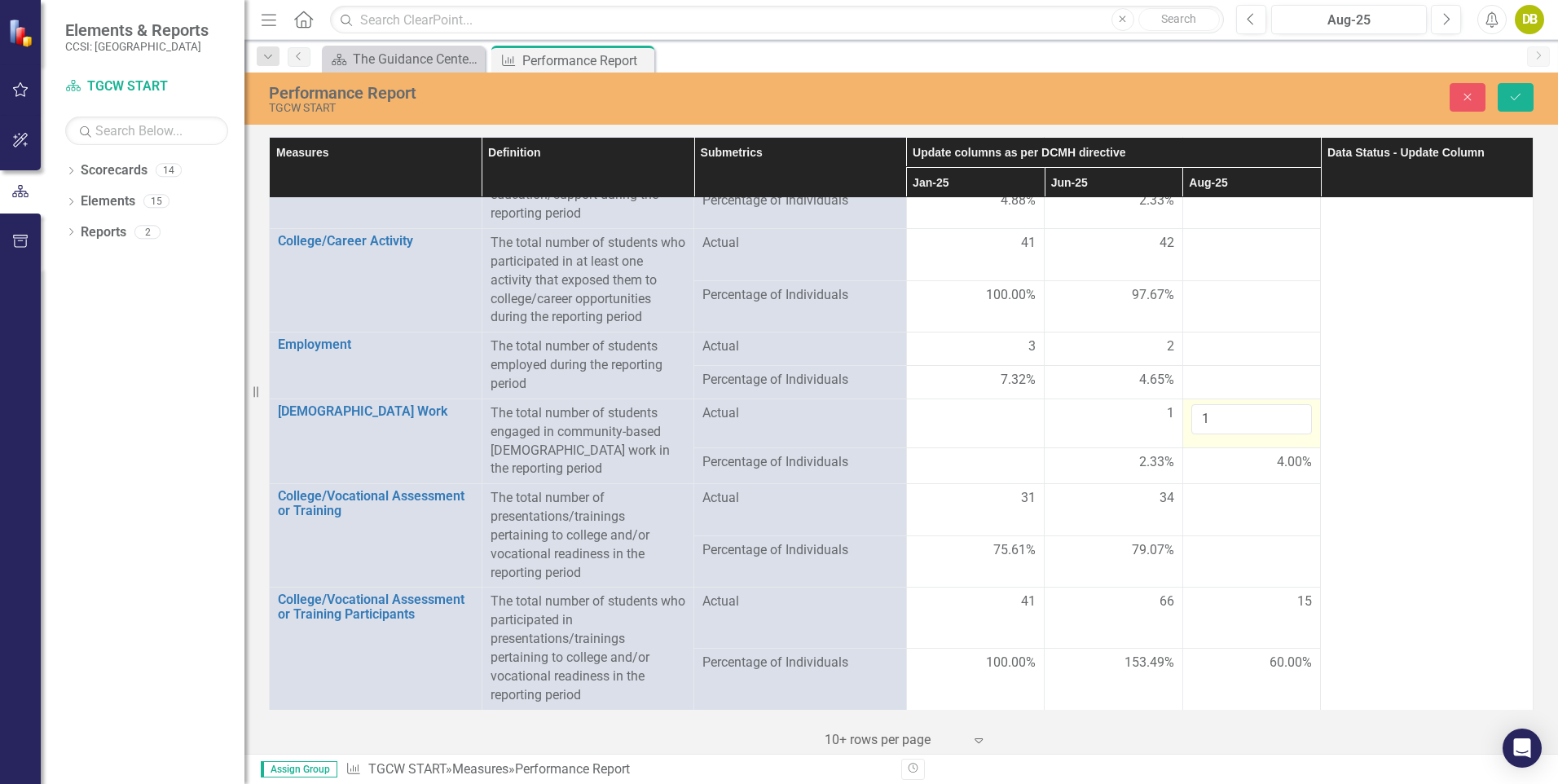
scroll to position [1158, 0]
drag, startPoint x: 1281, startPoint y: 416, endPoint x: 1296, endPoint y: 428, distance: 19.2
click at [1296, 428] on input "1" at bounding box center [1252, 419] width 122 height 30
type input "0"
click at [1286, 423] on input "0" at bounding box center [1252, 419] width 122 height 30
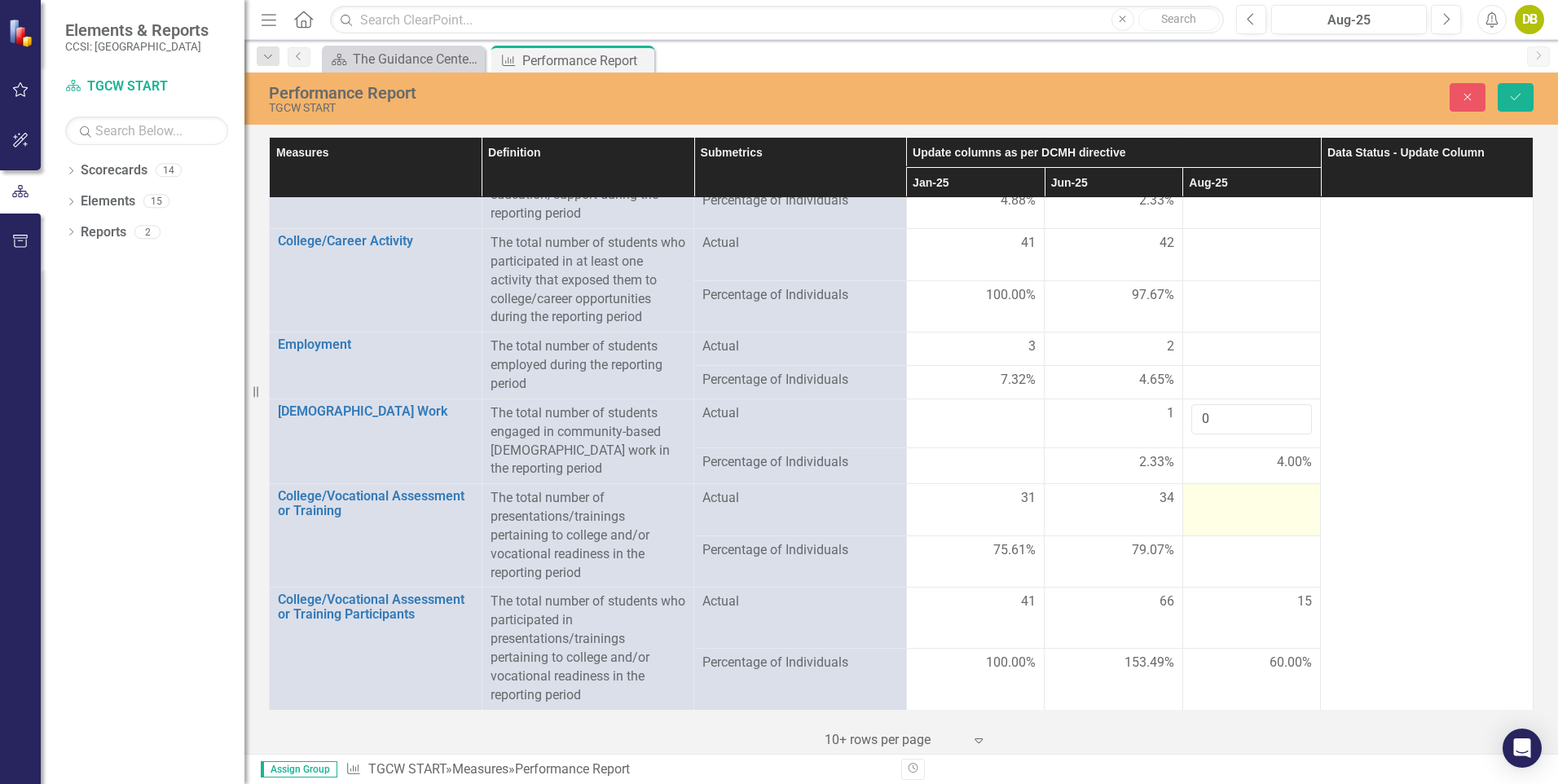
click at [1252, 512] on td at bounding box center [1251, 510] width 139 height 52
click at [536, 510] on p "The total number of presentations/trainings pertaining to college and/or vocati…" at bounding box center [588, 535] width 196 height 93
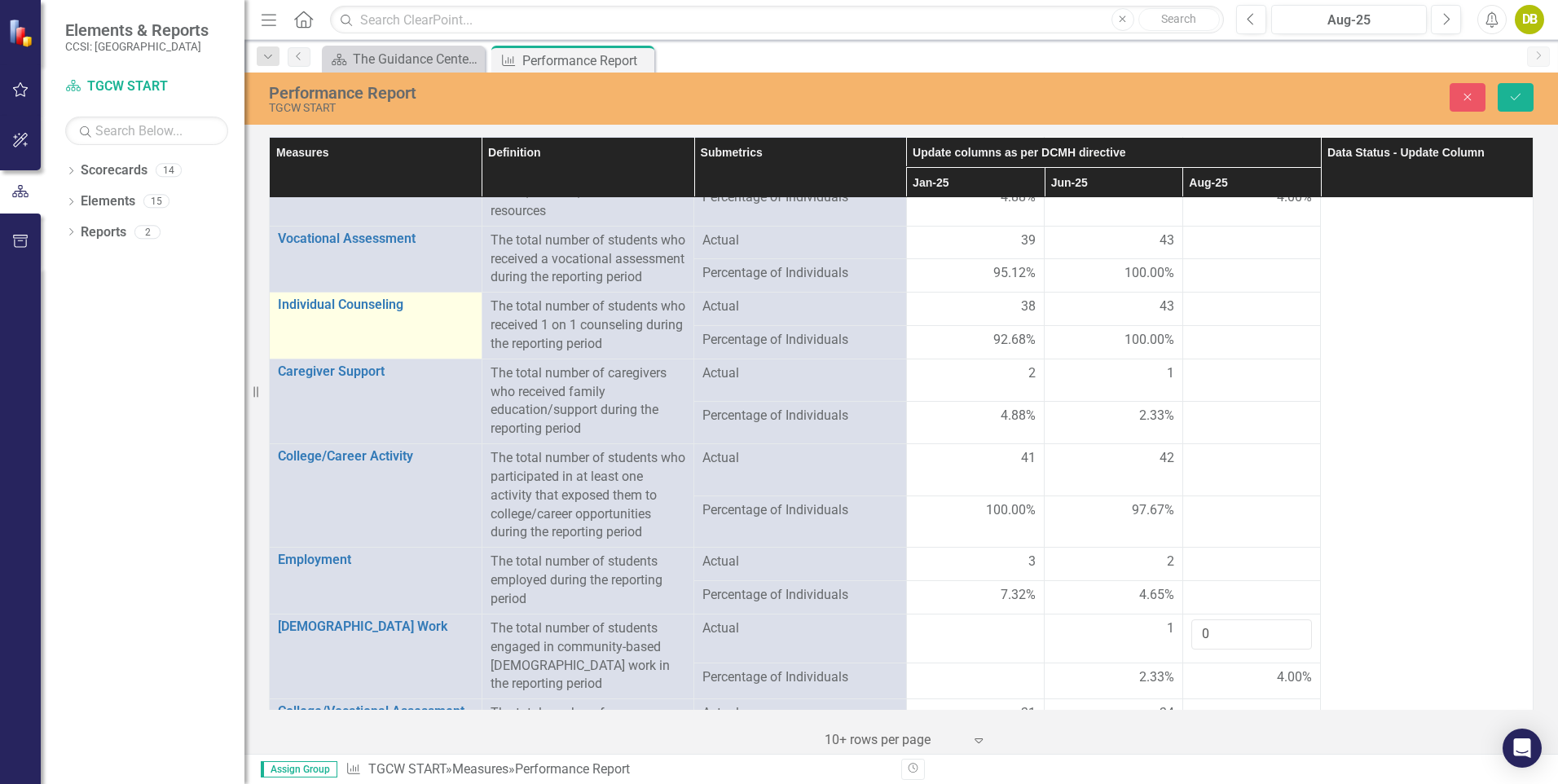
scroll to position [943, 0]
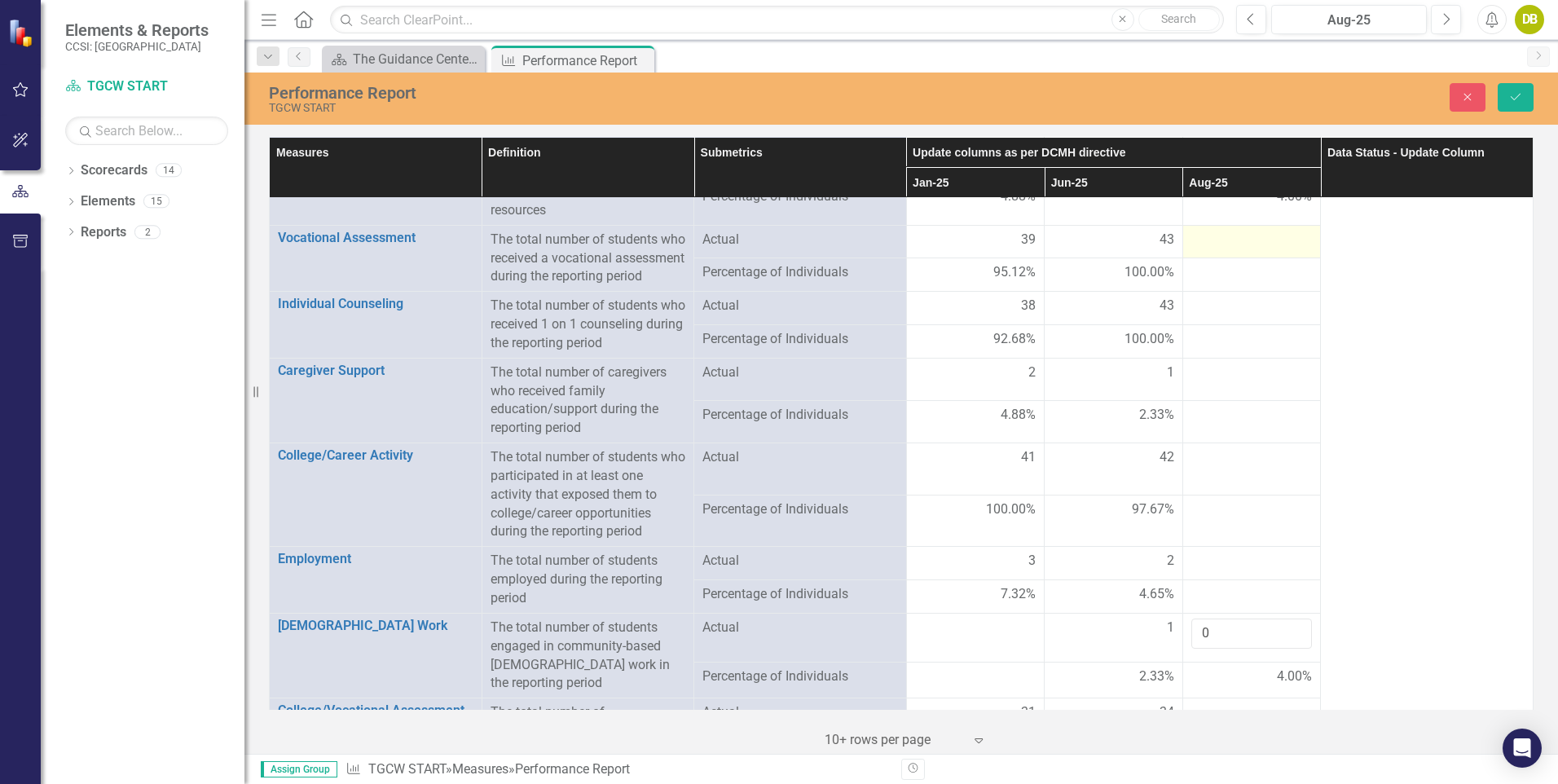
drag, startPoint x: 1294, startPoint y: 225, endPoint x: 1274, endPoint y: 214, distance: 22.8
click at [1274, 231] on div at bounding box center [1252, 240] width 122 height 19
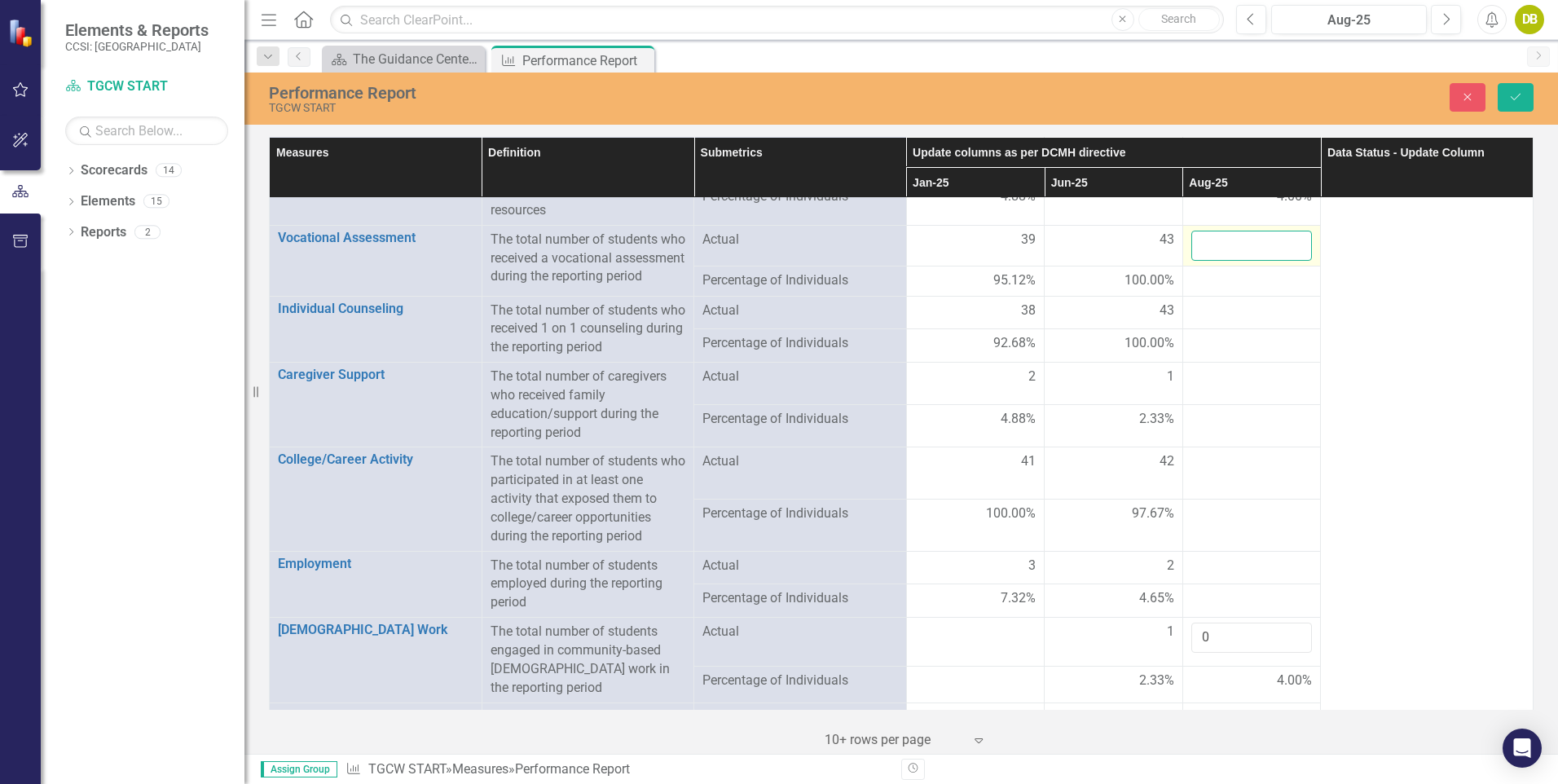
drag, startPoint x: 1274, startPoint y: 214, endPoint x: 1285, endPoint y: 221, distance: 13.0
click at [1285, 231] on input "number" at bounding box center [1252, 246] width 122 height 30
click at [1285, 231] on input "1" at bounding box center [1252, 246] width 122 height 30
click at [1285, 231] on input "2" at bounding box center [1252, 246] width 122 height 30
type input "3"
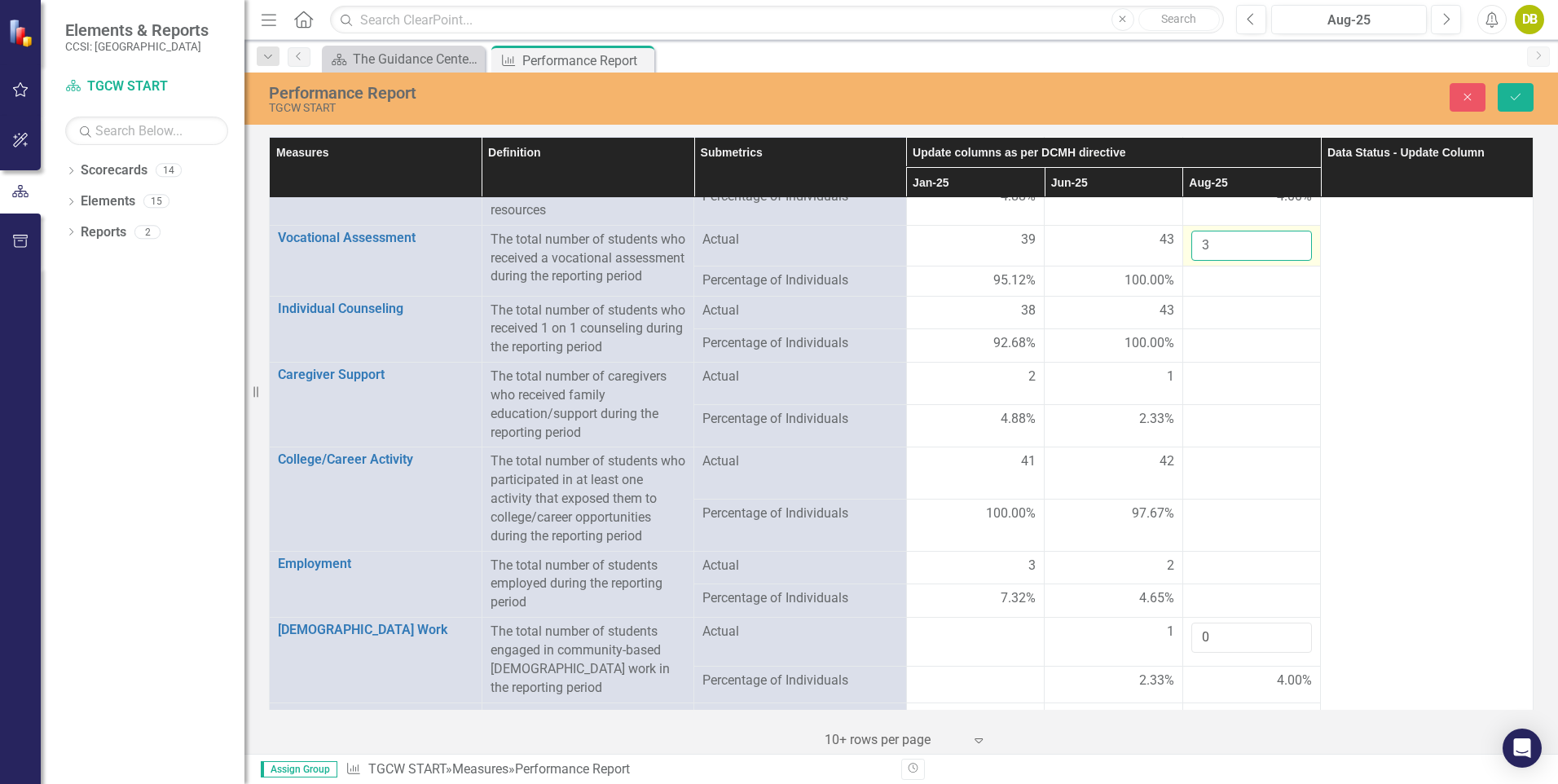
click at [1285, 231] on input "3" at bounding box center [1252, 246] width 122 height 30
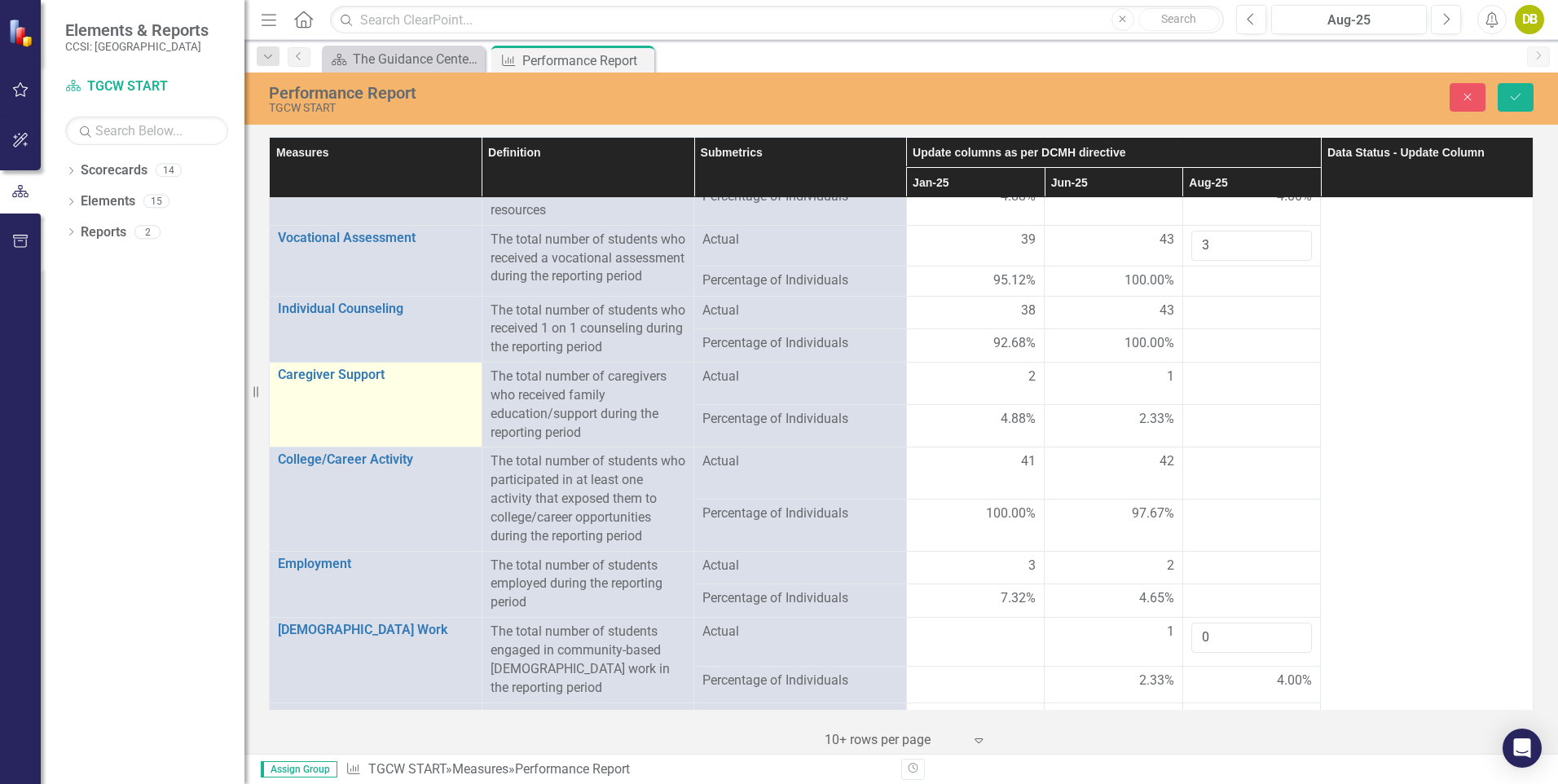
click at [374, 363] on td "Caregiver Support Link Open Element" at bounding box center [375, 405] width 212 height 85
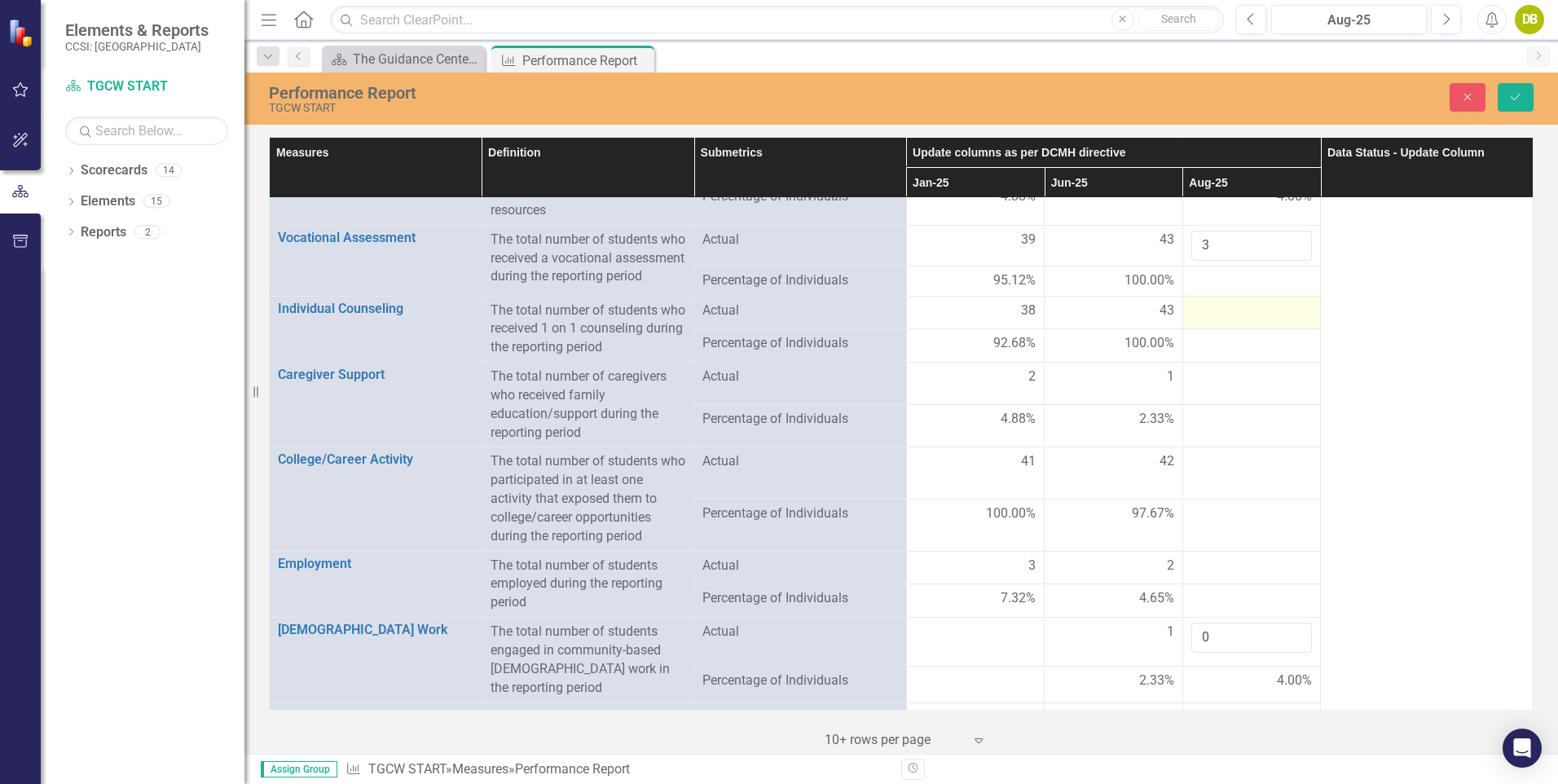
drag, startPoint x: 1279, startPoint y: 306, endPoint x: 1252, endPoint y: 306, distance: 27.0
drag, startPoint x: 1252, startPoint y: 306, endPoint x: 1229, endPoint y: 310, distance: 23.3
click at [1229, 310] on div at bounding box center [1252, 311] width 122 height 19
drag, startPoint x: 1229, startPoint y: 310, endPoint x: 1292, endPoint y: 311, distance: 63.0
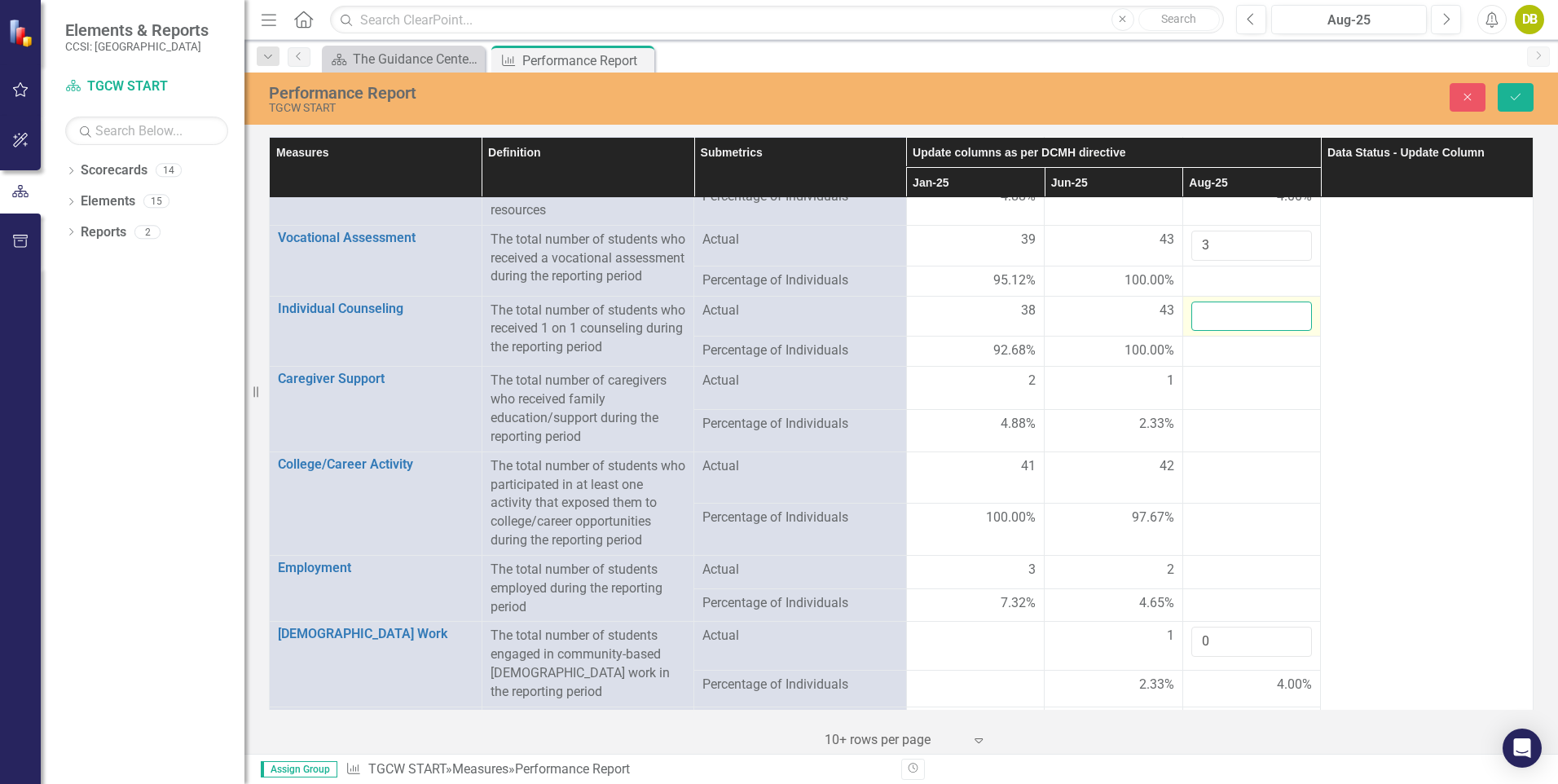
click at [1292, 311] on input "number" at bounding box center [1252, 316] width 122 height 30
click at [1288, 311] on input "1" at bounding box center [1252, 316] width 122 height 30
click at [1288, 311] on input "2" at bounding box center [1252, 316] width 122 height 30
type input "3"
click at [1288, 311] on input "3" at bounding box center [1252, 316] width 122 height 30
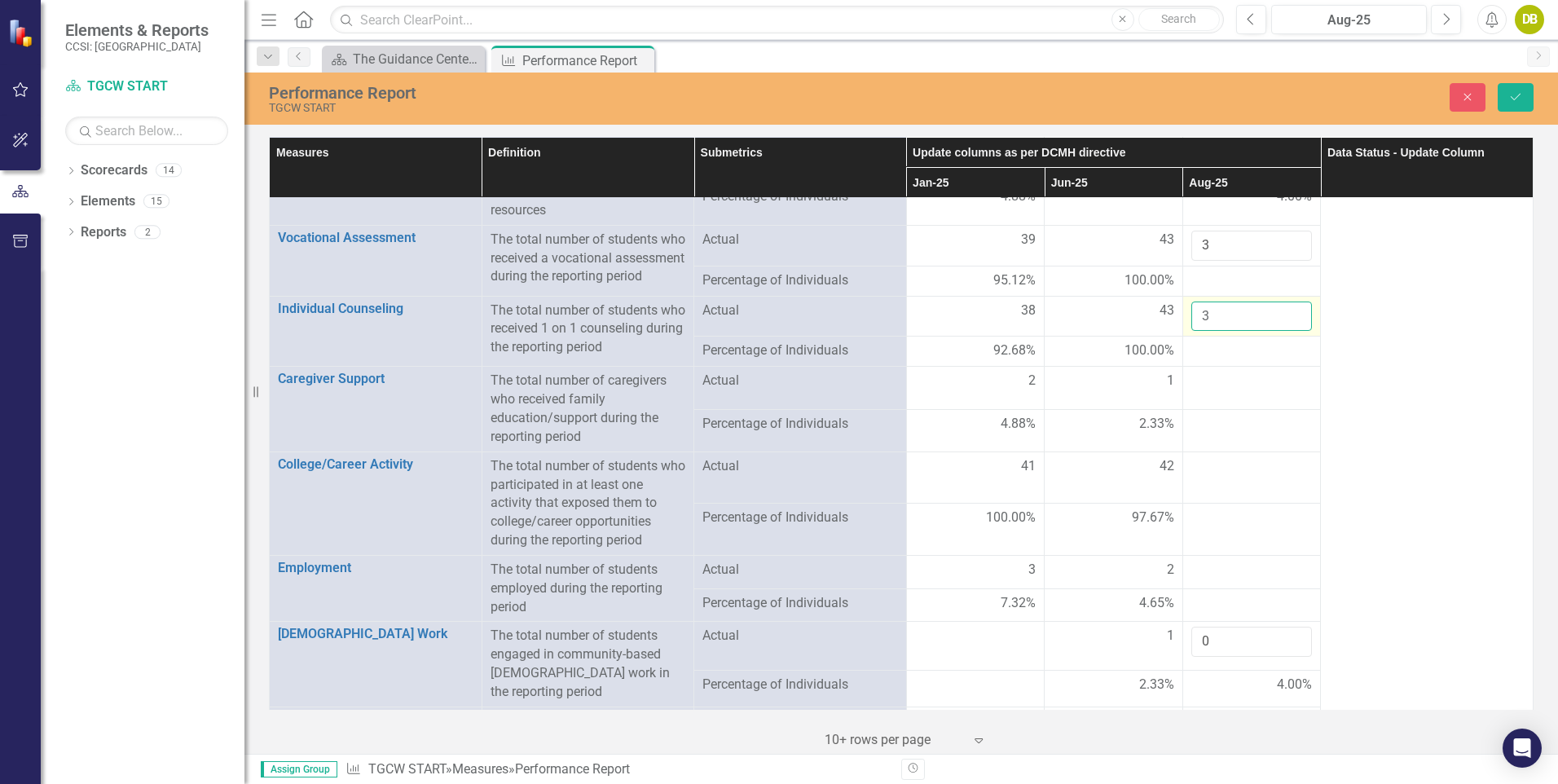
click button "Save" at bounding box center [1515, 97] width 36 height 29
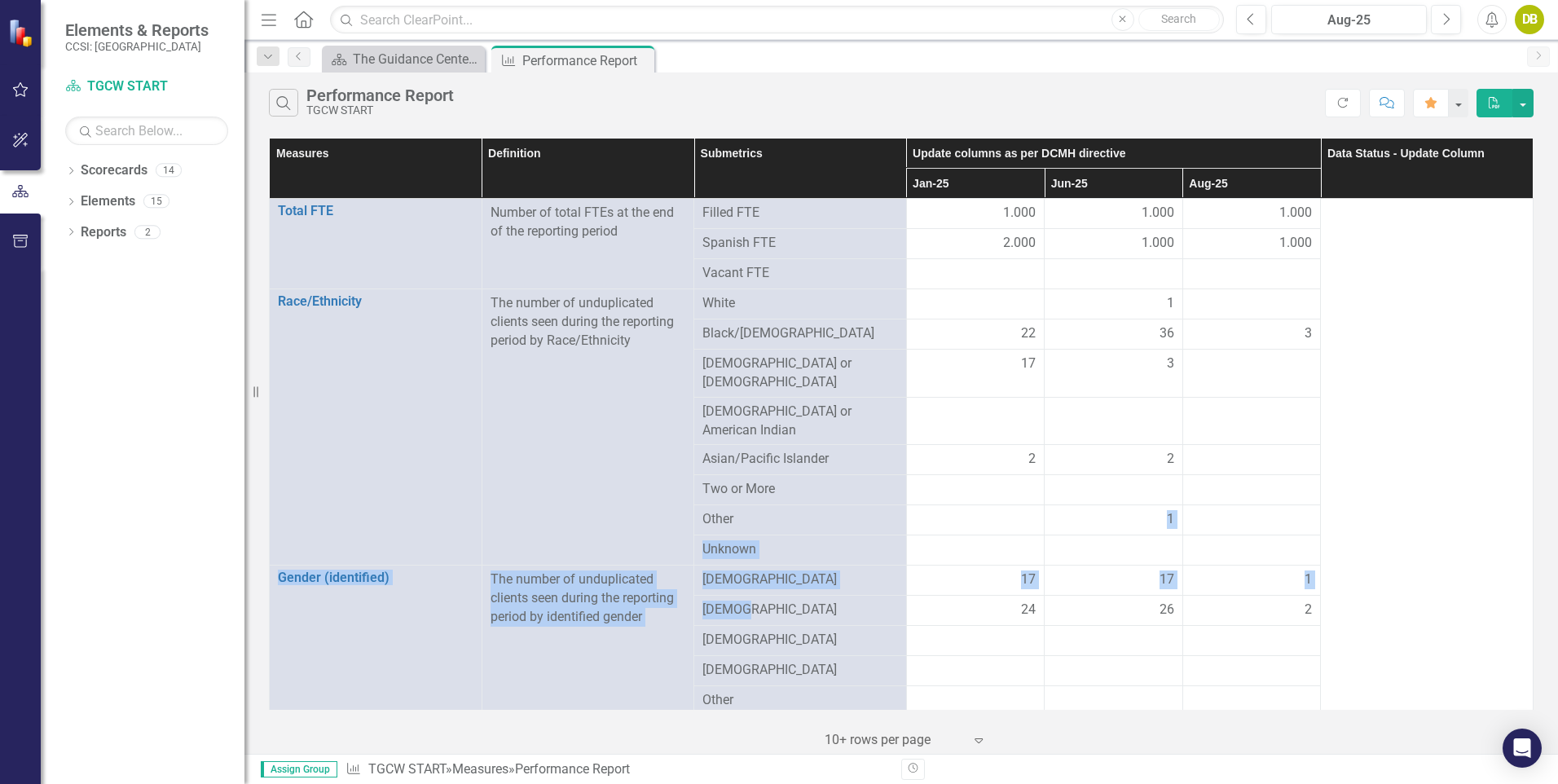
drag, startPoint x: 834, startPoint y: 583, endPoint x: 785, endPoint y: 429, distance: 161.6
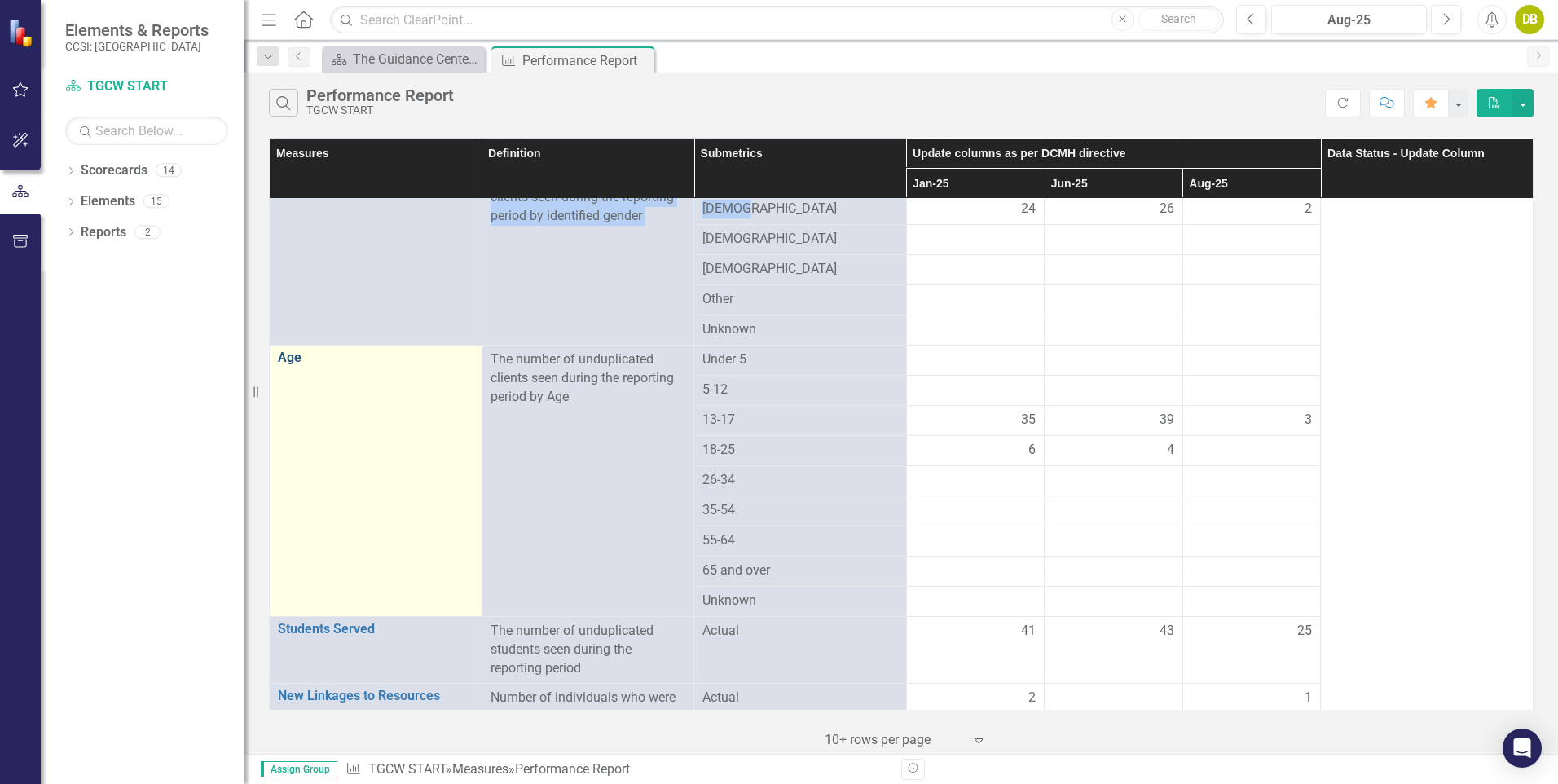
scroll to position [450, 0]
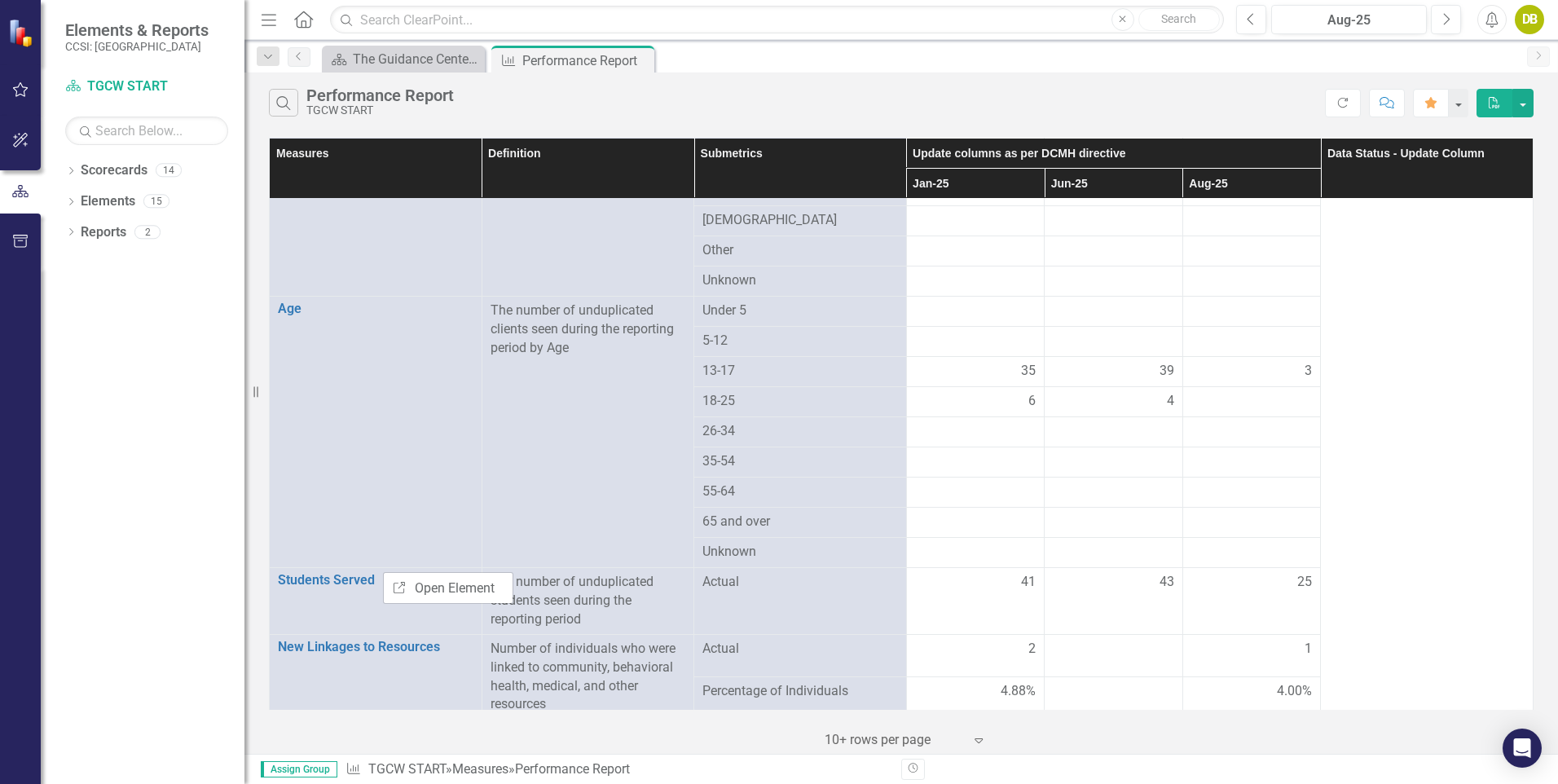
click at [123, 672] on div "Dropdown Scorecards 14 Dropdown The Guidance Center of Westchester TGCW ACT Ser…" at bounding box center [143, 470] width 204 height 626
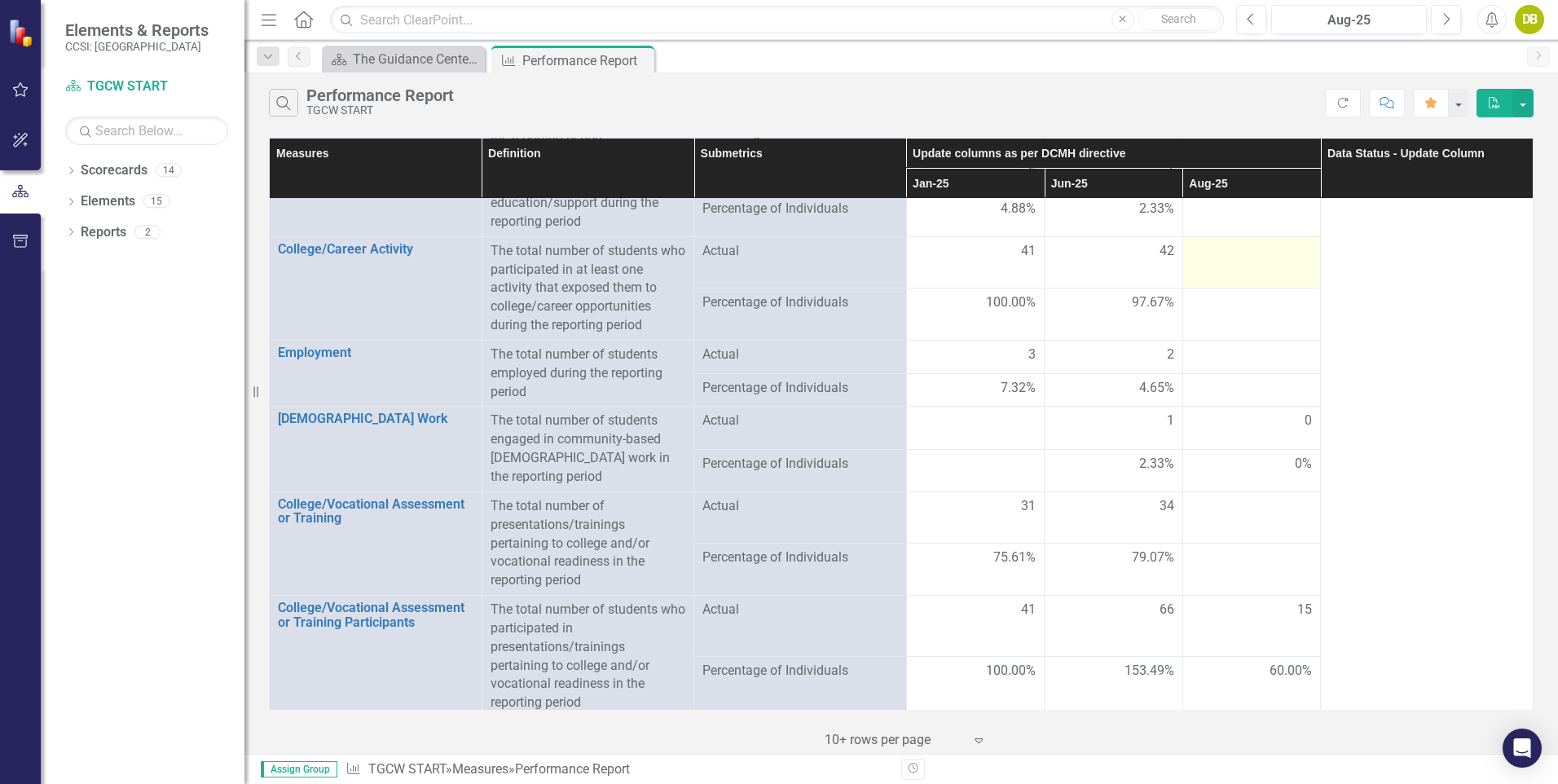
scroll to position [1152, 0]
click at [1301, 304] on div at bounding box center [1252, 300] width 122 height 19
click at [1309, 307] on td at bounding box center [1251, 312] width 139 height 52
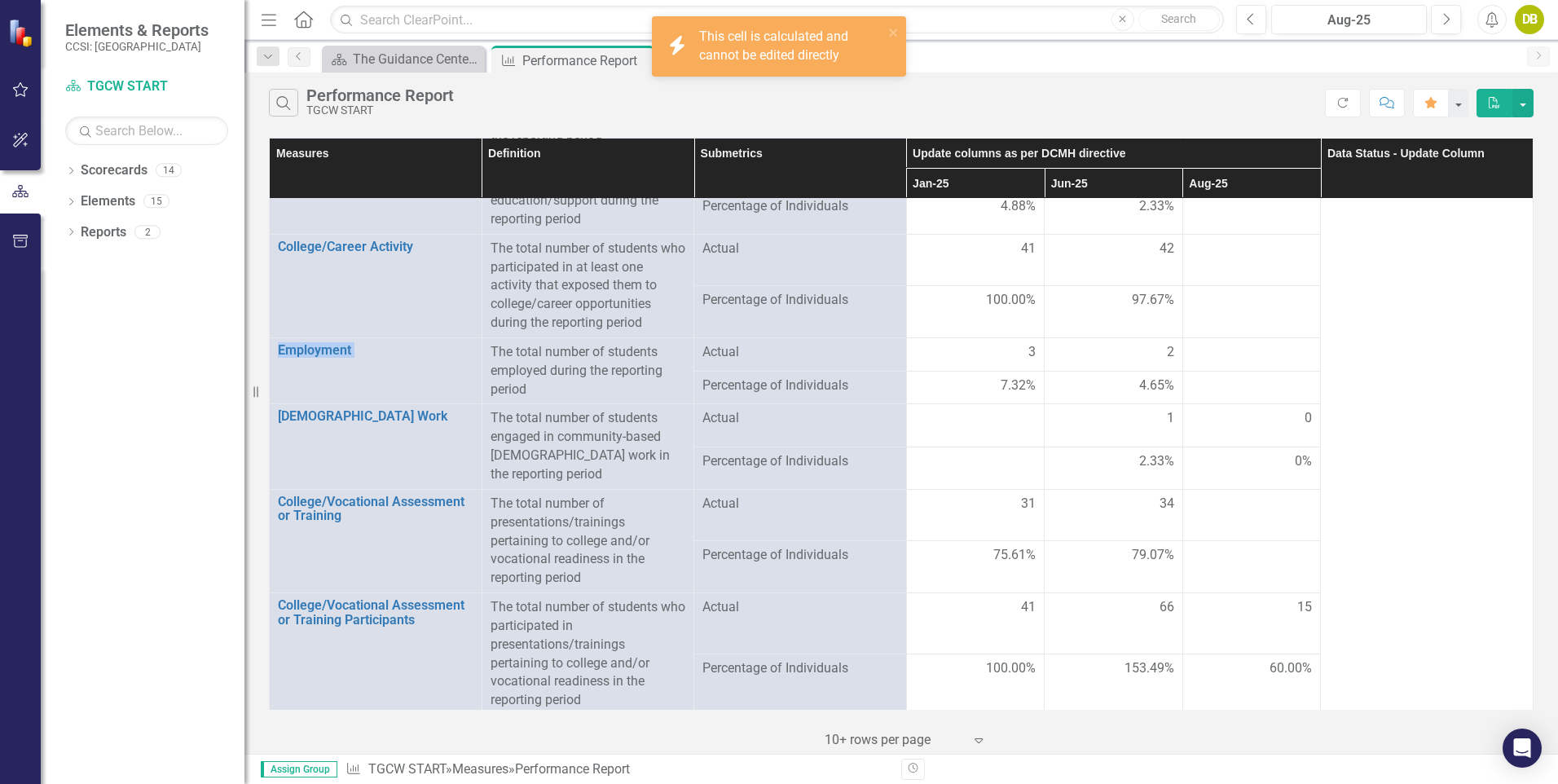
drag, startPoint x: 1309, startPoint y: 307, endPoint x: 1282, endPoint y: 315, distance: 28.2
click at [1282, 315] on td at bounding box center [1251, 312] width 139 height 52
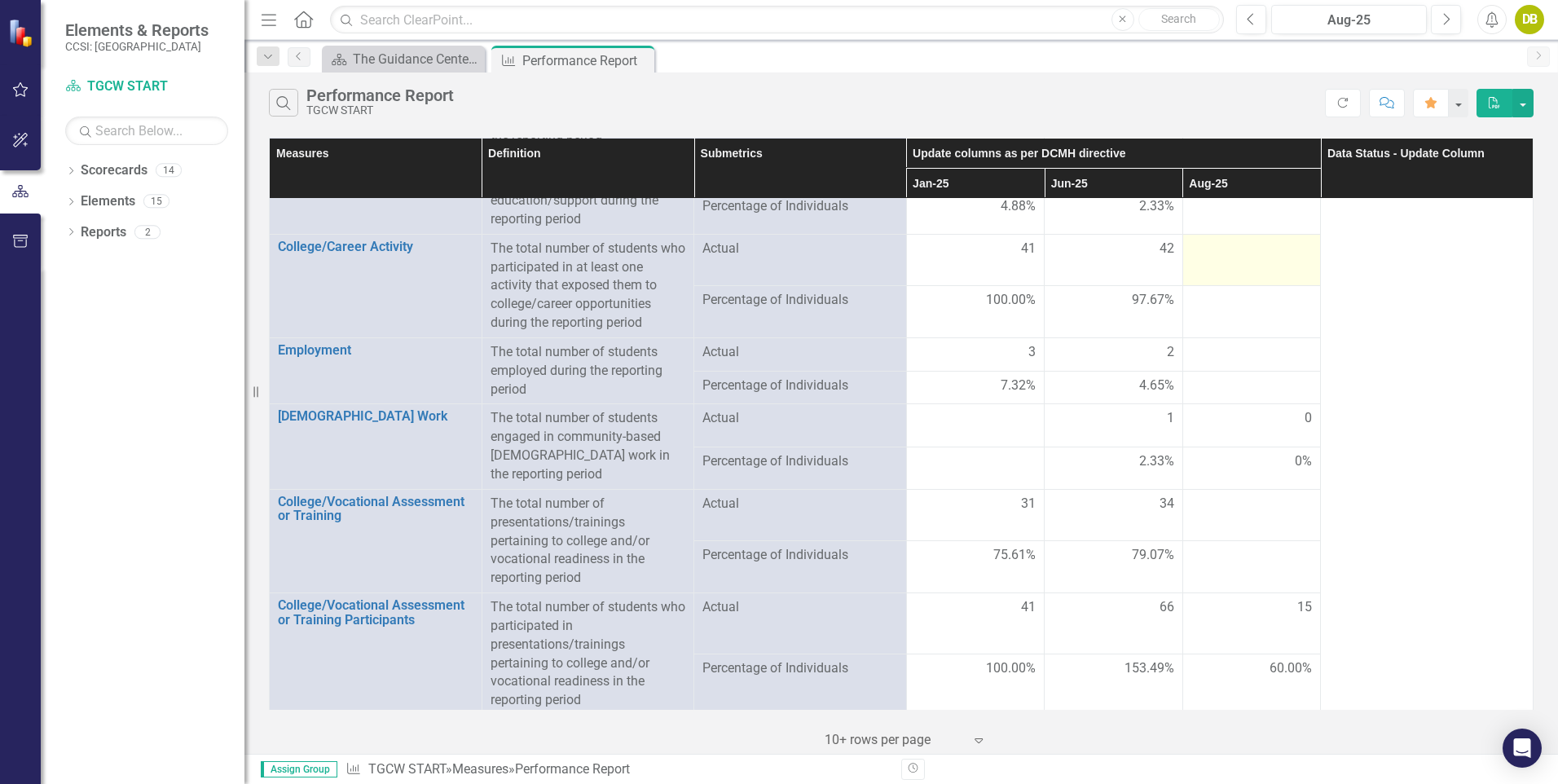
drag, startPoint x: 1282, startPoint y: 315, endPoint x: 1248, endPoint y: 239, distance: 83.3
click at [1248, 239] on div at bounding box center [1252, 248] width 122 height 19
click at [1252, 275] on td at bounding box center [1251, 260] width 139 height 52
click at [1286, 269] on td at bounding box center [1251, 260] width 139 height 52
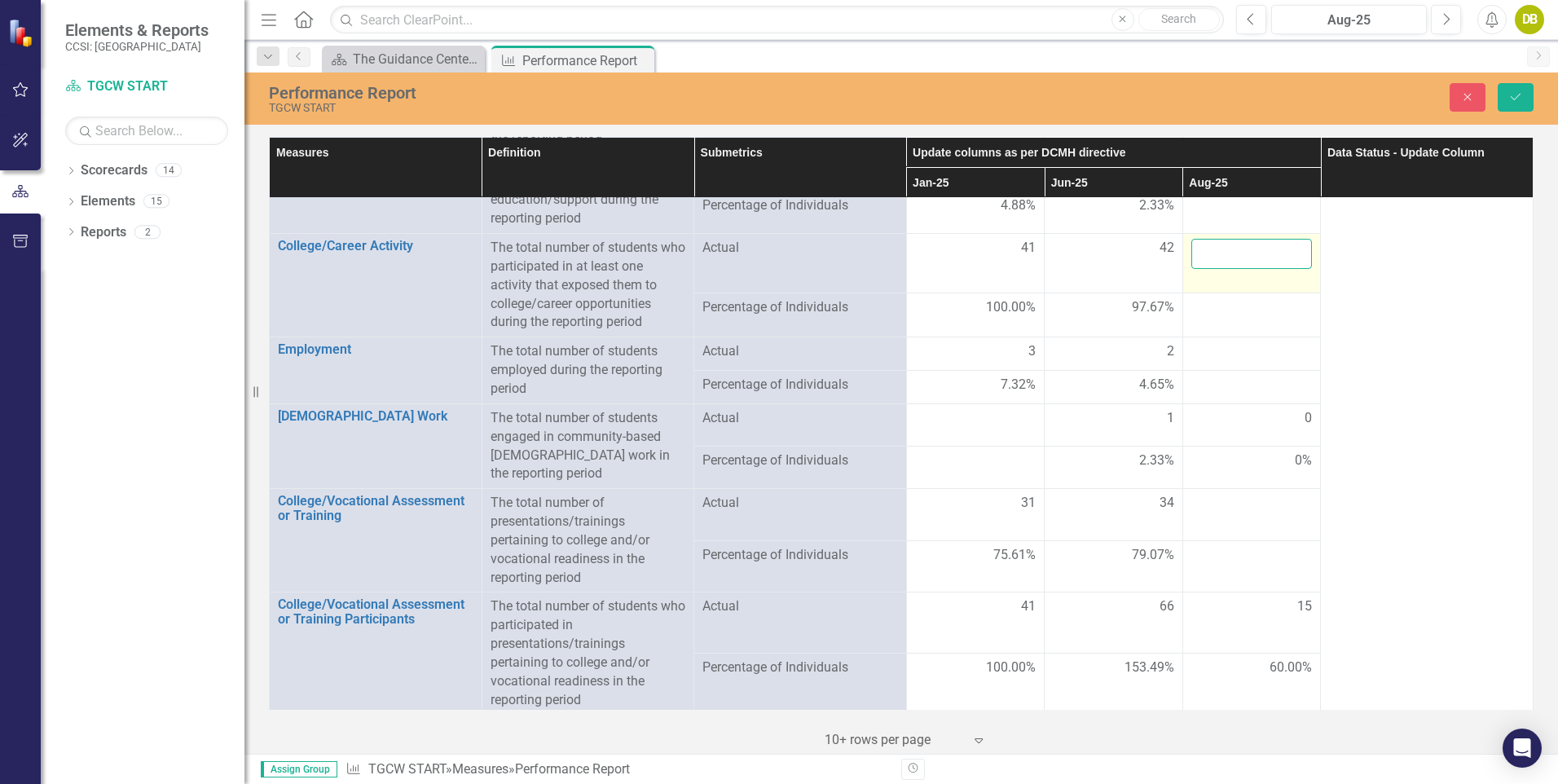
drag, startPoint x: 1286, startPoint y: 269, endPoint x: 1272, endPoint y: 252, distance: 22.0
click at [1272, 252] on input "number" at bounding box center [1252, 253] width 122 height 30
type input "1"
click at [1284, 248] on input "1" at bounding box center [1252, 253] width 122 height 30
click button "Save" at bounding box center [1515, 97] width 36 height 29
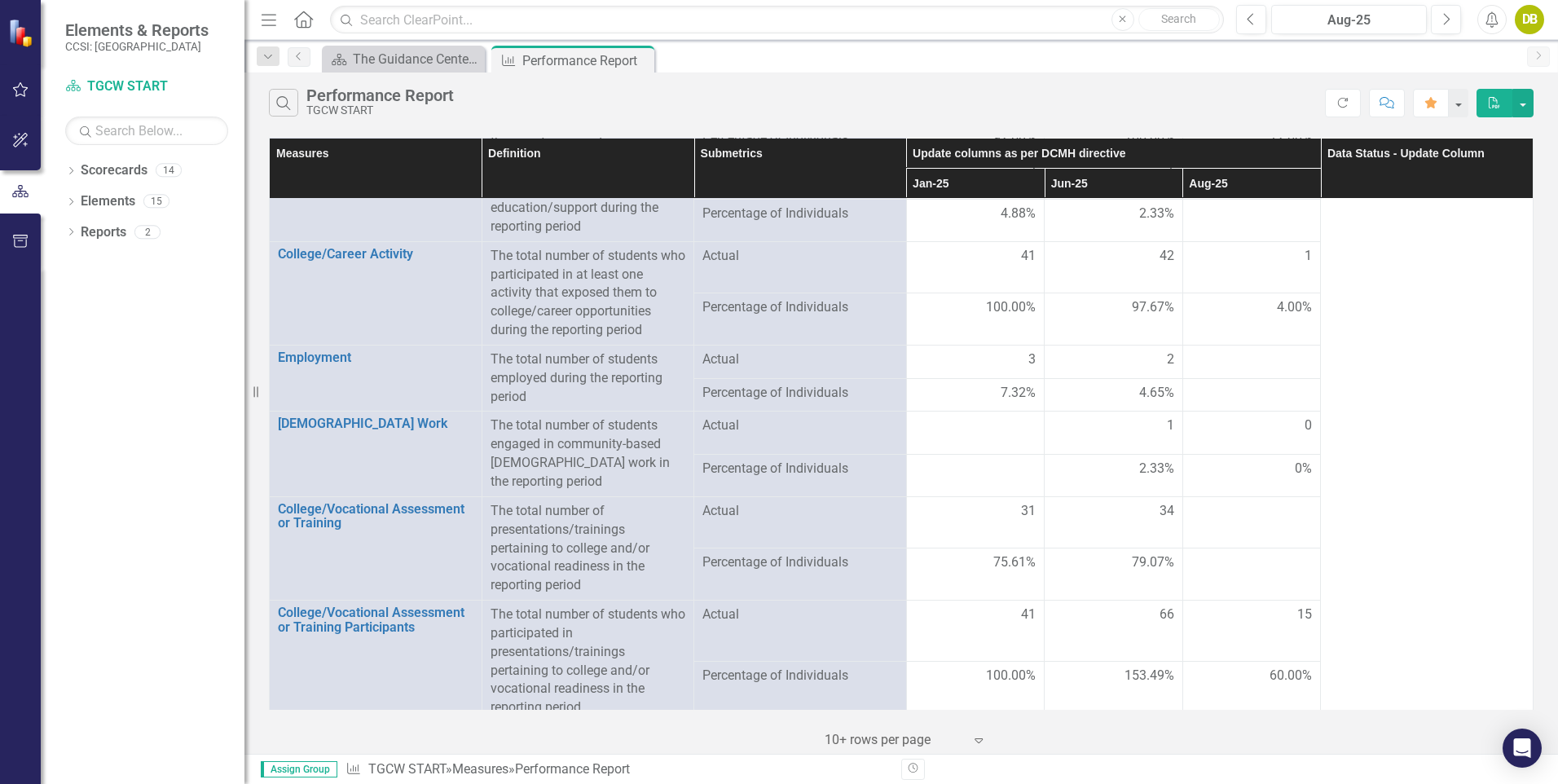
scroll to position [1159, 0]
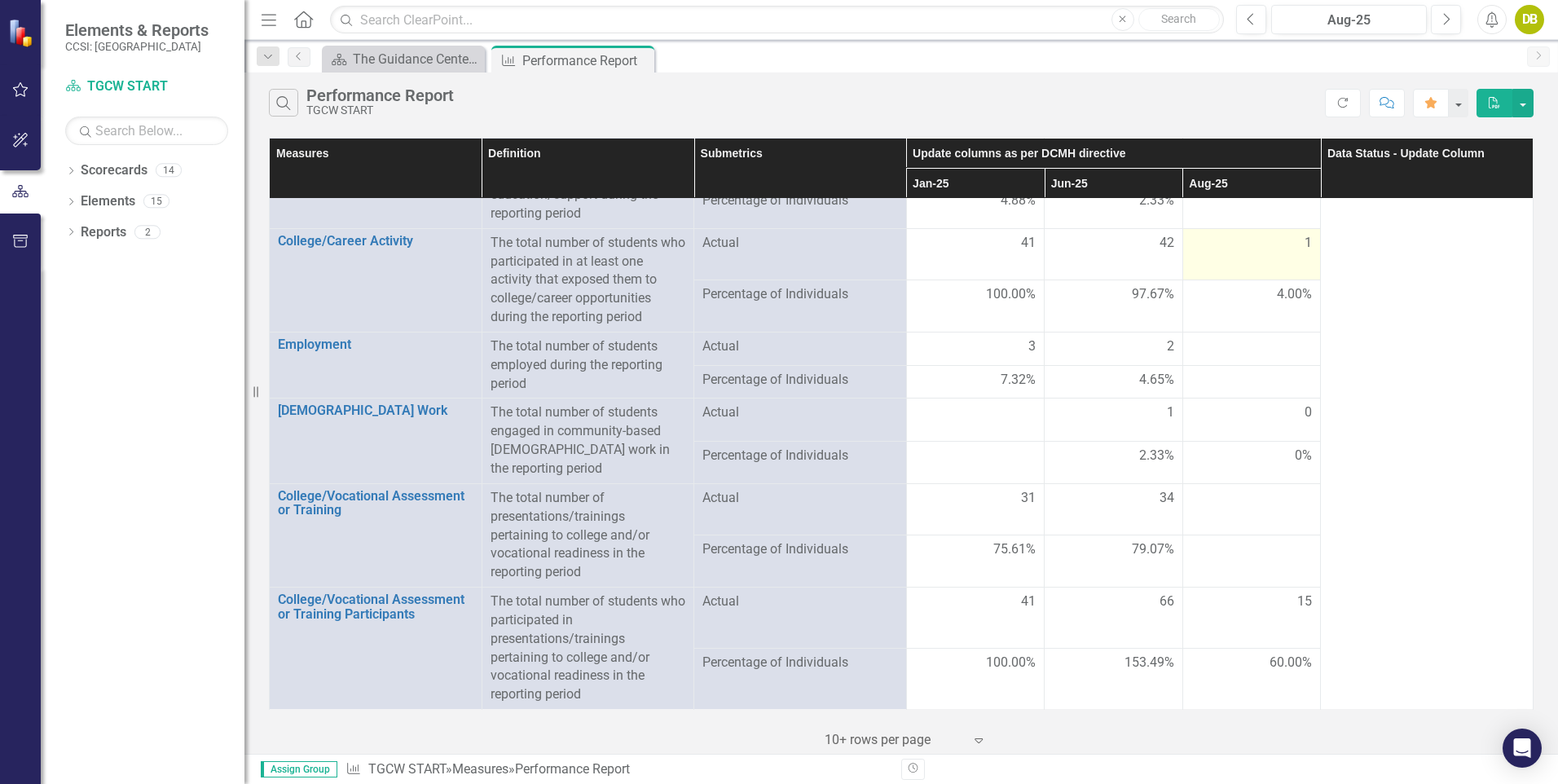
click at [1304, 243] on span "1" at bounding box center [1308, 243] width 8 height 18
click at [1304, 244] on span "1" at bounding box center [1308, 243] width 8 height 18
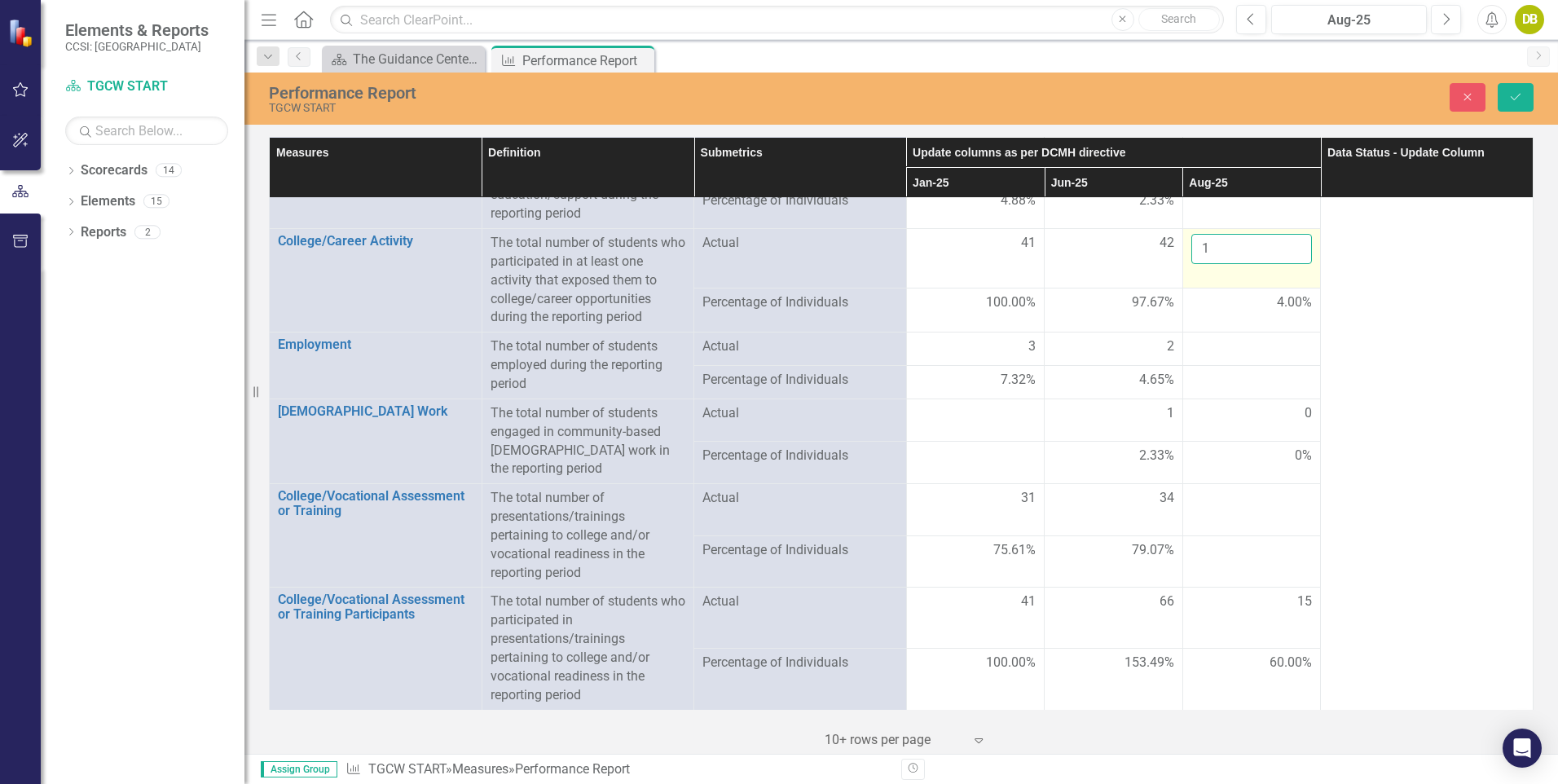
click at [1290, 243] on input "1" at bounding box center [1252, 249] width 122 height 30
click at [1287, 246] on input "2" at bounding box center [1252, 249] width 122 height 30
click at [1287, 246] on input "3" at bounding box center [1252, 249] width 122 height 30
click at [1287, 246] on input "4" at bounding box center [1252, 249] width 122 height 30
click at [1287, 246] on input "5" at bounding box center [1252, 249] width 122 height 30
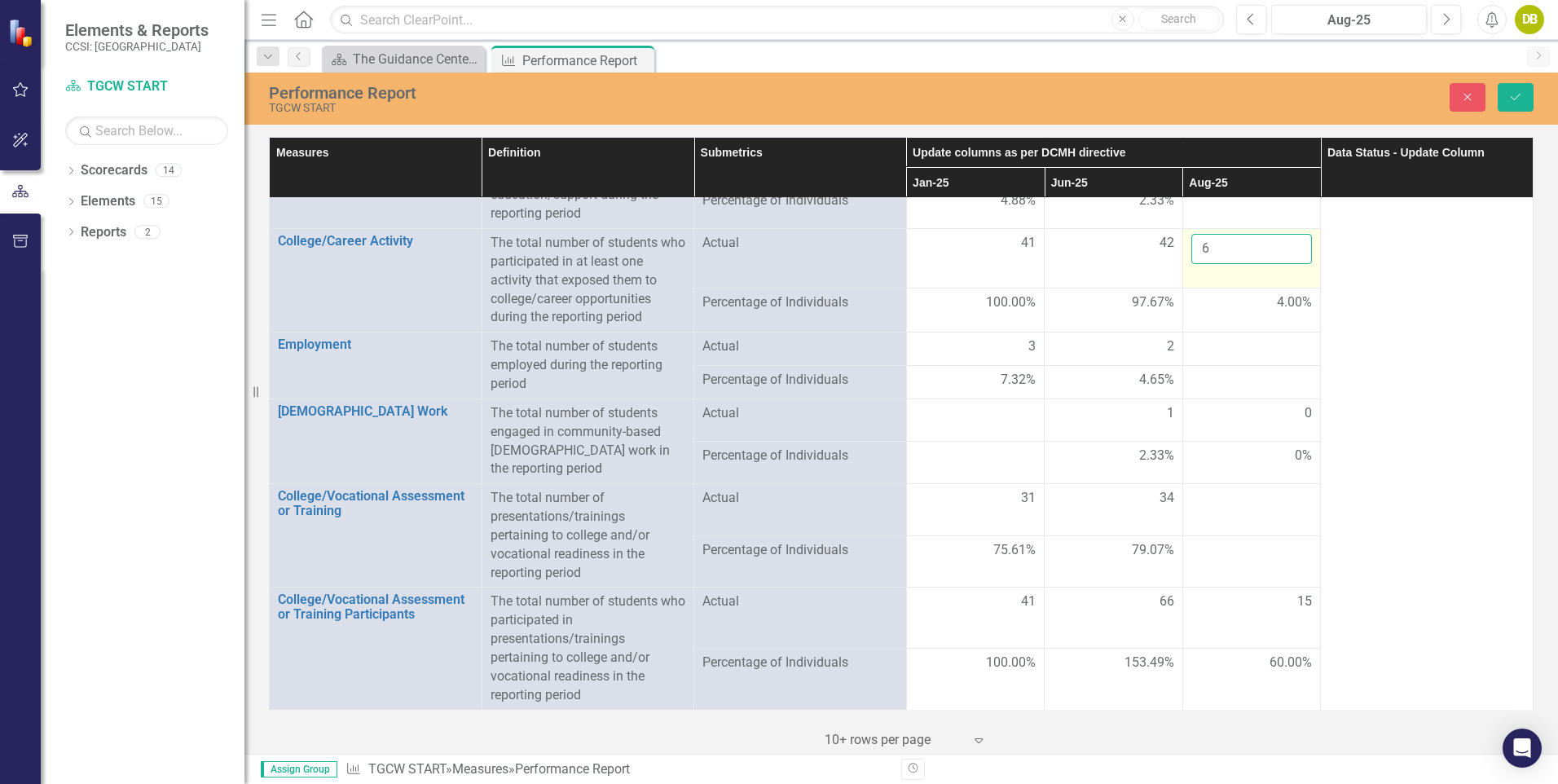
click at [1287, 246] on input "6" at bounding box center [1252, 249] width 122 height 30
click at [1287, 246] on input "7" at bounding box center [1252, 249] width 122 height 30
click at [1287, 246] on input "8" at bounding box center [1252, 249] width 122 height 30
click at [1287, 246] on input "9" at bounding box center [1252, 249] width 122 height 30
click at [1287, 246] on input "10" at bounding box center [1252, 249] width 122 height 30
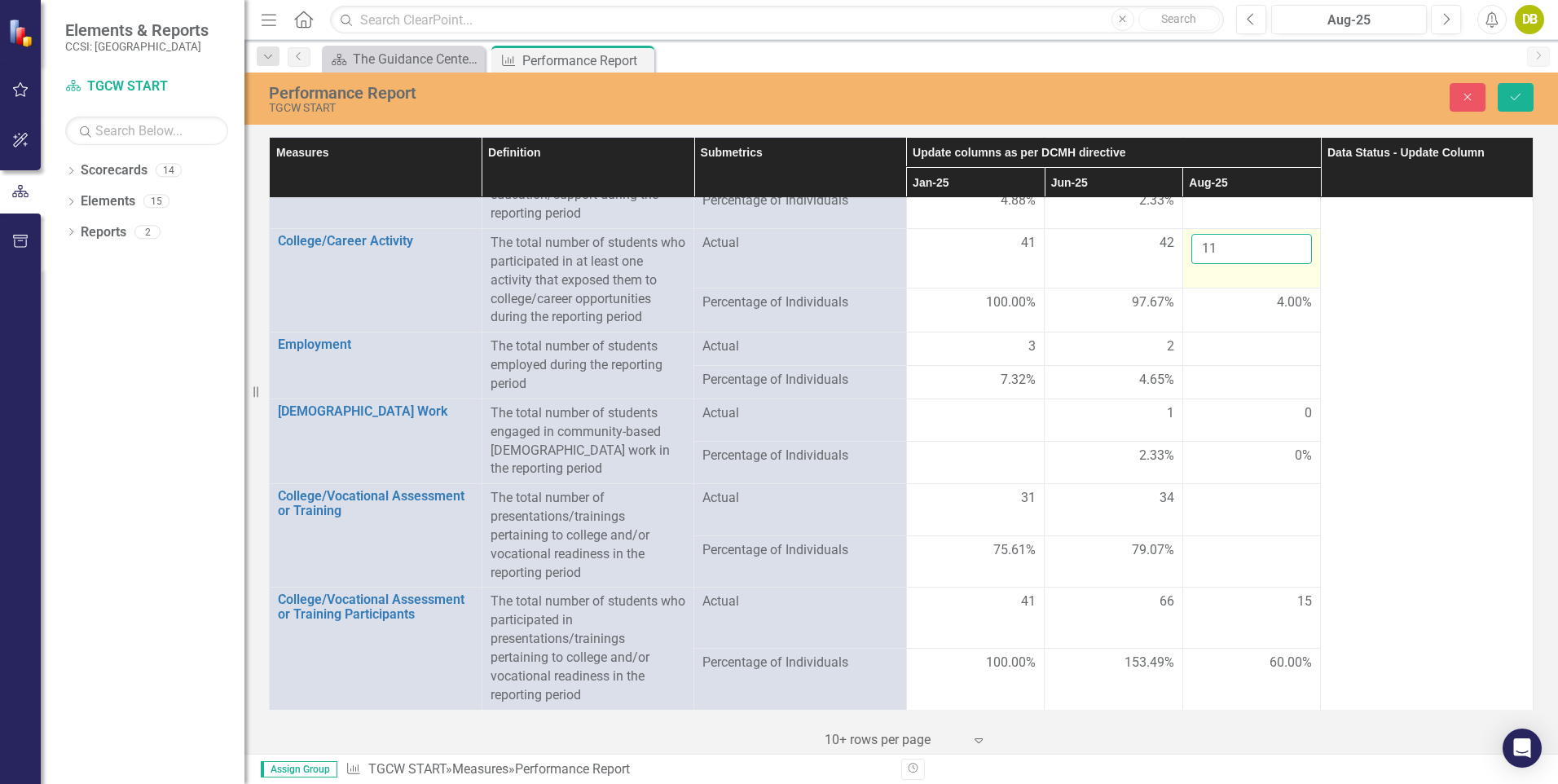
click at [1287, 246] on input "11" at bounding box center [1252, 249] width 122 height 30
click at [1287, 246] on input "12" at bounding box center [1252, 249] width 122 height 30
click at [1287, 246] on input "13" at bounding box center [1252, 249] width 122 height 30
click at [1287, 246] on input "14" at bounding box center [1252, 249] width 122 height 30
type input "15"
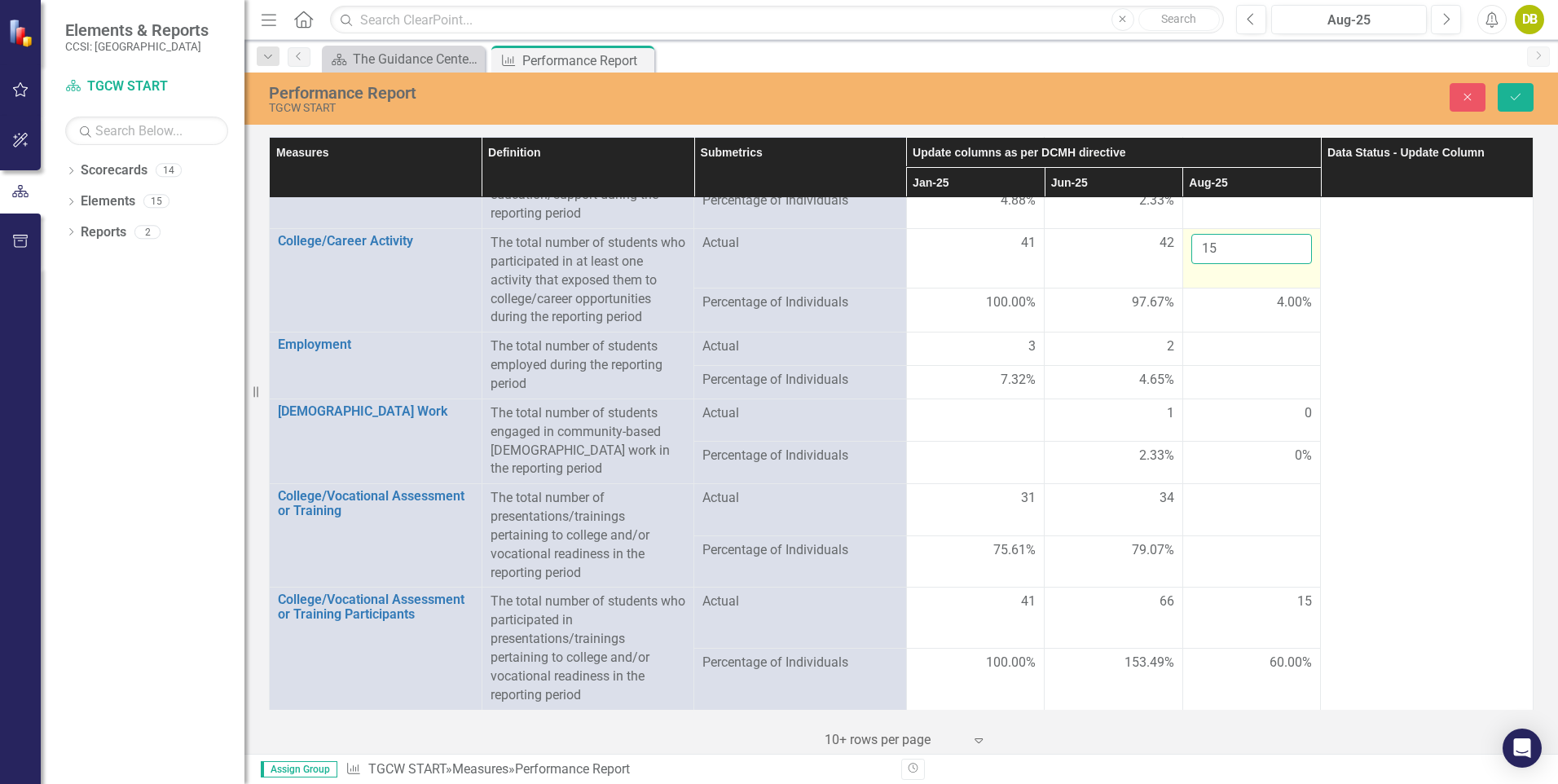
click at [1287, 246] on input "15" at bounding box center [1252, 249] width 122 height 30
click button "Save" at bounding box center [1515, 97] width 36 height 29
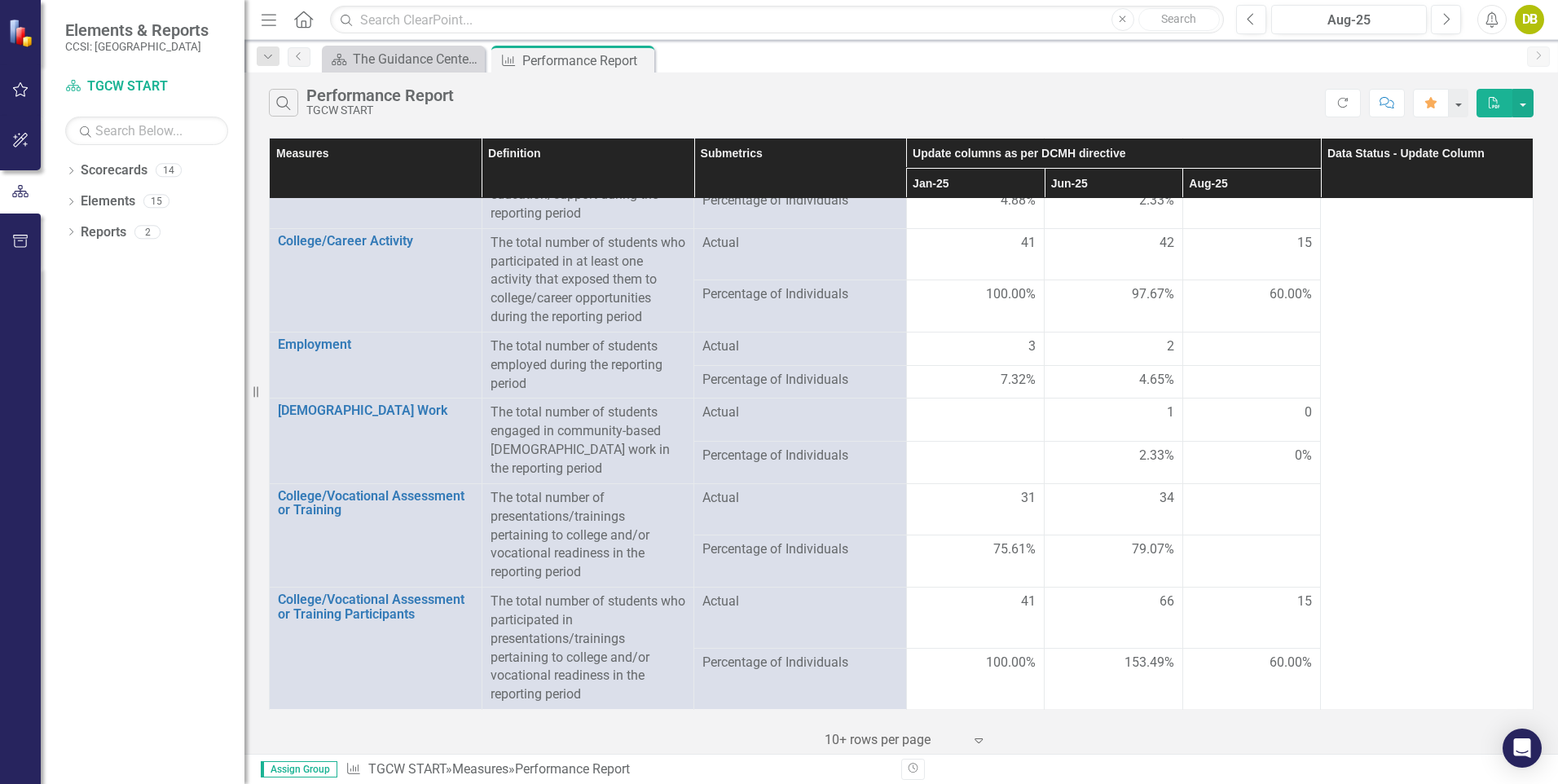
scroll to position [1159, 0]
click at [1286, 501] on div at bounding box center [1252, 498] width 122 height 19
click at [1236, 516] on td at bounding box center [1251, 510] width 139 height 52
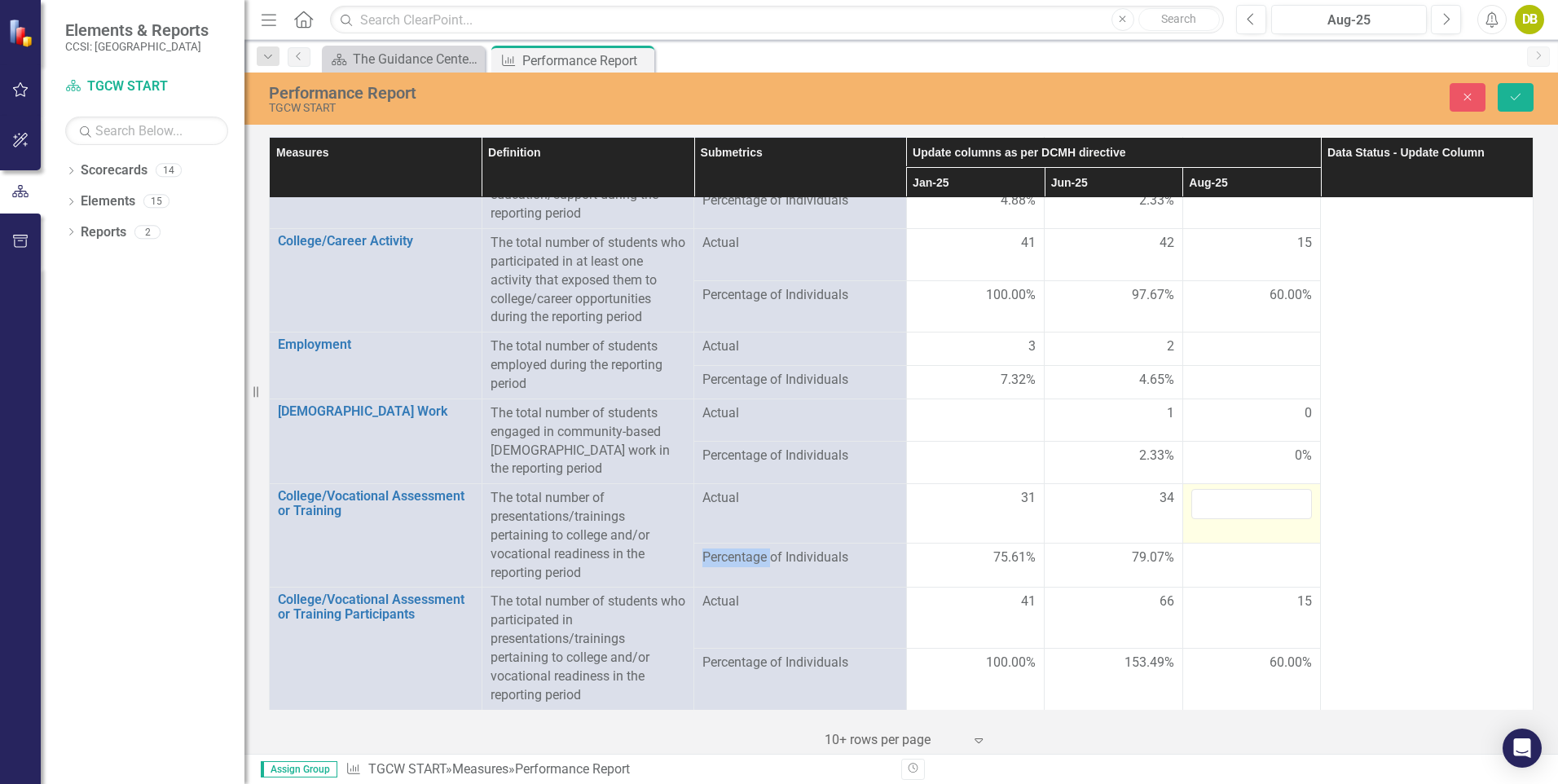
scroll to position [1158, 0]
drag, startPoint x: 1236, startPoint y: 516, endPoint x: 1231, endPoint y: 508, distance: 9.4
click at [1231, 508] on input "number" at bounding box center [1252, 504] width 122 height 30
click at [1288, 504] on input "16" at bounding box center [1252, 504] width 122 height 30
click at [1288, 504] on input "17" at bounding box center [1252, 504] width 122 height 30
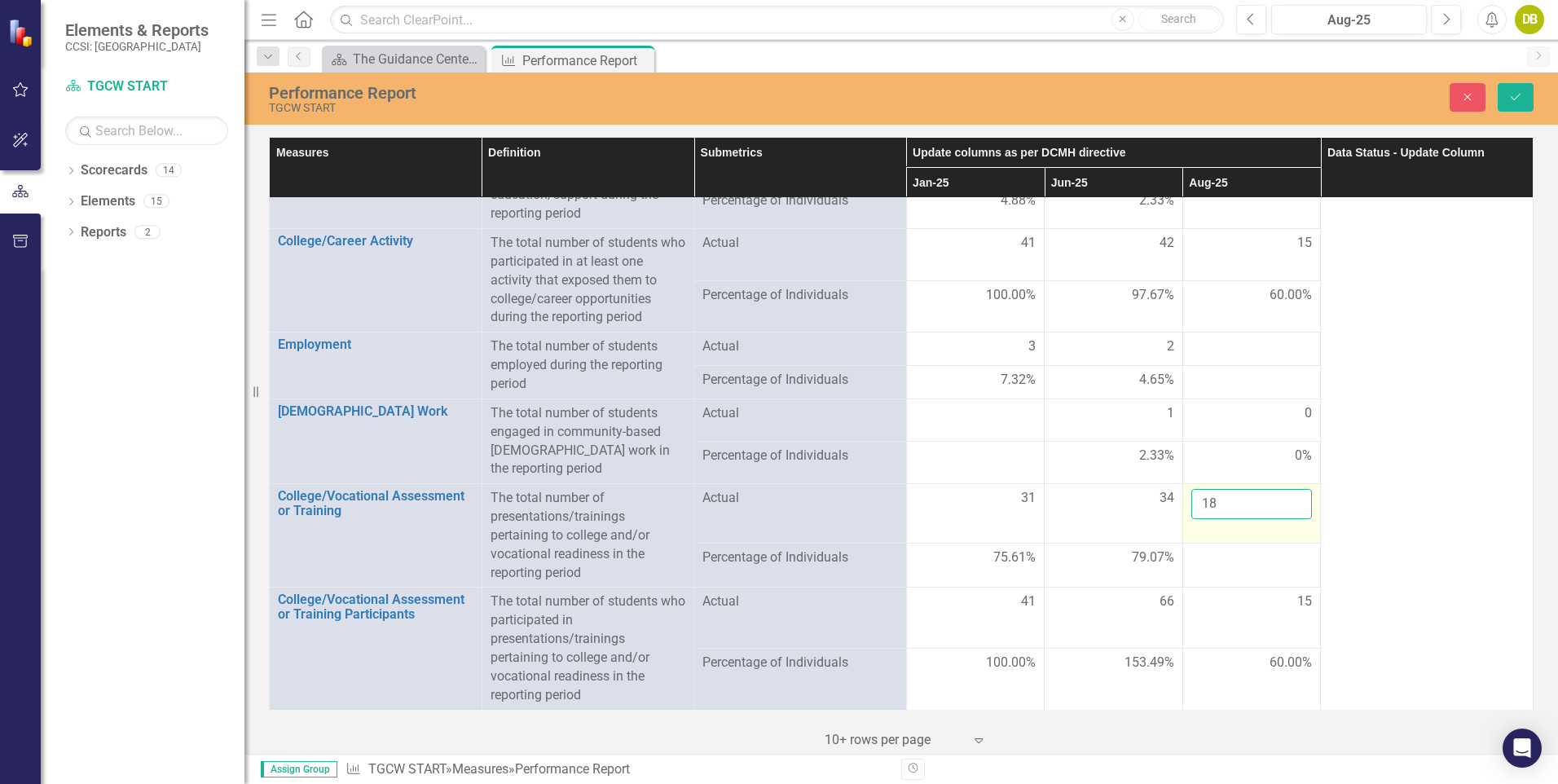
click at [1288, 504] on input "18" at bounding box center [1252, 504] width 122 height 30
click at [1288, 504] on input "19" at bounding box center [1252, 504] width 122 height 30
click at [1288, 504] on input "20" at bounding box center [1252, 504] width 122 height 30
click at [1288, 504] on input "21" at bounding box center [1252, 504] width 122 height 30
click at [1288, 504] on input "22" at bounding box center [1252, 504] width 122 height 30
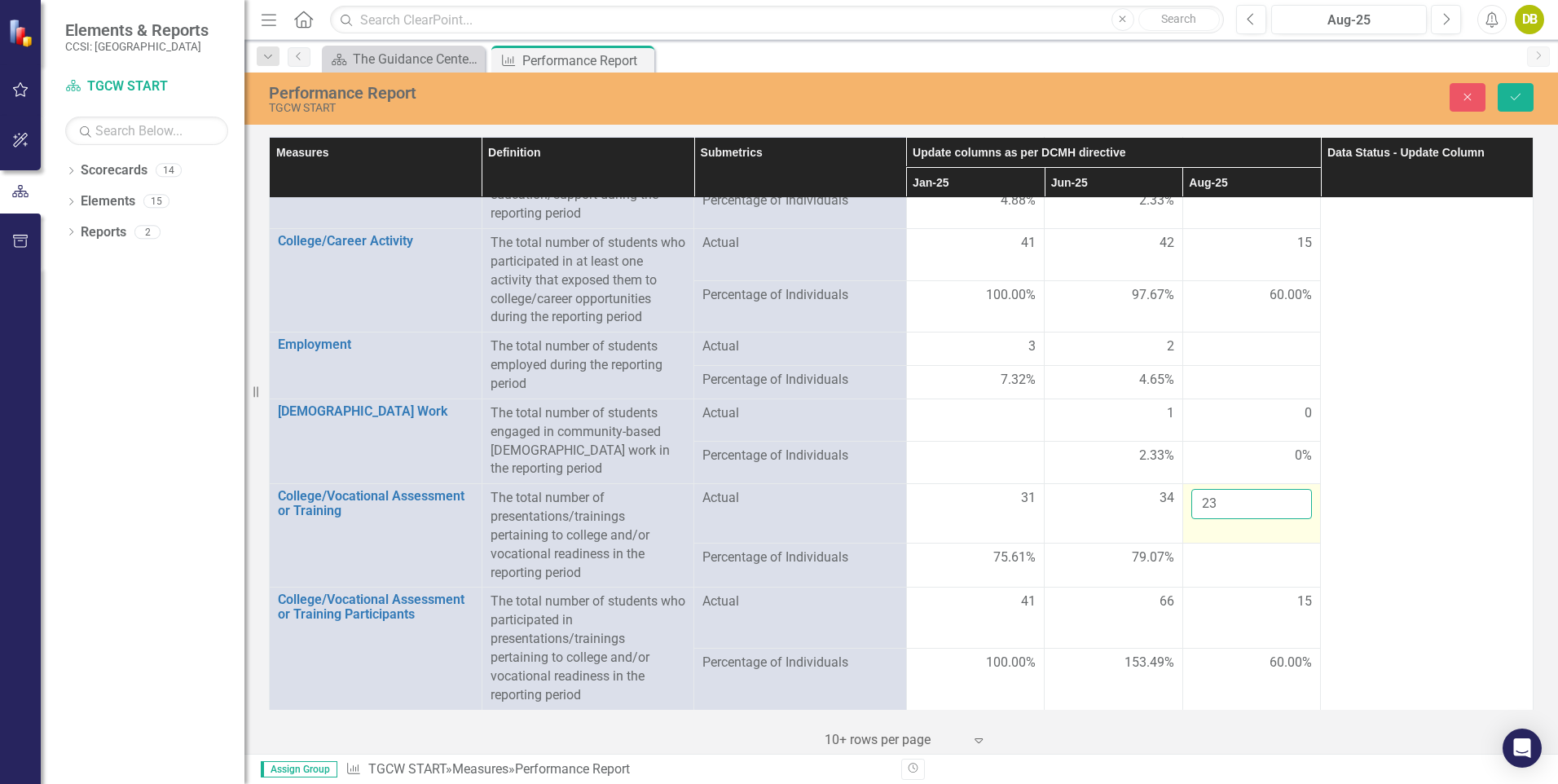
click at [1288, 504] on input "23" at bounding box center [1252, 504] width 122 height 30
click at [1288, 504] on input "24" at bounding box center [1252, 504] width 122 height 30
click at [1288, 504] on input "25" at bounding box center [1252, 504] width 122 height 30
click at [1288, 504] on input "26" at bounding box center [1252, 504] width 122 height 30
click at [1288, 504] on input "27" at bounding box center [1252, 504] width 122 height 30
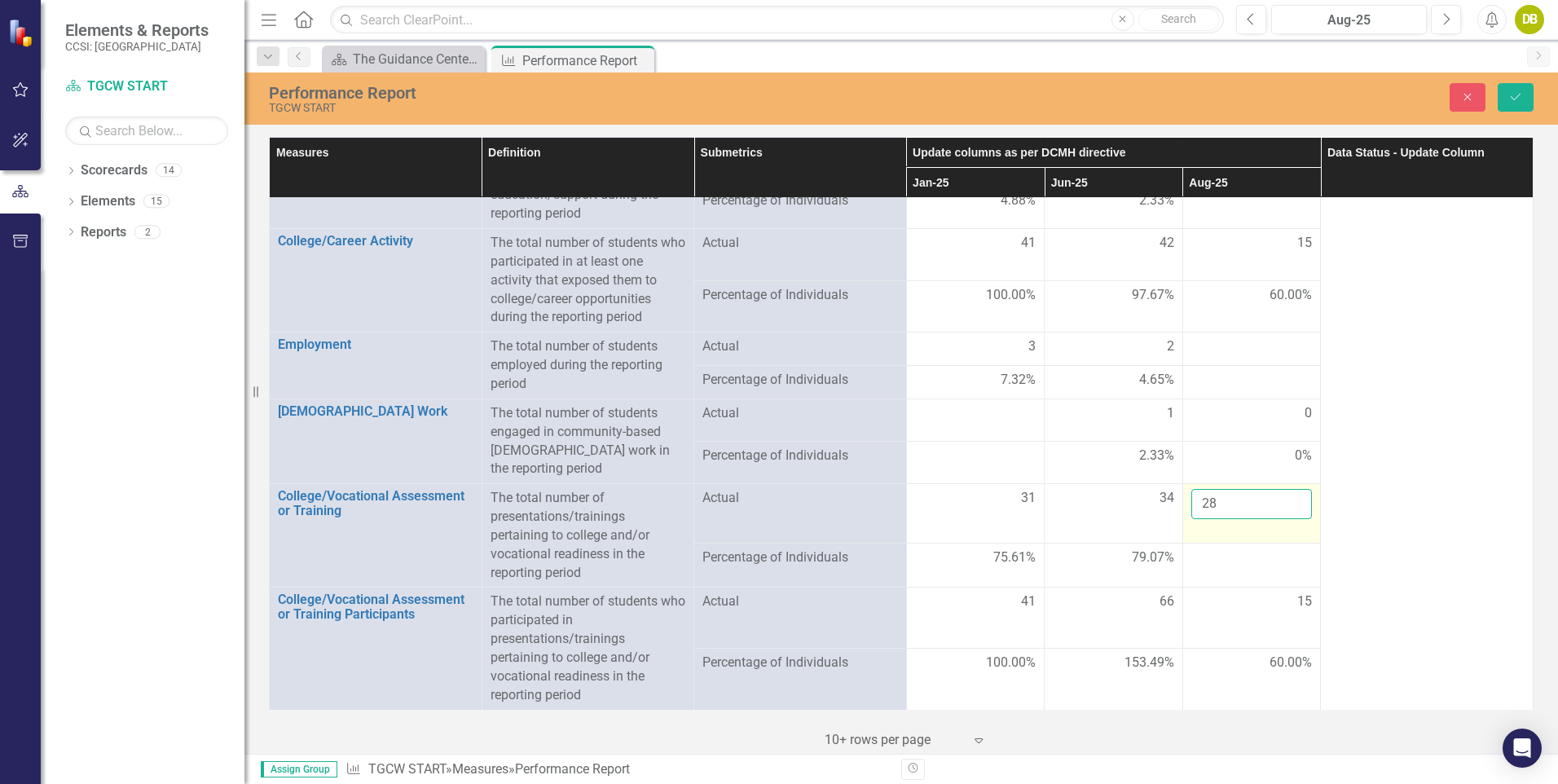
click at [1288, 504] on input "28" at bounding box center [1252, 504] width 122 height 30
click at [1288, 504] on input "29" at bounding box center [1252, 504] width 122 height 30
click at [1288, 504] on input "30" at bounding box center [1252, 504] width 122 height 30
click at [1288, 504] on input "31" at bounding box center [1252, 504] width 122 height 30
type input "32"
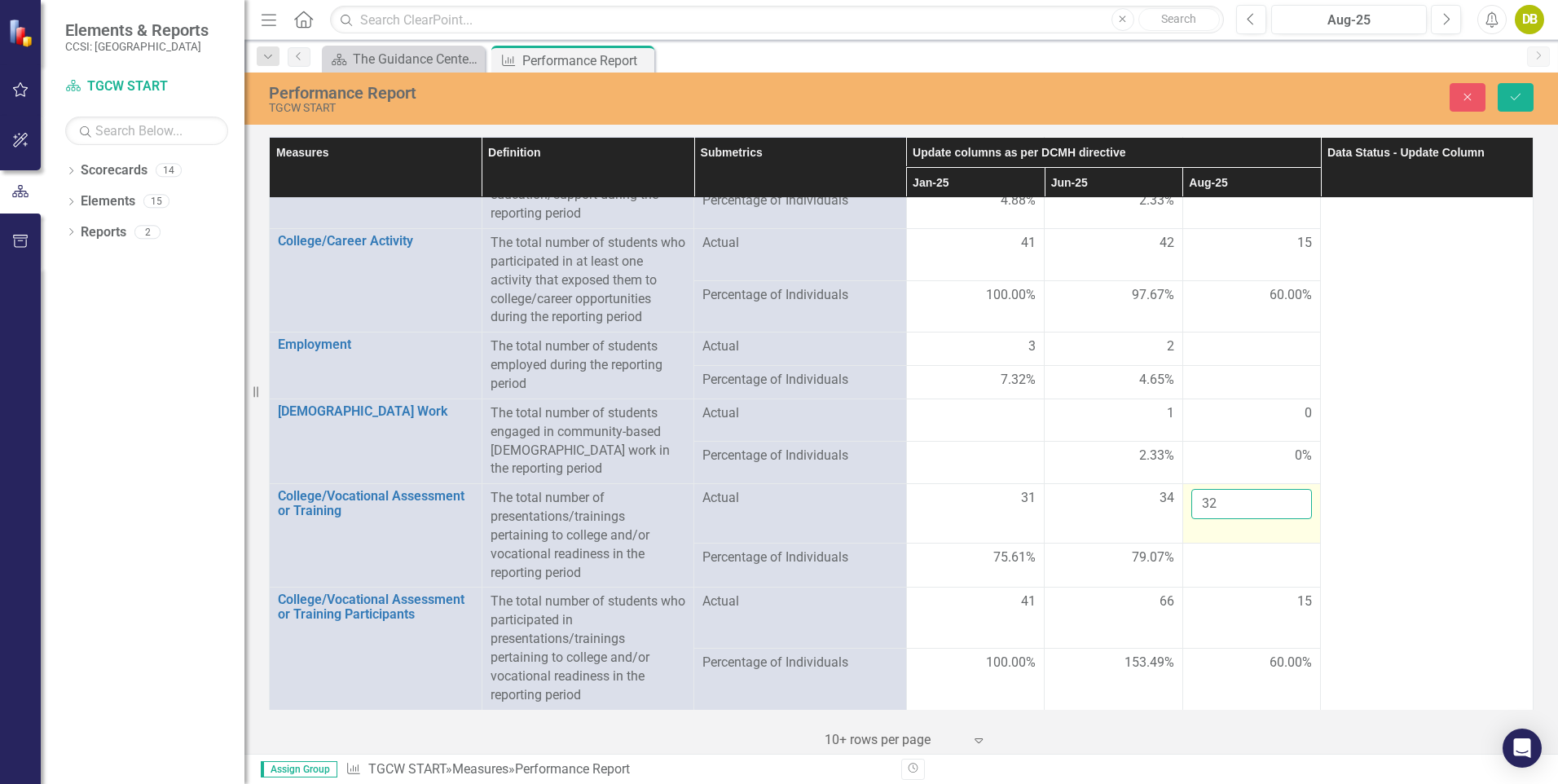
click at [1288, 504] on input "32" at bounding box center [1252, 504] width 122 height 30
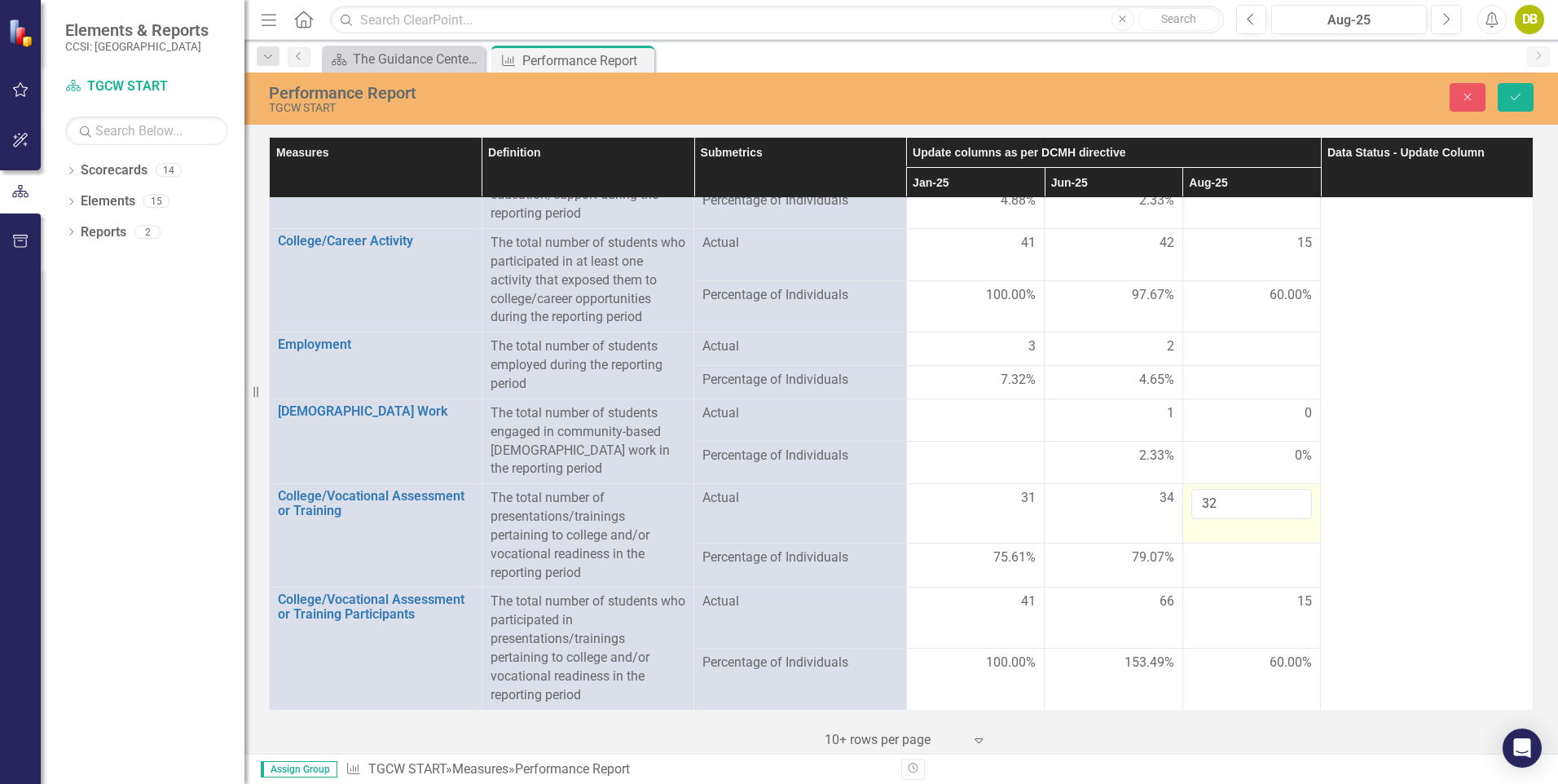
drag, startPoint x: 1235, startPoint y: 502, endPoint x: 1205, endPoint y: 528, distance: 39.7
click at [1205, 528] on td "32" at bounding box center [1251, 513] width 139 height 60
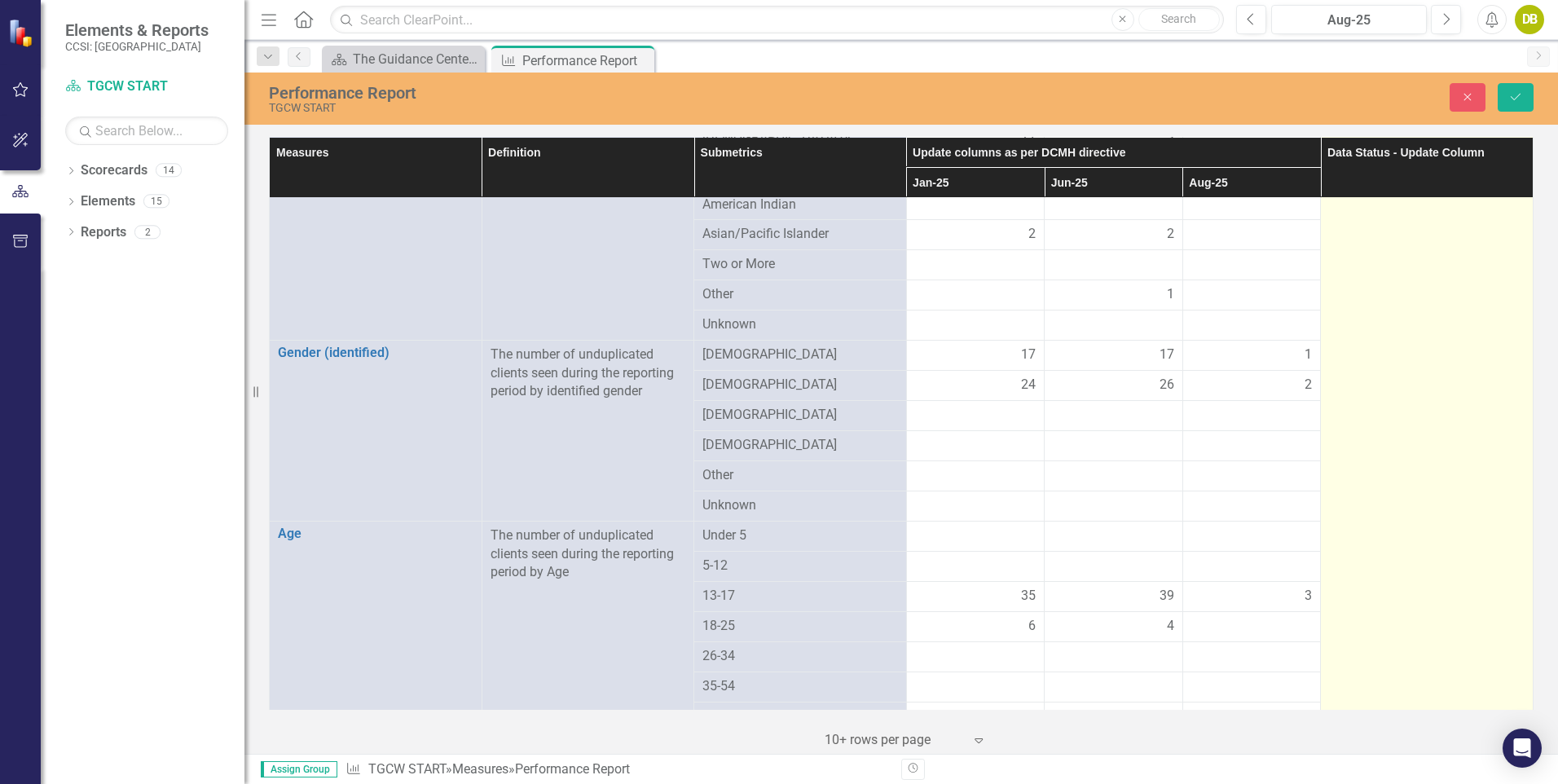
scroll to position [0, 0]
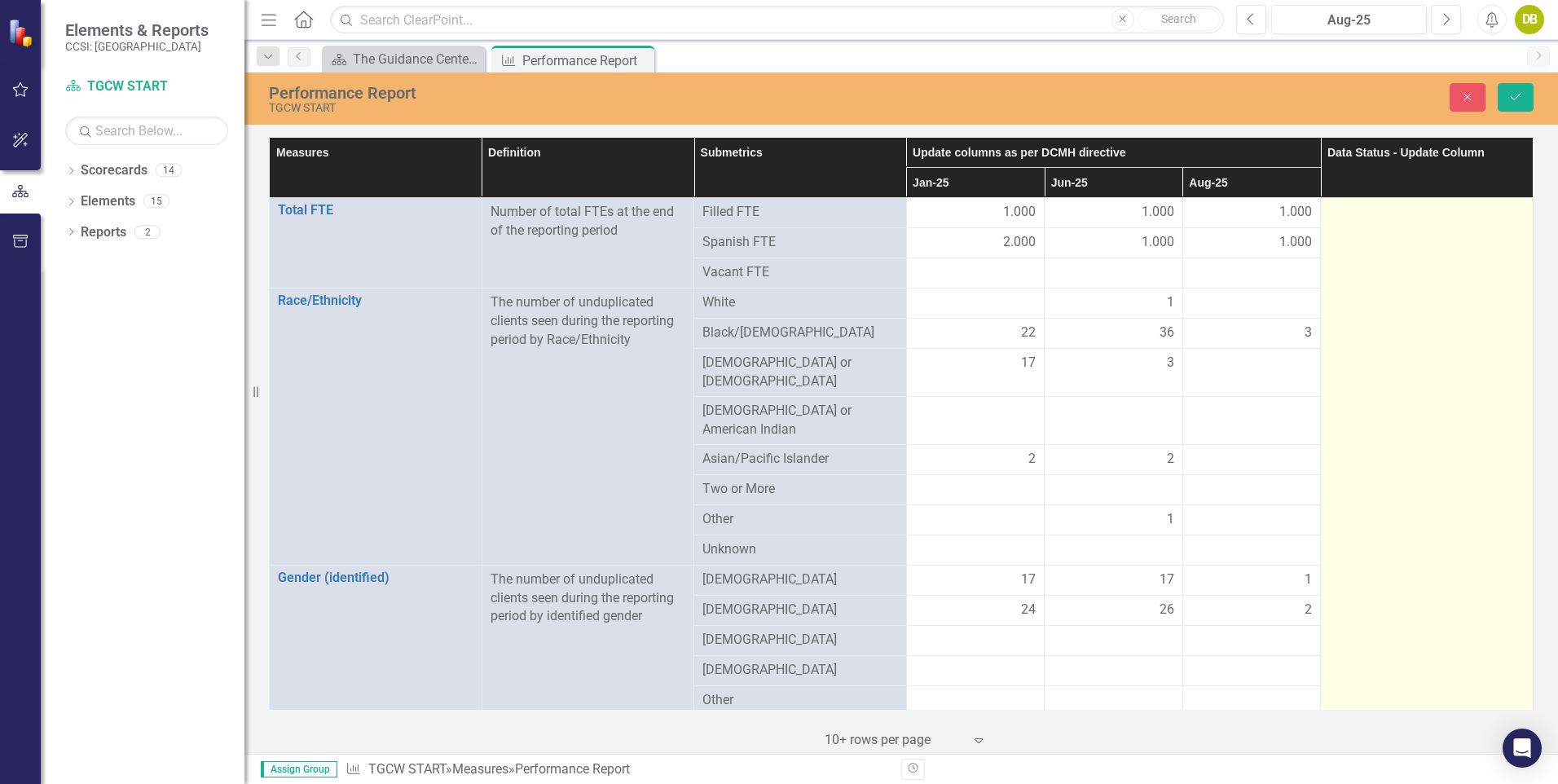
drag, startPoint x: 1353, startPoint y: 225, endPoint x: 1380, endPoint y: 342, distance: 120.1
click at [1501, 216] on icon "Expand" at bounding box center [1508, 217] width 16 height 13
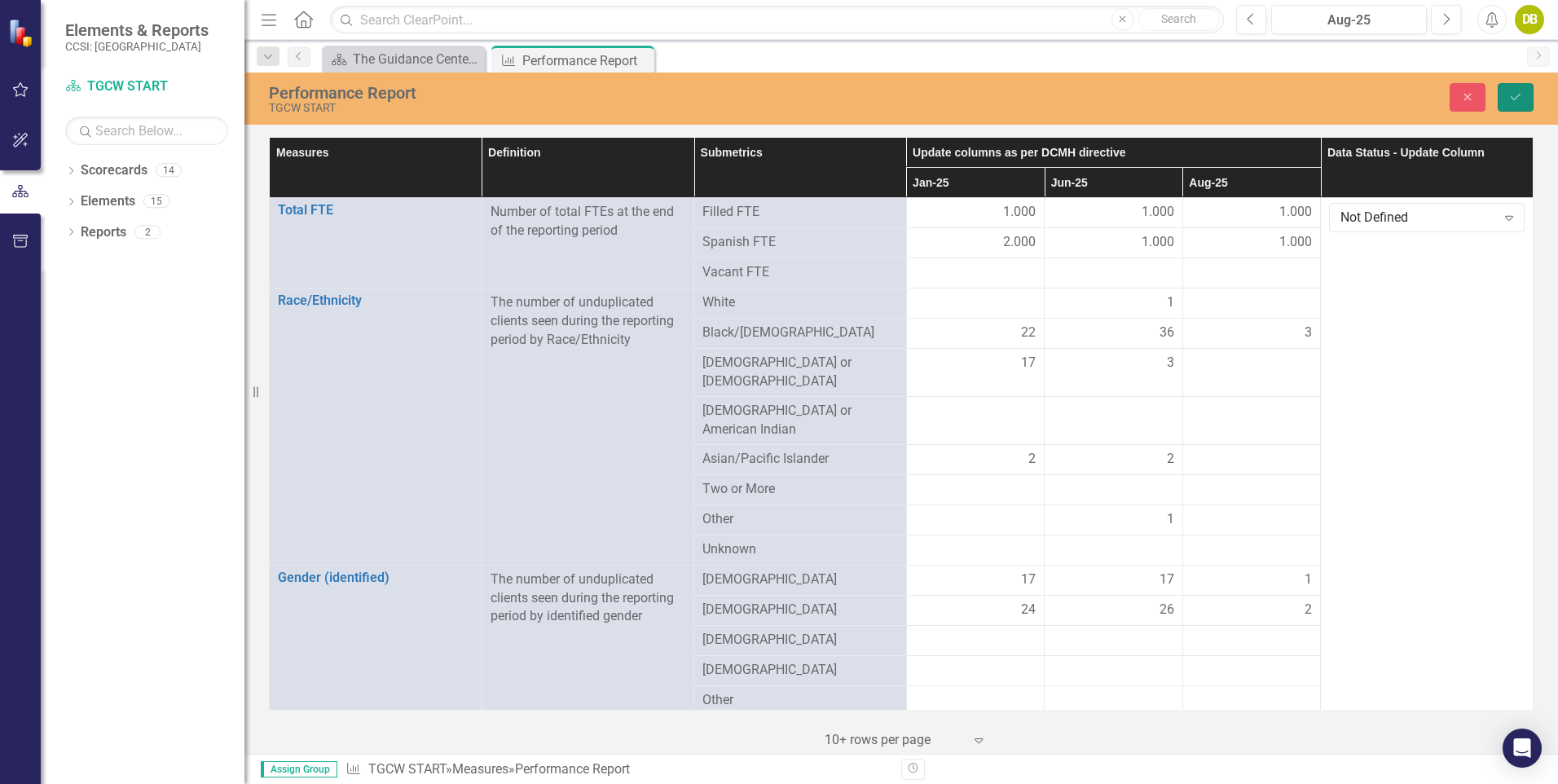
click at [1517, 106] on button "Save" at bounding box center [1515, 97] width 36 height 29
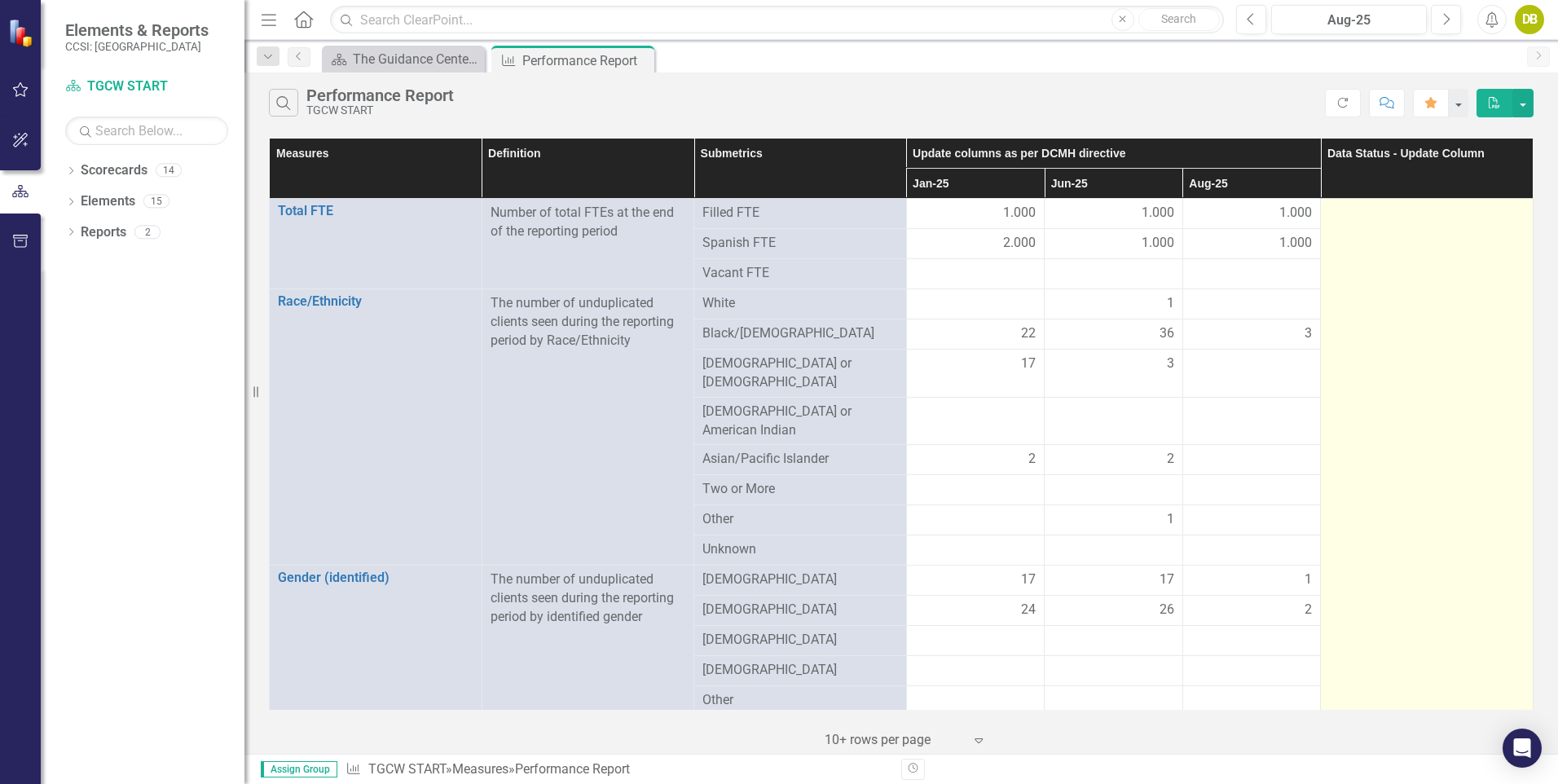
click at [1341, 219] on div at bounding box center [1426, 213] width 196 height 19
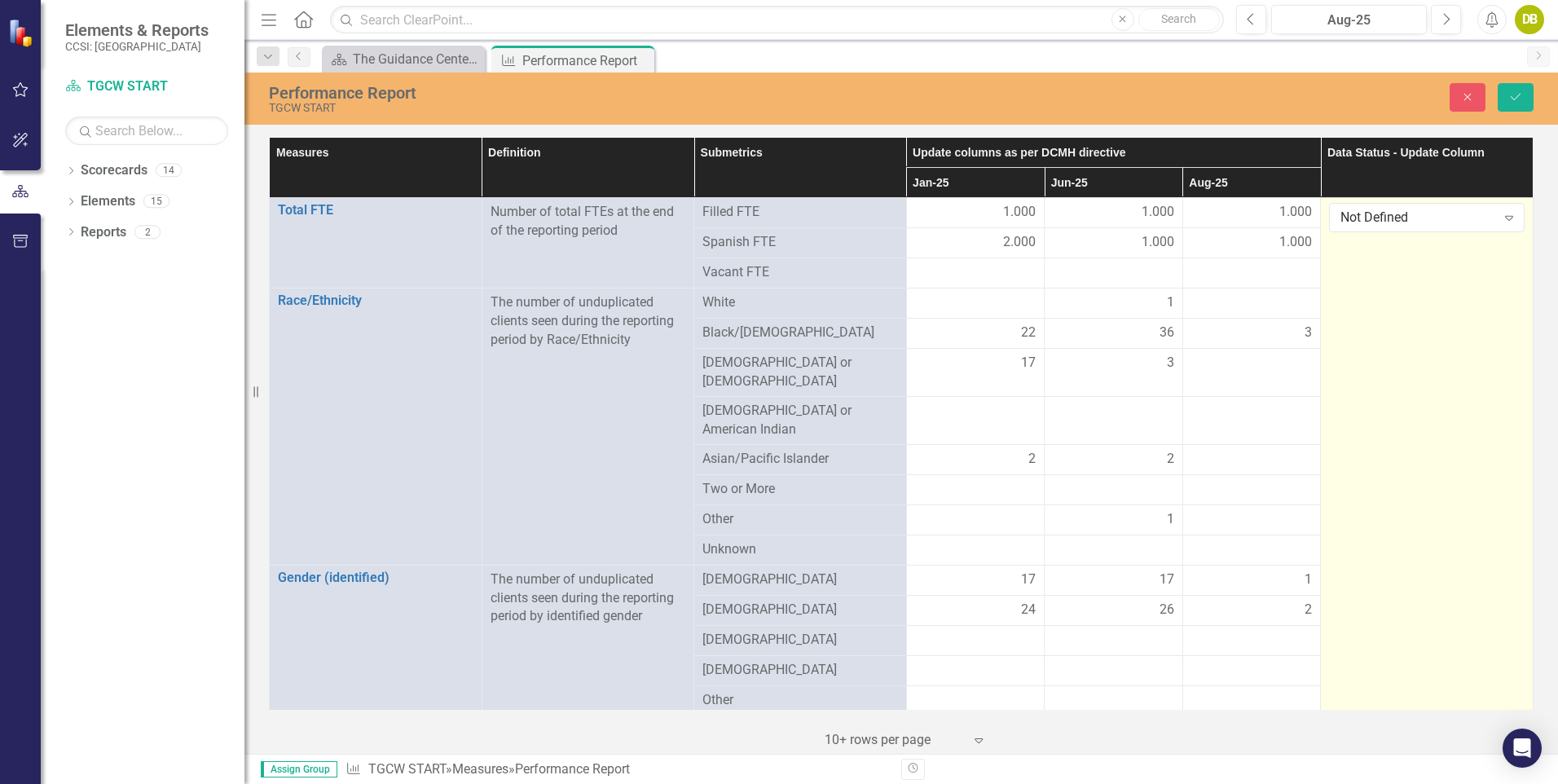
drag, startPoint x: 1341, startPoint y: 219, endPoint x: 1422, endPoint y: 337, distance: 143.1
click at [1501, 215] on icon "Expand" at bounding box center [1508, 217] width 16 height 13
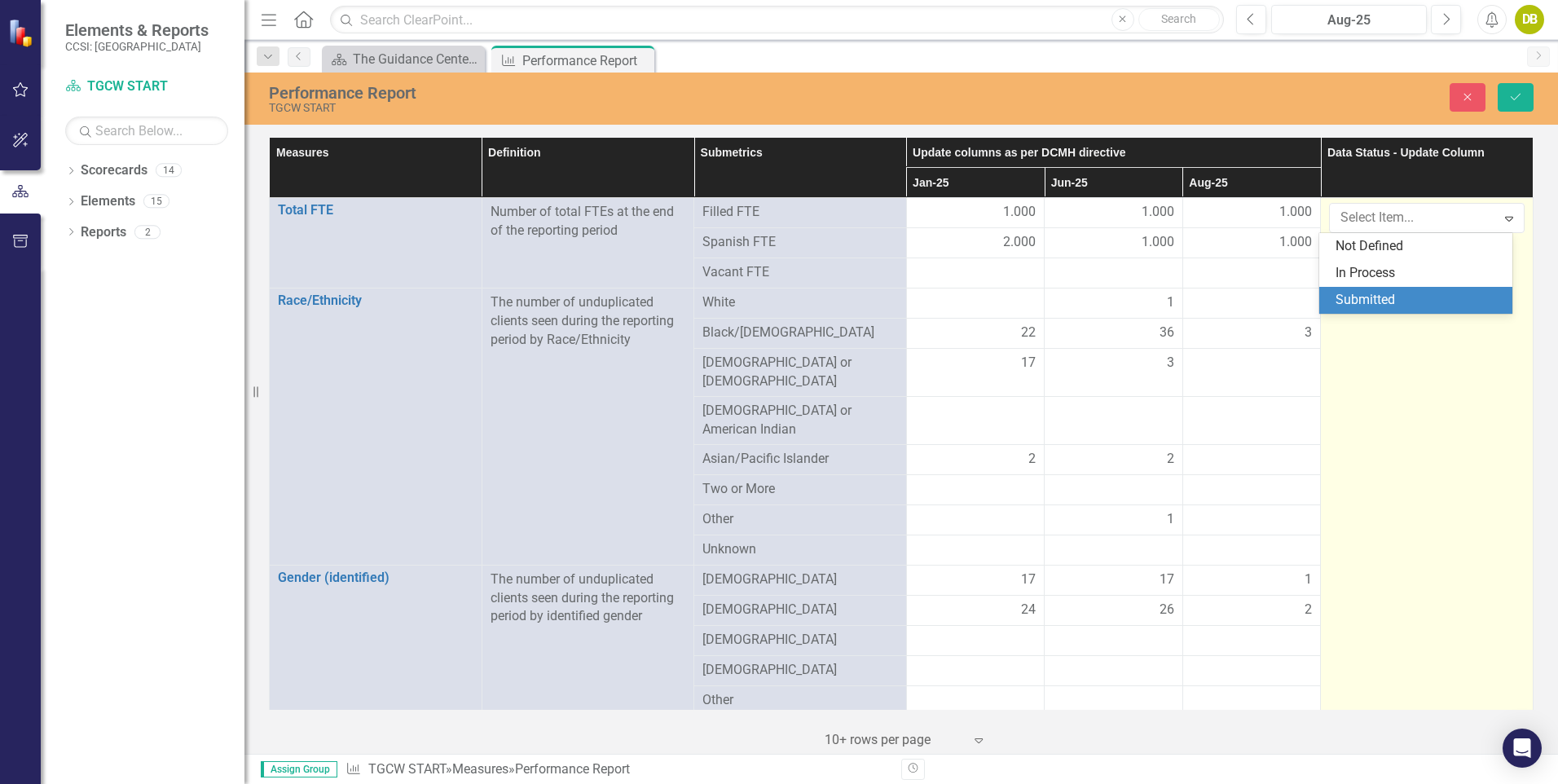
click at [1386, 303] on div "Submitted" at bounding box center [1419, 300] width 167 height 18
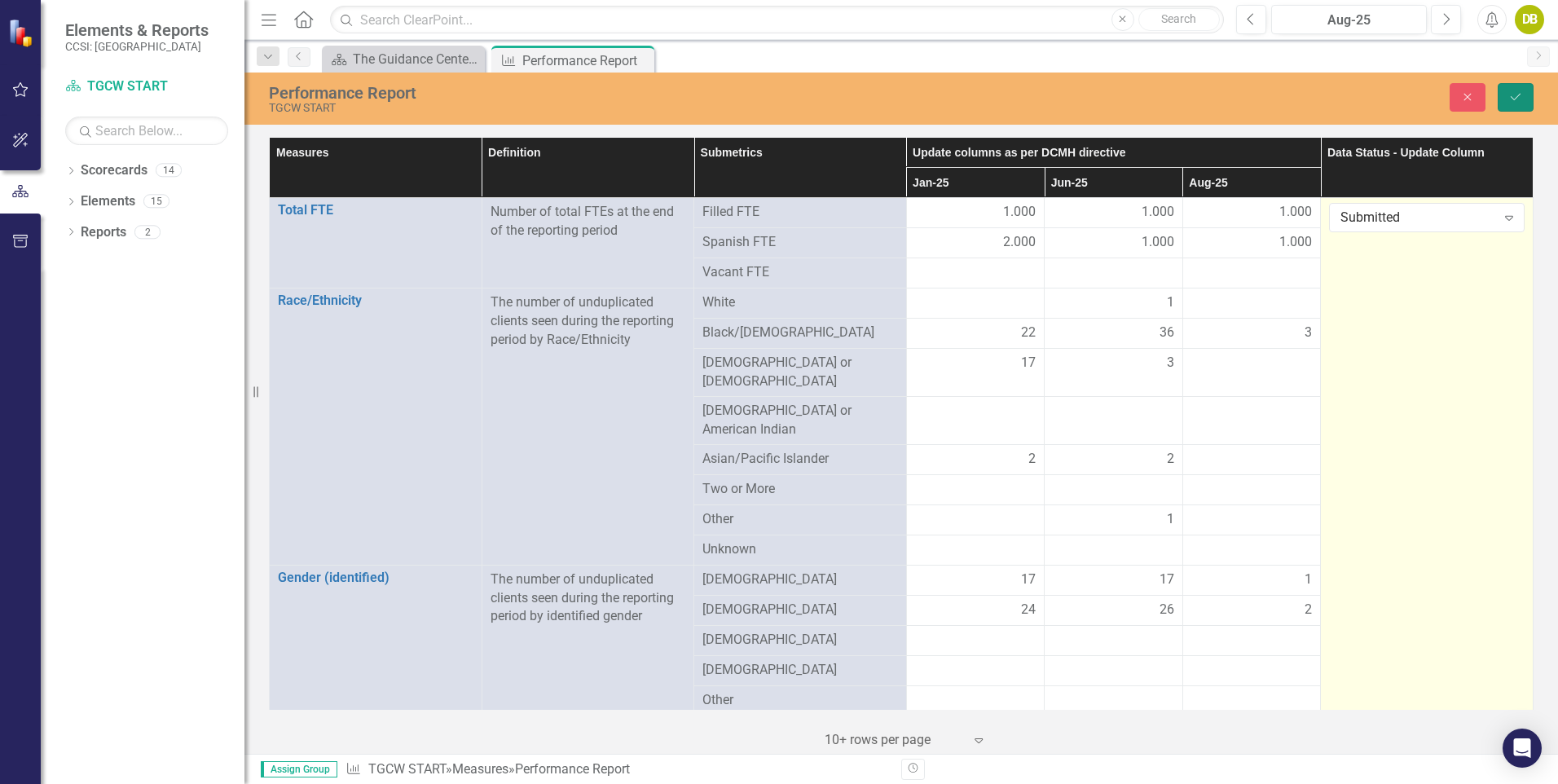
click at [1510, 102] on button "Save" at bounding box center [1515, 97] width 36 height 29
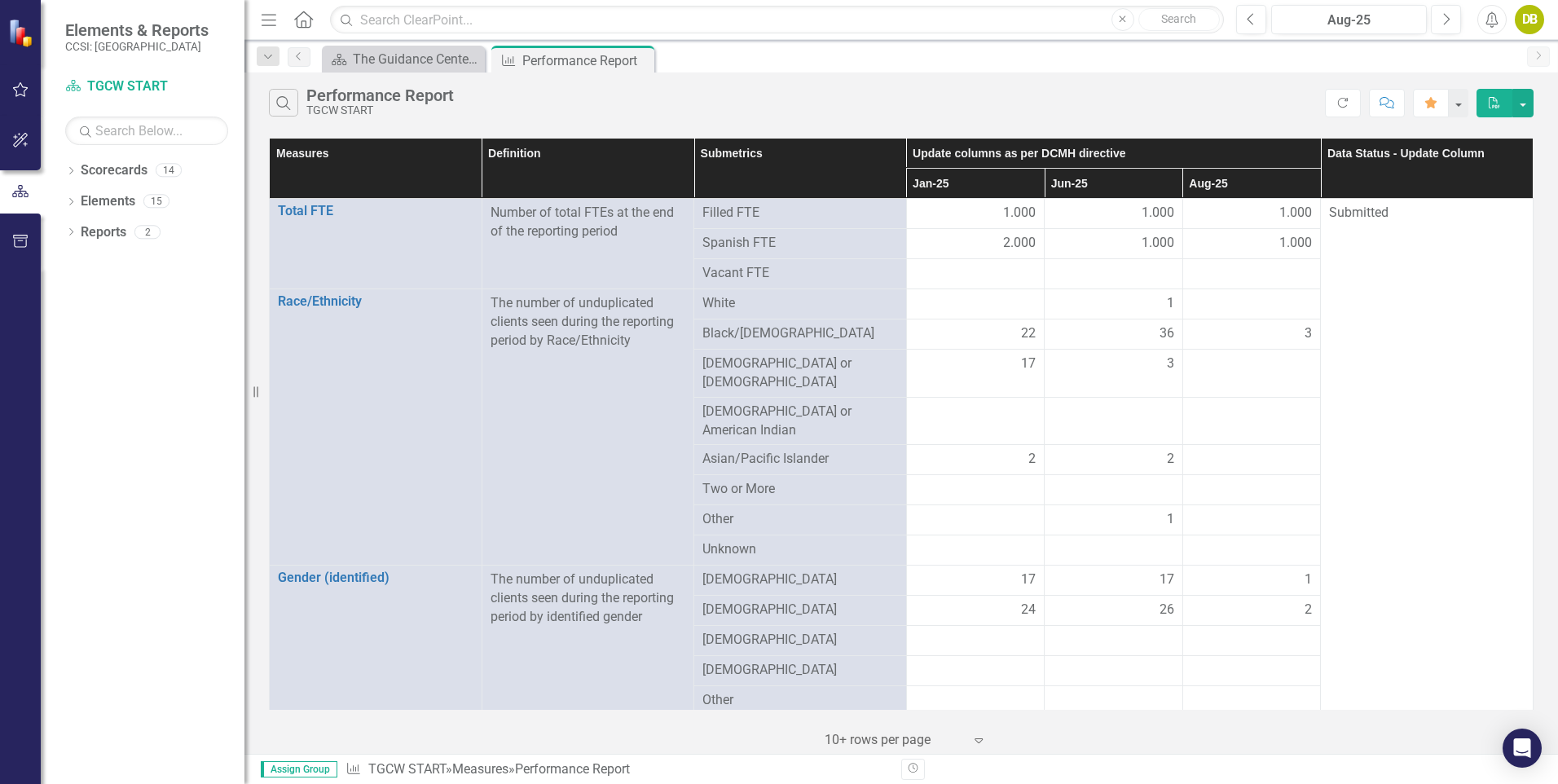
click at [1189, 108] on div "Search Performance Report TGCW START" at bounding box center [797, 102] width 1056 height 28
